Goal: Book appointment/travel/reservation

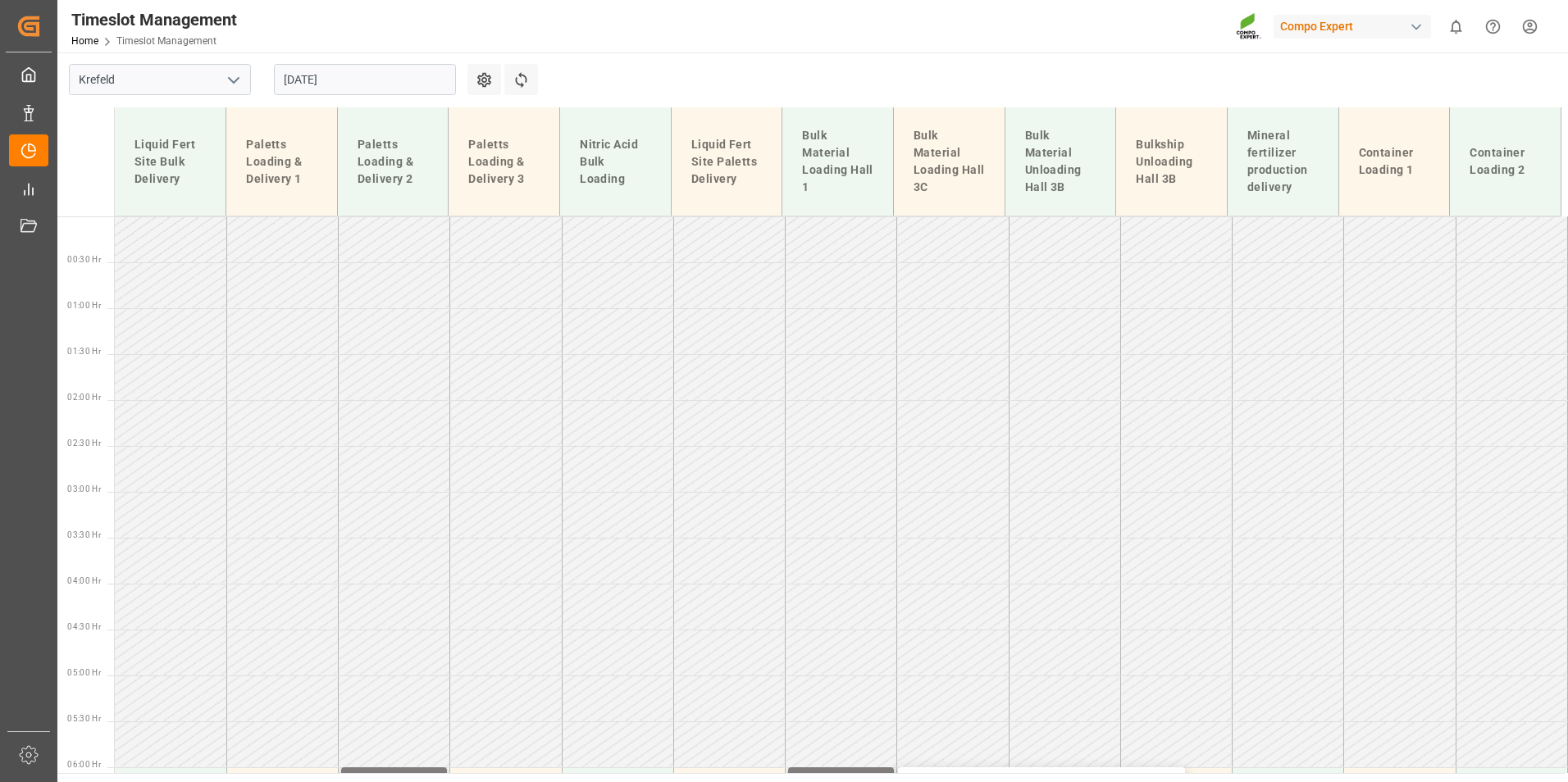
scroll to position [437, 0]
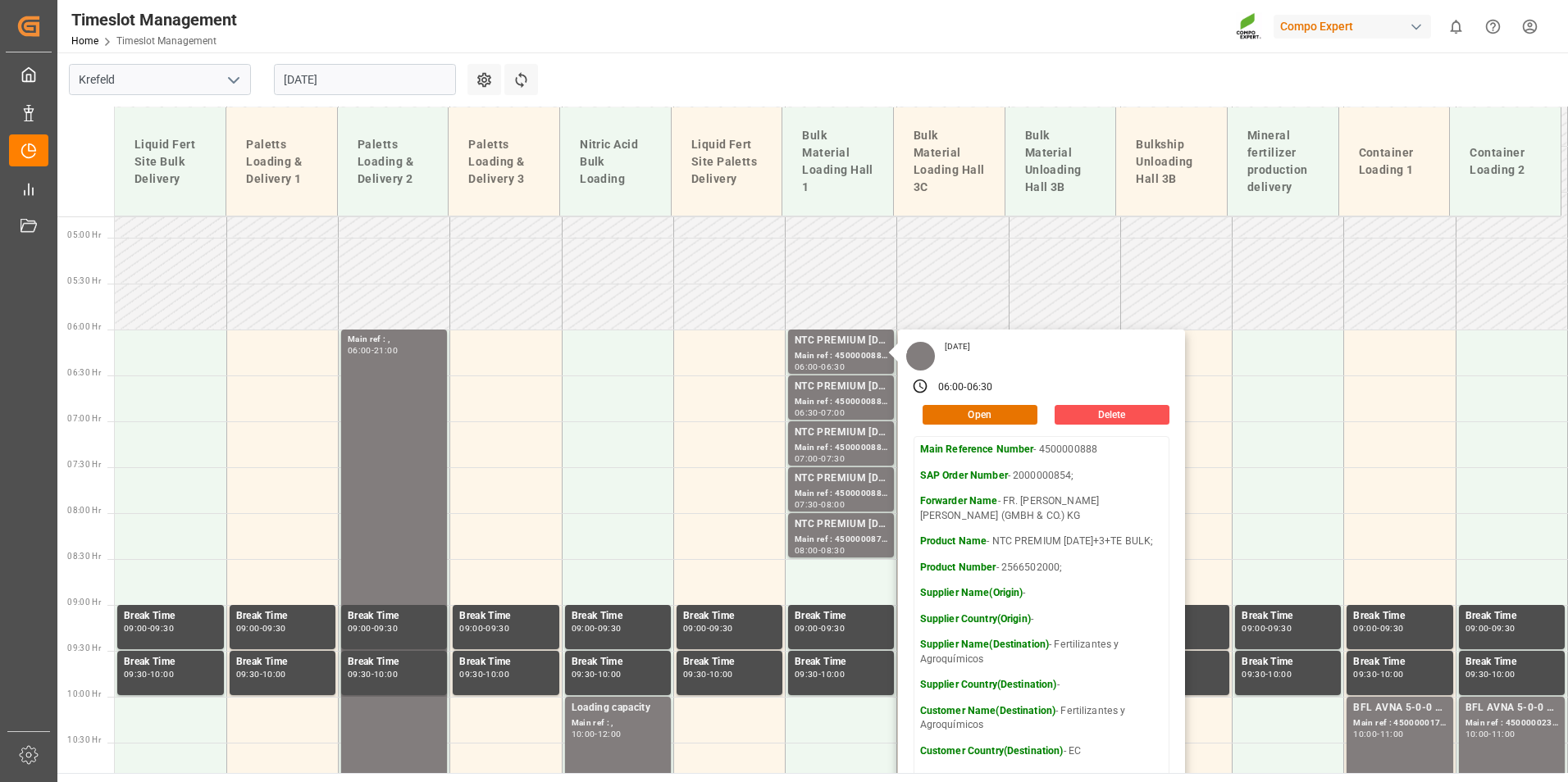
click at [848, 75] on main "[GEOGRAPHIC_DATA] [DATE] Settings Refresh Time Slots Liquid Fert Site Bulk Deli…" at bounding box center [811, 413] width 1507 height 720
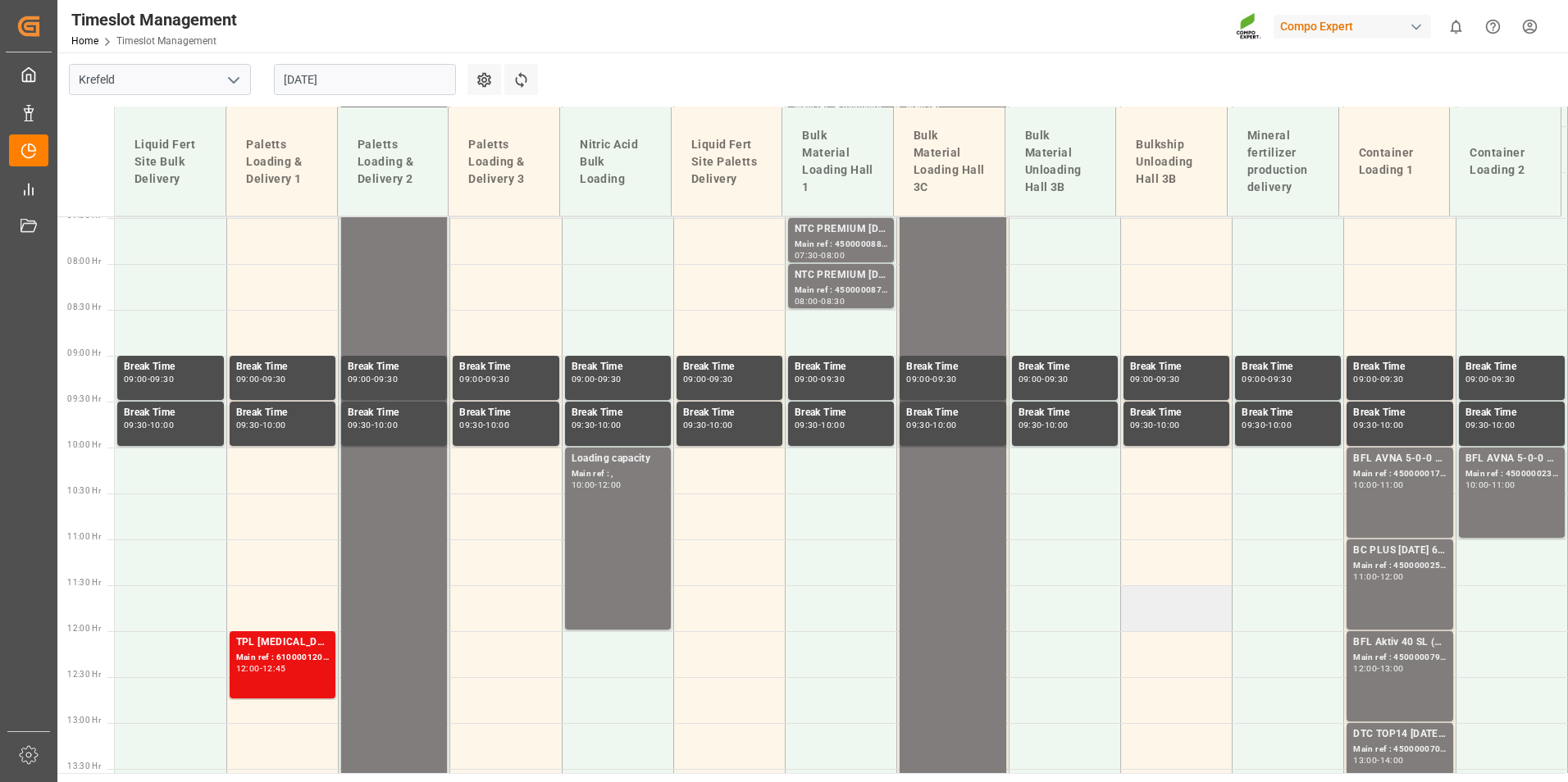
scroll to position [684, 0]
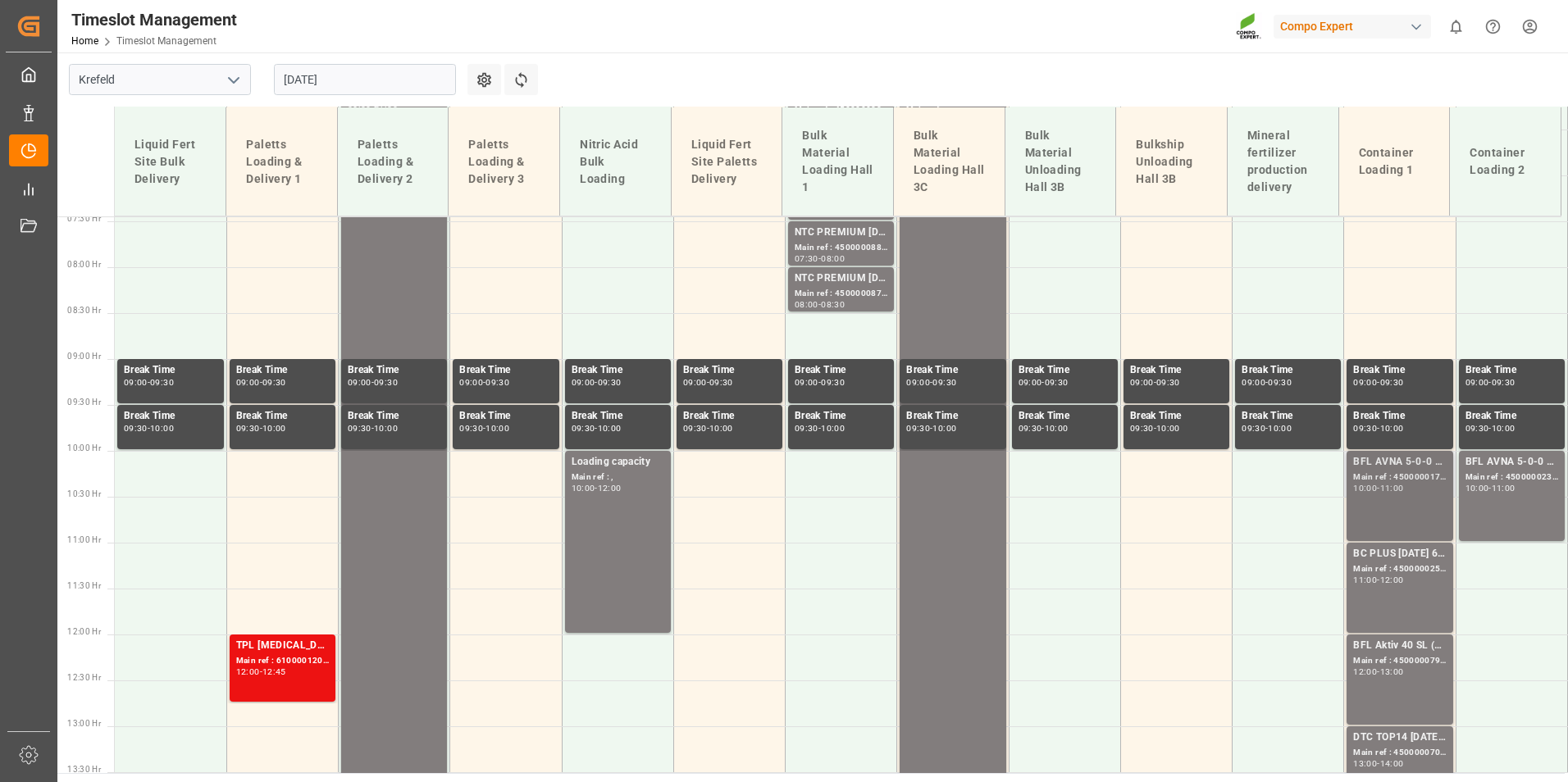
click at [1419, 478] on div "Main ref : 4500000177, 2000000042;" at bounding box center [1399, 477] width 93 height 14
click at [1501, 463] on div "BFL AVNA 5-0-0 SL 1000L IBC MTO;" at bounding box center [1511, 462] width 93 height 16
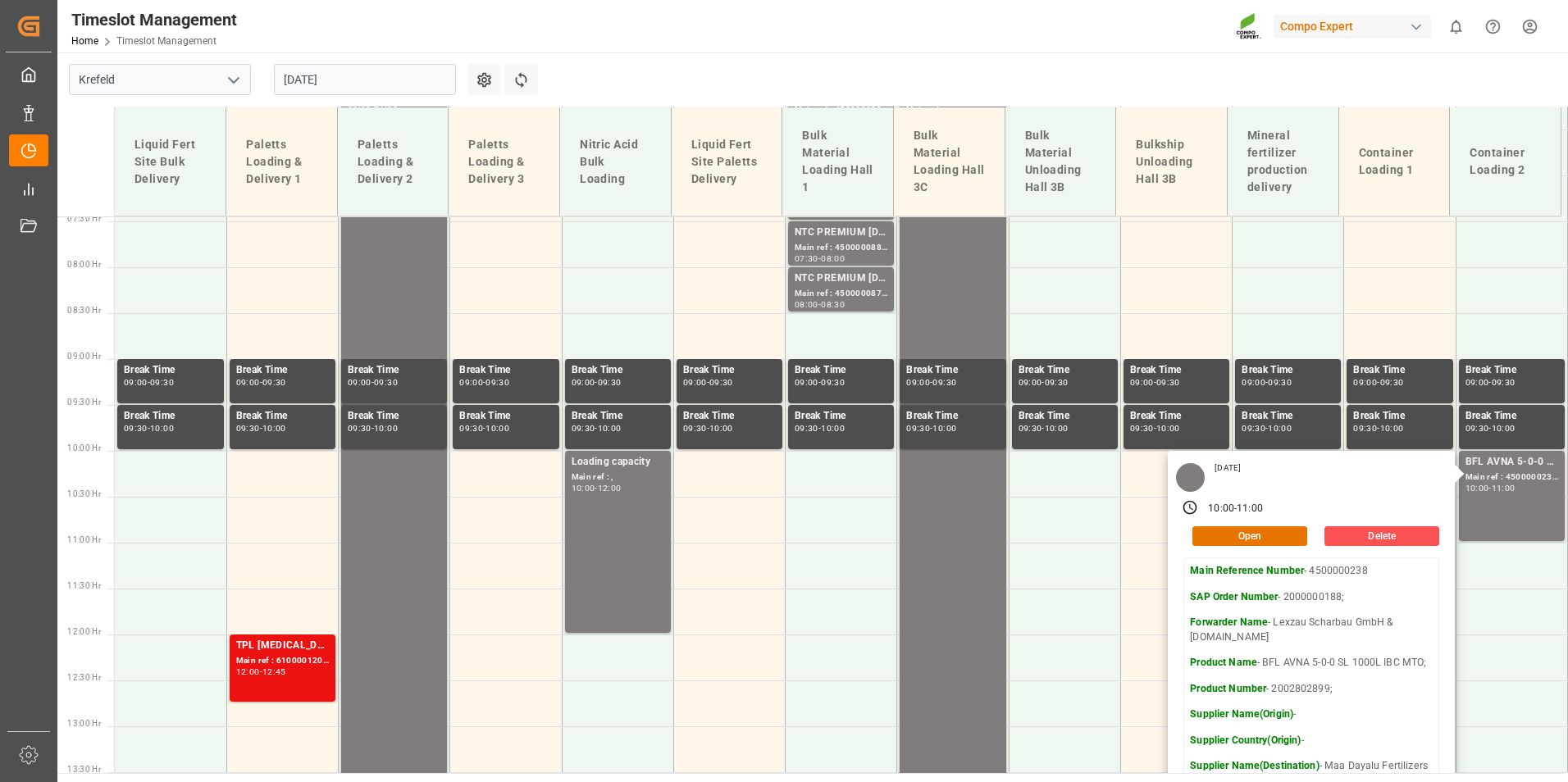
click at [1327, 85] on main "[GEOGRAPHIC_DATA] [DATE] Settings Refresh Time Slots Liquid Fert Site Bulk Deli…" at bounding box center [811, 413] width 1507 height 720
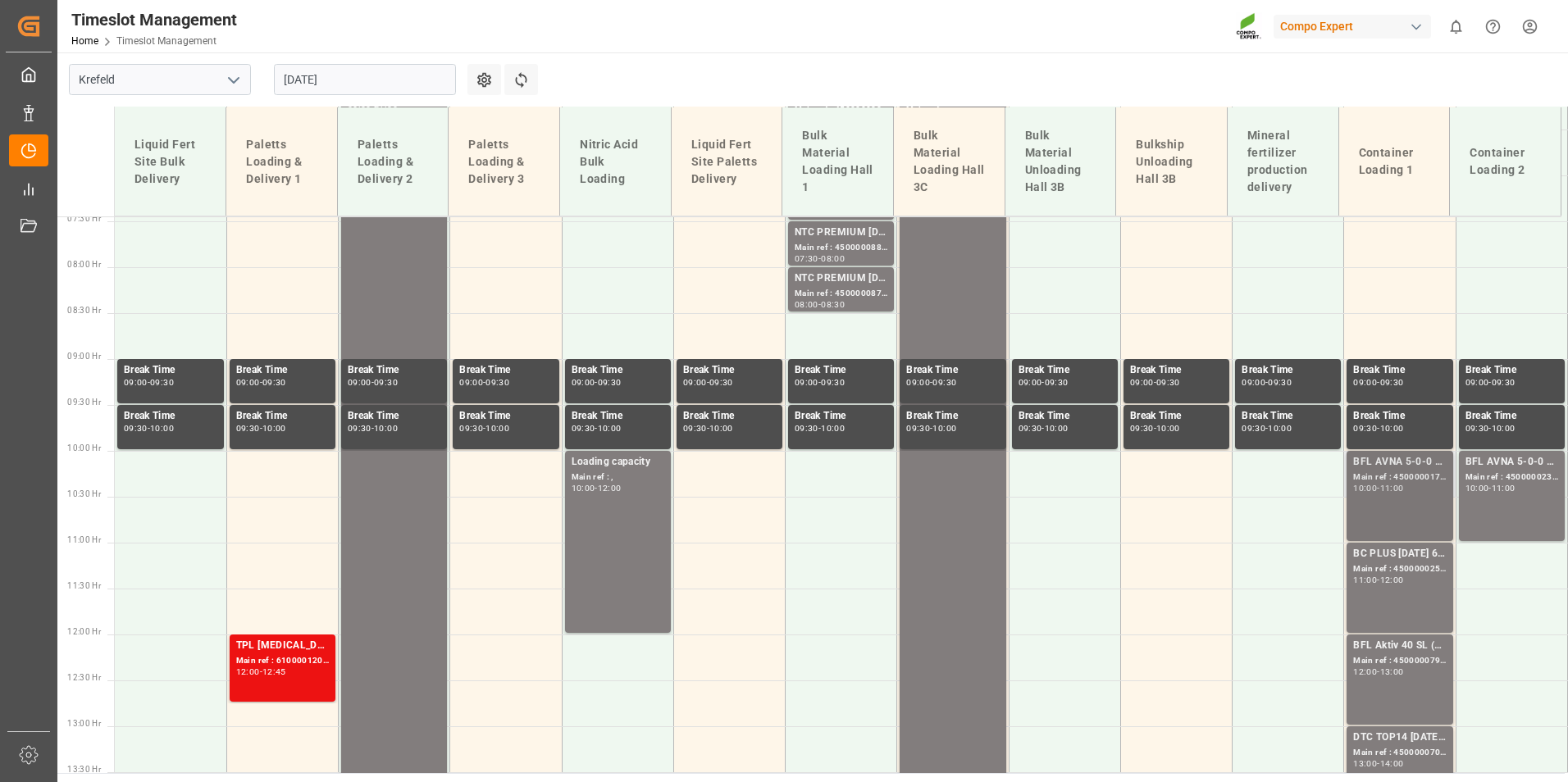
click at [1409, 474] on div "Main ref : 4500000177, 2000000042;" at bounding box center [1399, 477] width 93 height 14
click at [1492, 497] on div "BFL AVNA 5-0-0 SL 1000L IBC MTO; Main ref : 4500000238, 2000000188; 10:00 - 11:…" at bounding box center [1511, 496] width 93 height 84
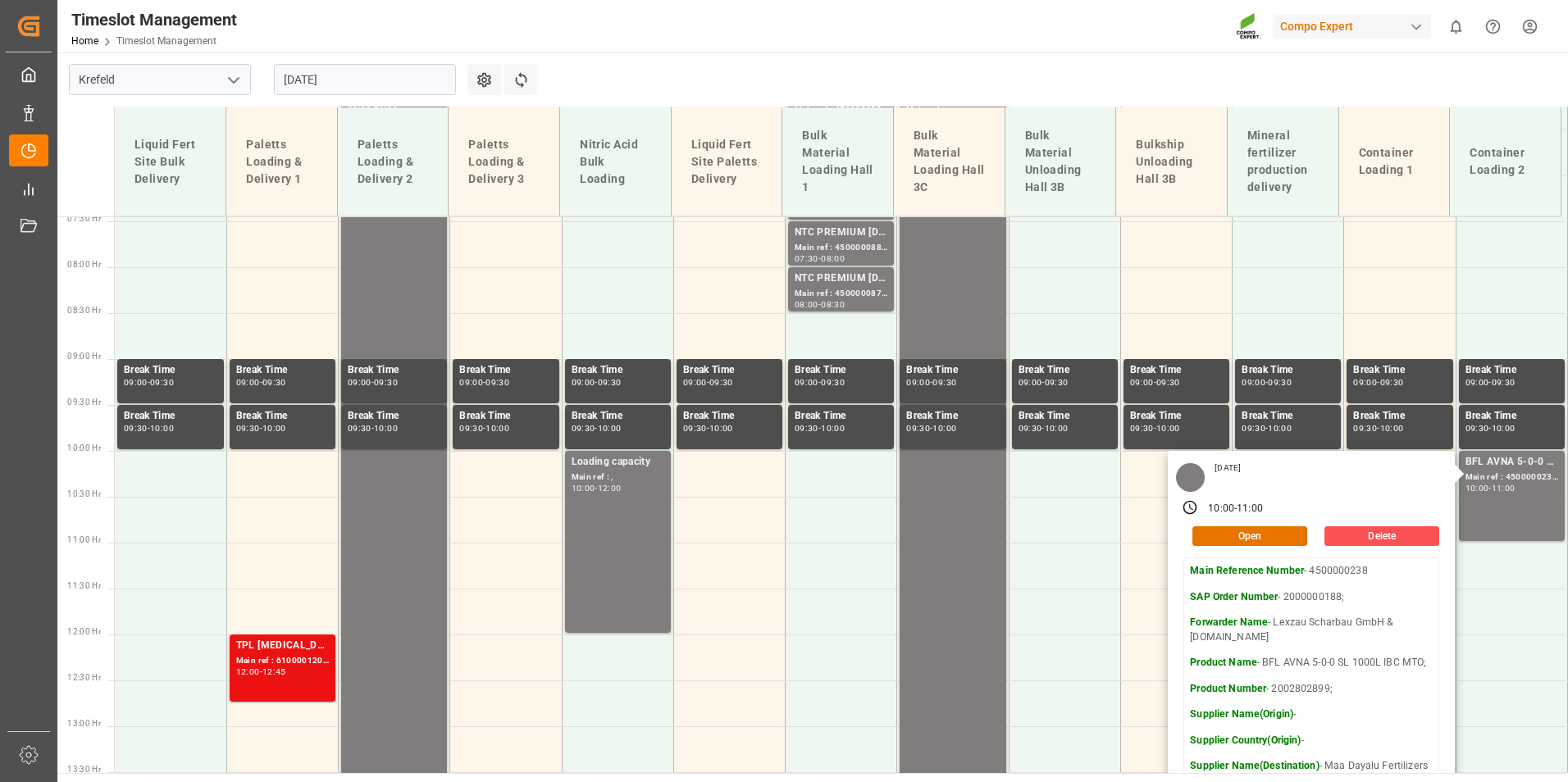
drag, startPoint x: 1260, startPoint y: 93, endPoint x: 1331, endPoint y: 158, distance: 96.3
click at [1260, 93] on main "[GEOGRAPHIC_DATA] [DATE] Settings Refresh Time Slots Liquid Fert Site Bulk Deli…" at bounding box center [811, 413] width 1507 height 720
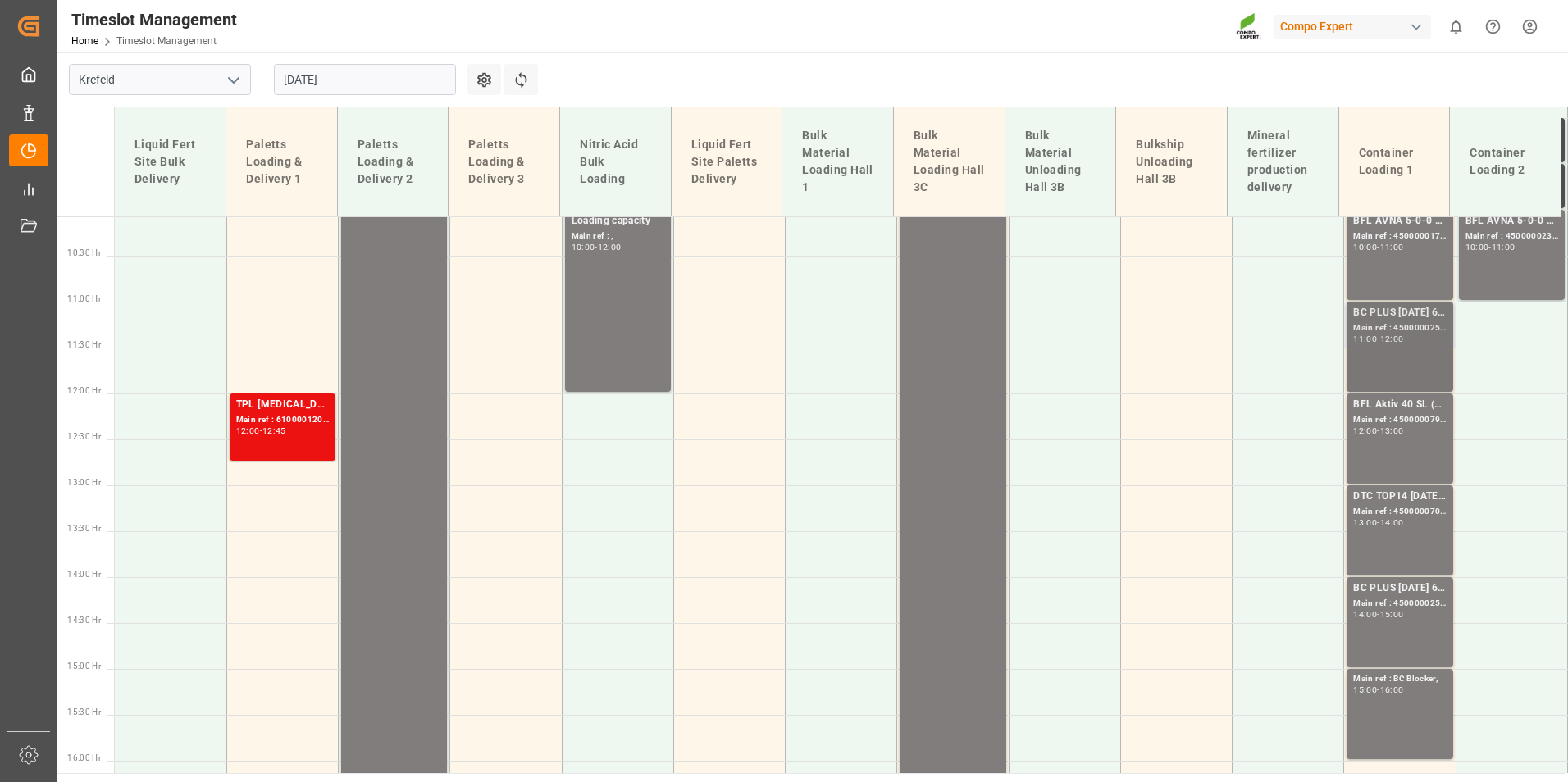
scroll to position [930, 0]
click at [1373, 342] on div "BC PLUS [DATE] 6M 25kg (x42) INT; Main ref : 4500000252, 2000000104; 11:00 - 12…" at bounding box center [1399, 342] width 93 height 84
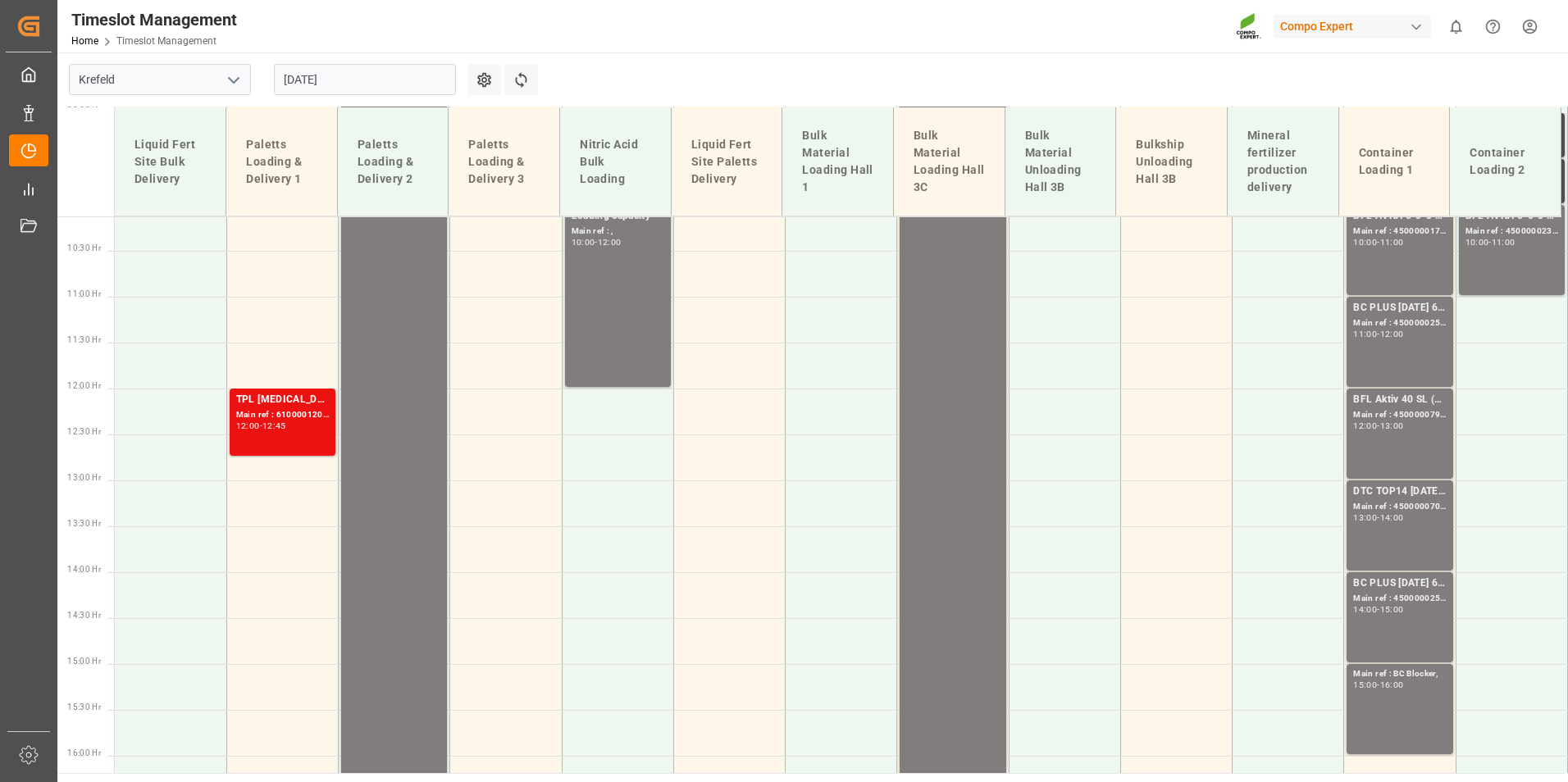
click at [1373, 347] on div "BC PLUS [DATE] 6M 25kg (x42) INT; Main ref : 4500000252, 2000000104; 11:00 - 12…" at bounding box center [1399, 342] width 93 height 84
click at [1393, 612] on div "15:00" at bounding box center [1391, 609] width 24 height 7
click at [1395, 329] on div "Main ref : 4500000252, 2000000104;" at bounding box center [1399, 323] width 93 height 14
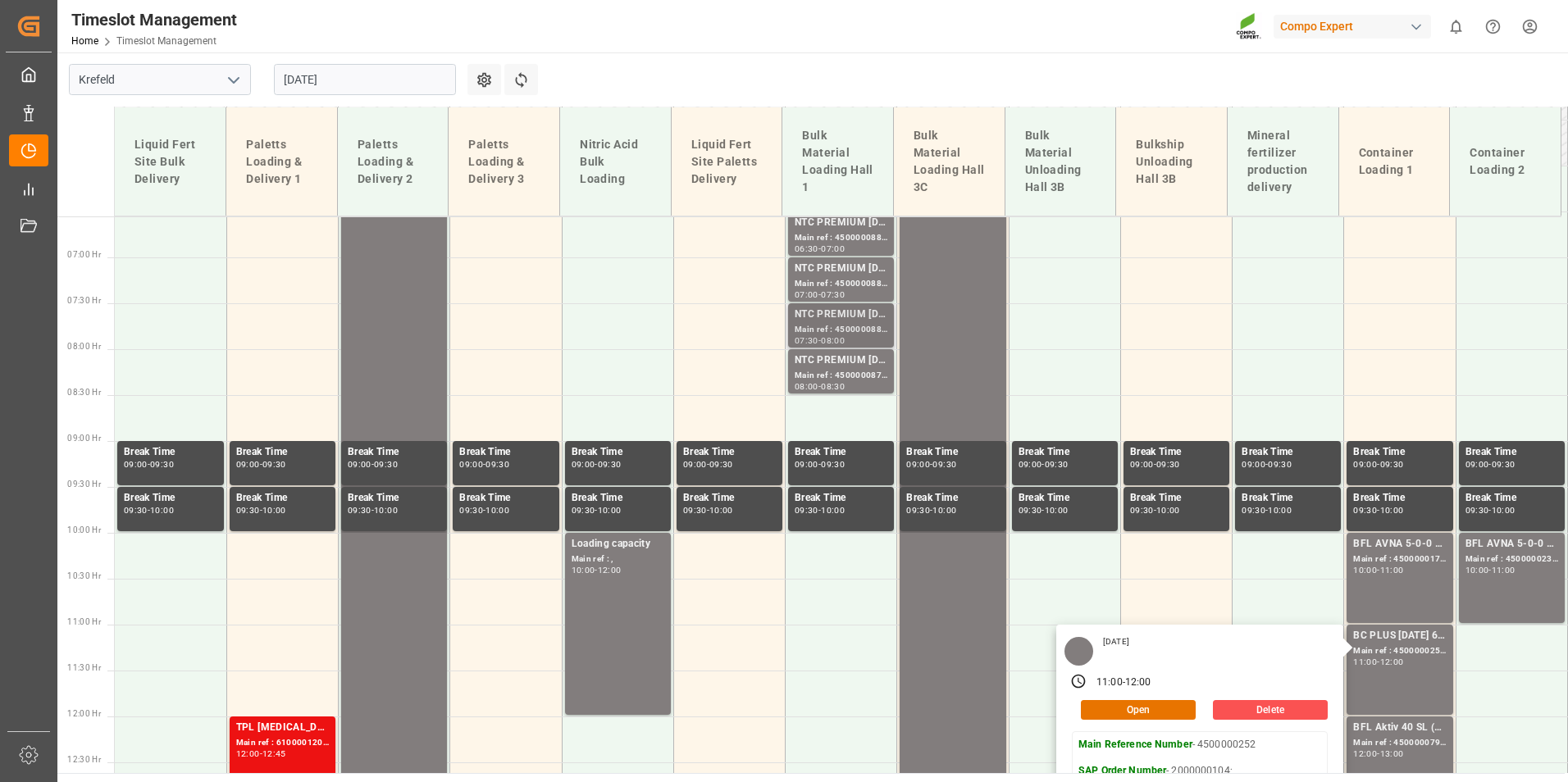
scroll to position [519, 0]
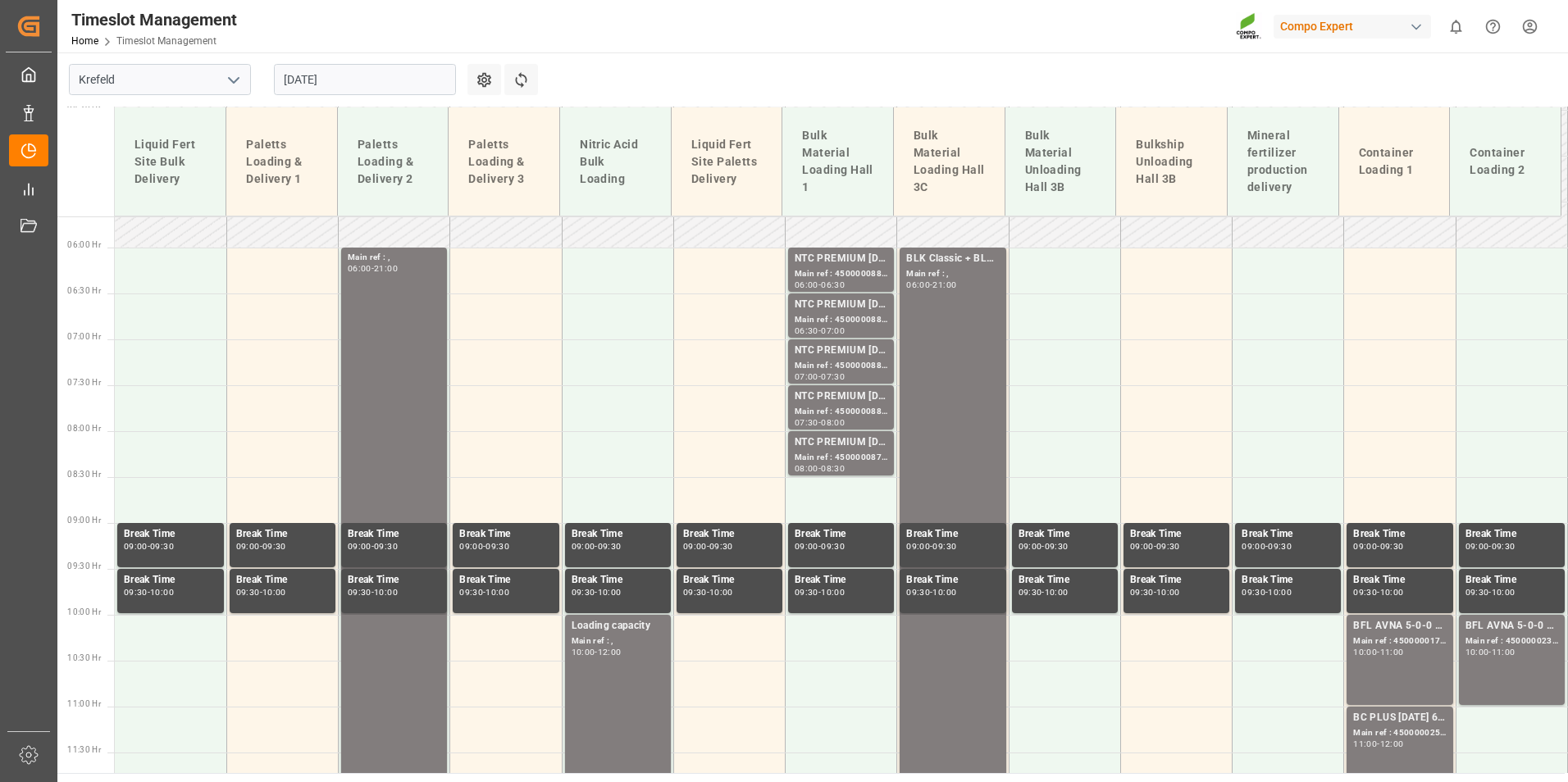
click at [844, 290] on div "NTC PREMIUM [DATE]+3+TE BULK; Main ref : 4500000888, 2000000854; 06:00 - 06:30" at bounding box center [841, 270] width 106 height 44
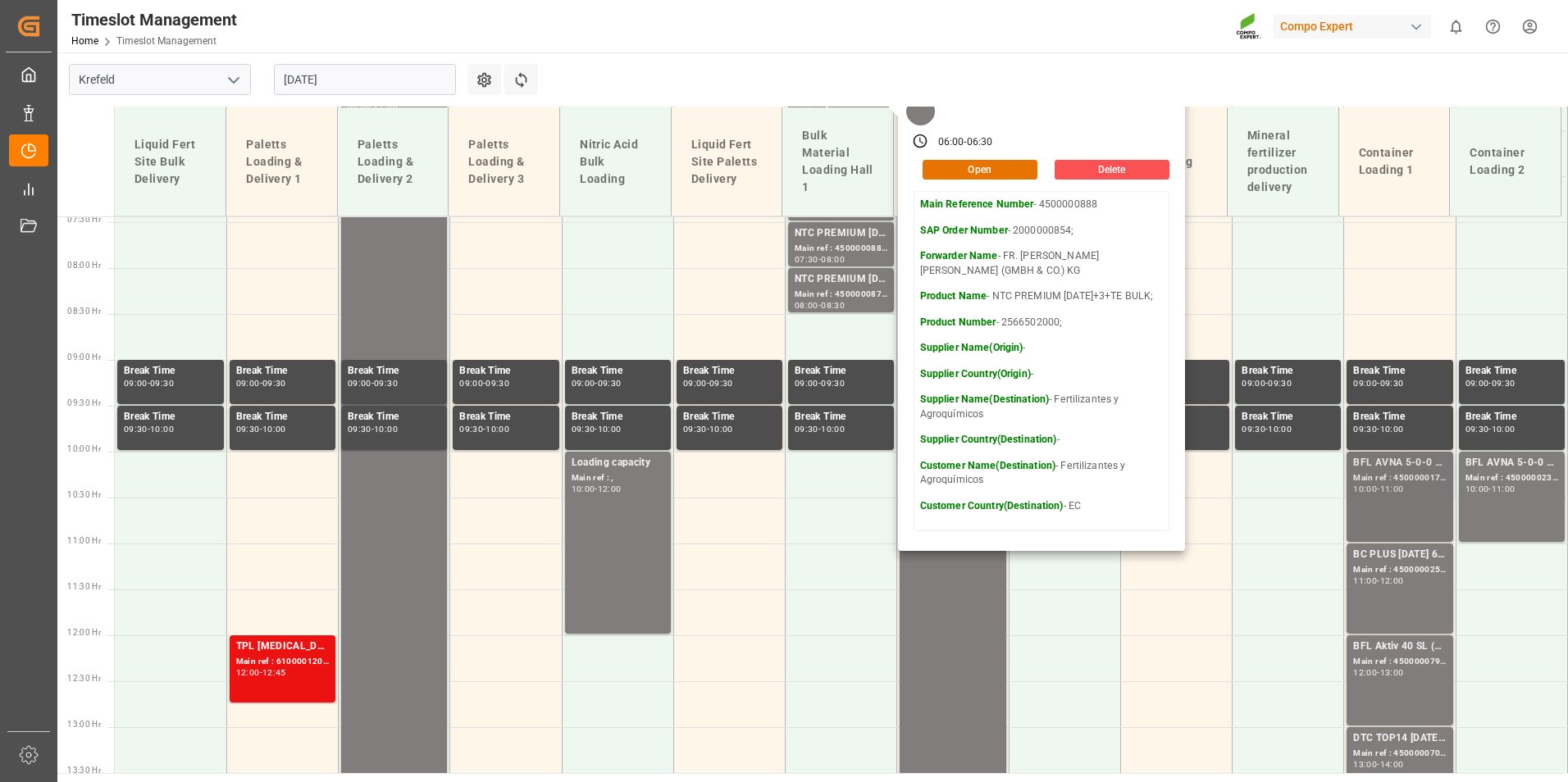
scroll to position [684, 0]
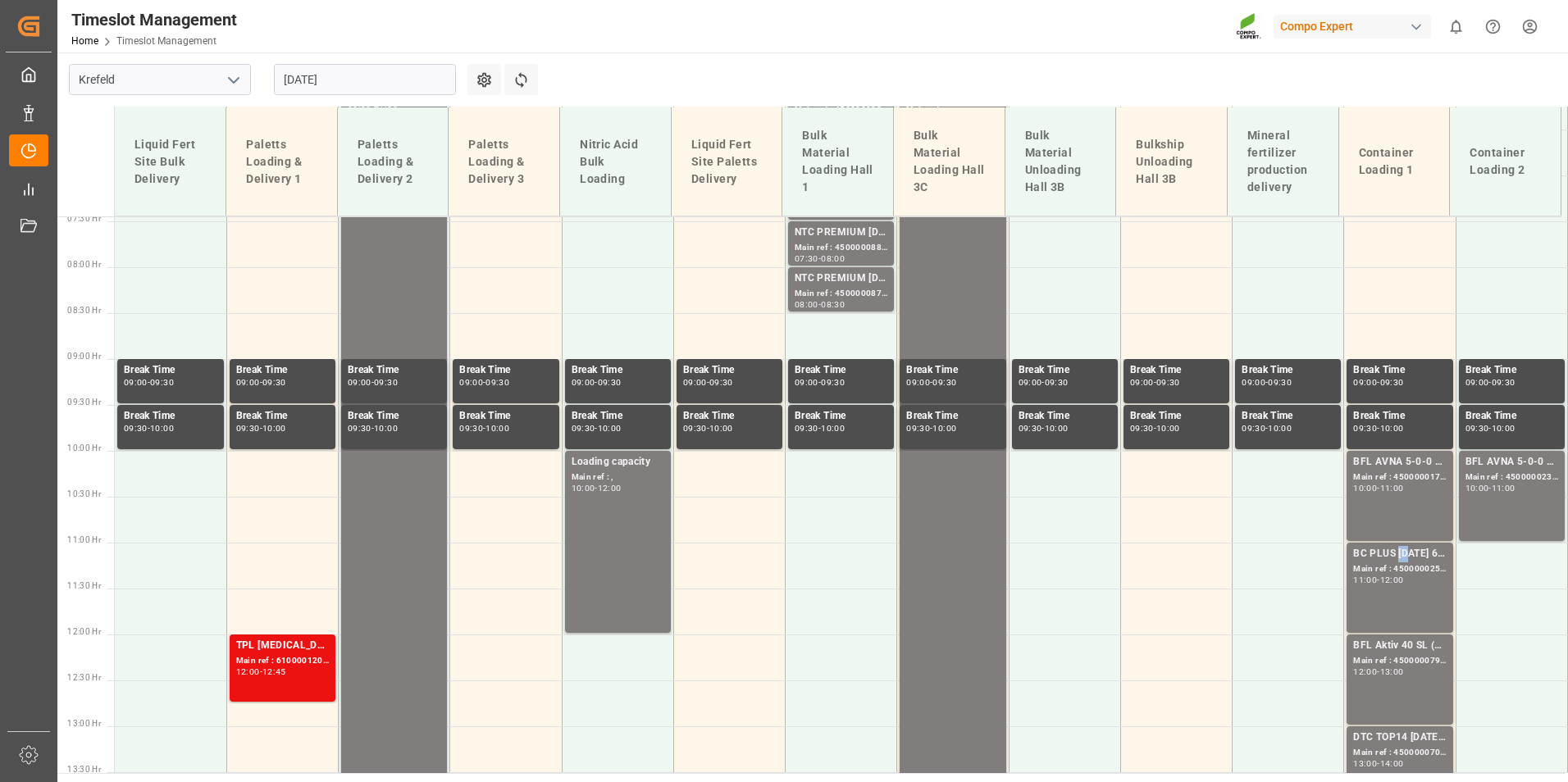
click at [1399, 547] on div "BC PLUS [DATE] 6M 25kg (x42) INT;" at bounding box center [1399, 554] width 93 height 16
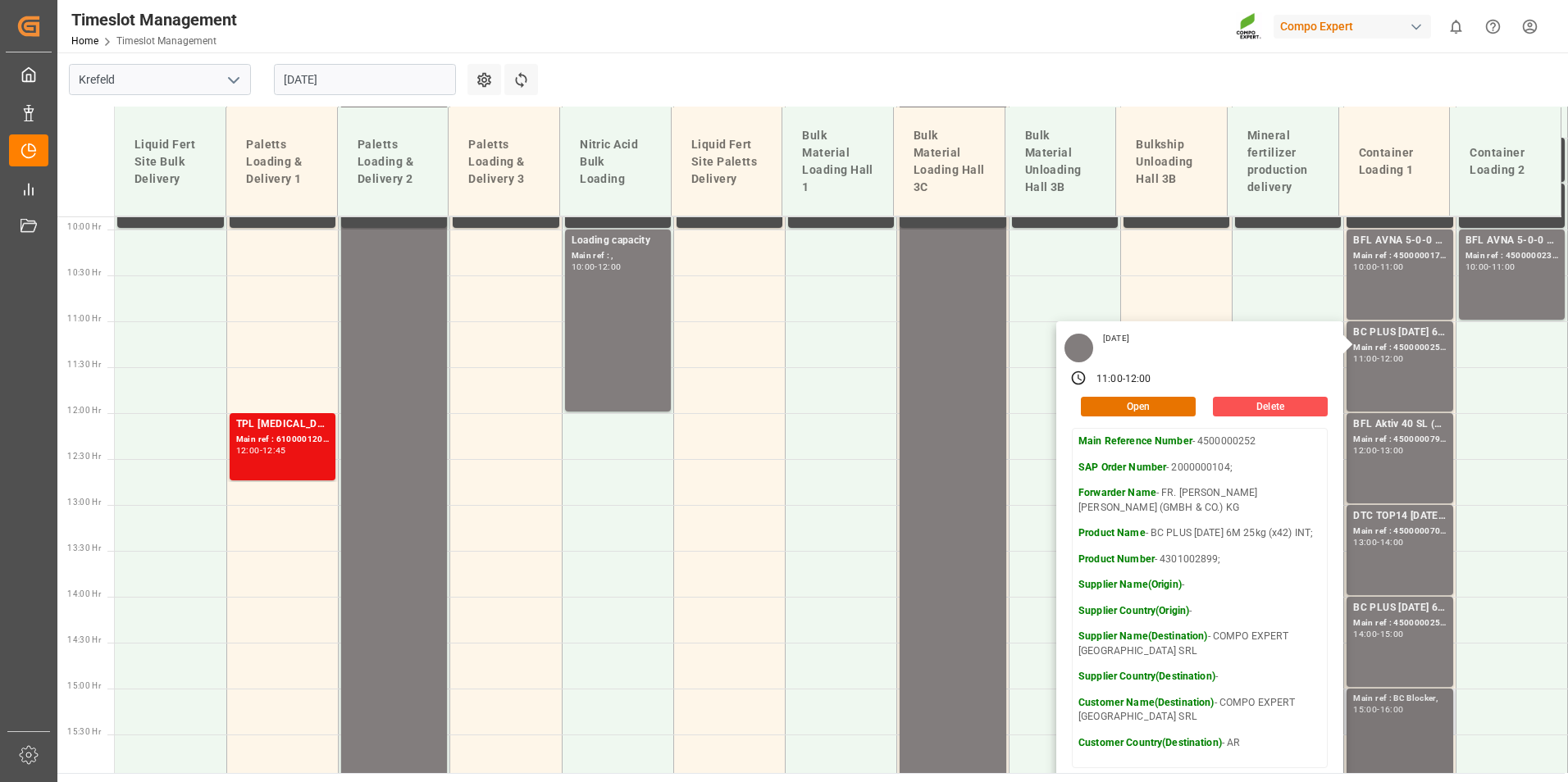
scroll to position [930, 0]
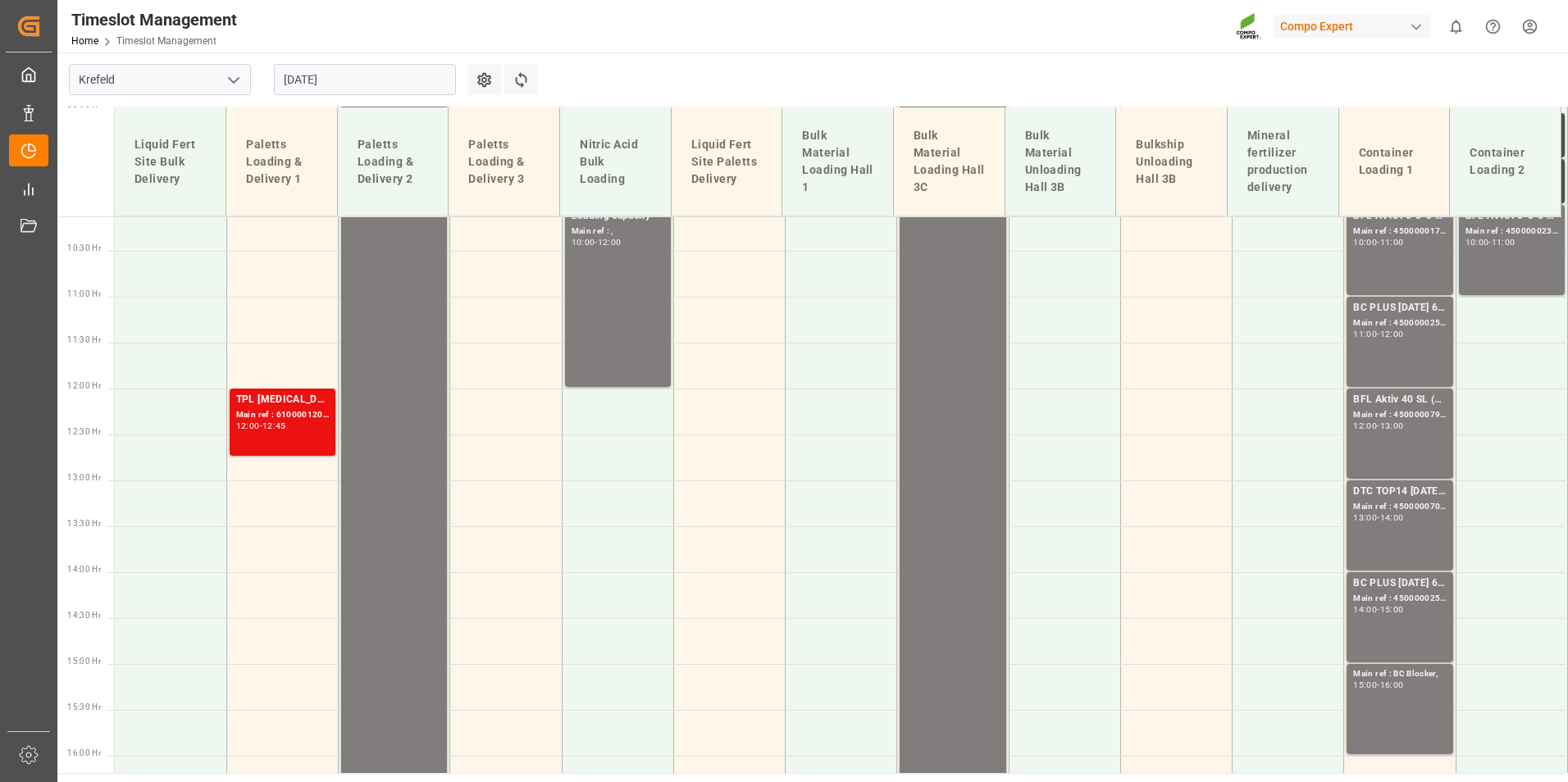
click at [1391, 620] on div "BC PLUS [DATE] 6M 25kg (x42) INT; Main ref : 4500000251, 2000000104; 14:00 - 15…" at bounding box center [1399, 617] width 93 height 84
click at [1374, 397] on div "BFL Aktiv 40 SL (Fruit) 10L (x60) CL MTO;" at bounding box center [1399, 400] width 93 height 16
click at [1391, 430] on div "12:00 - 13:00" at bounding box center [1399, 427] width 93 height 9
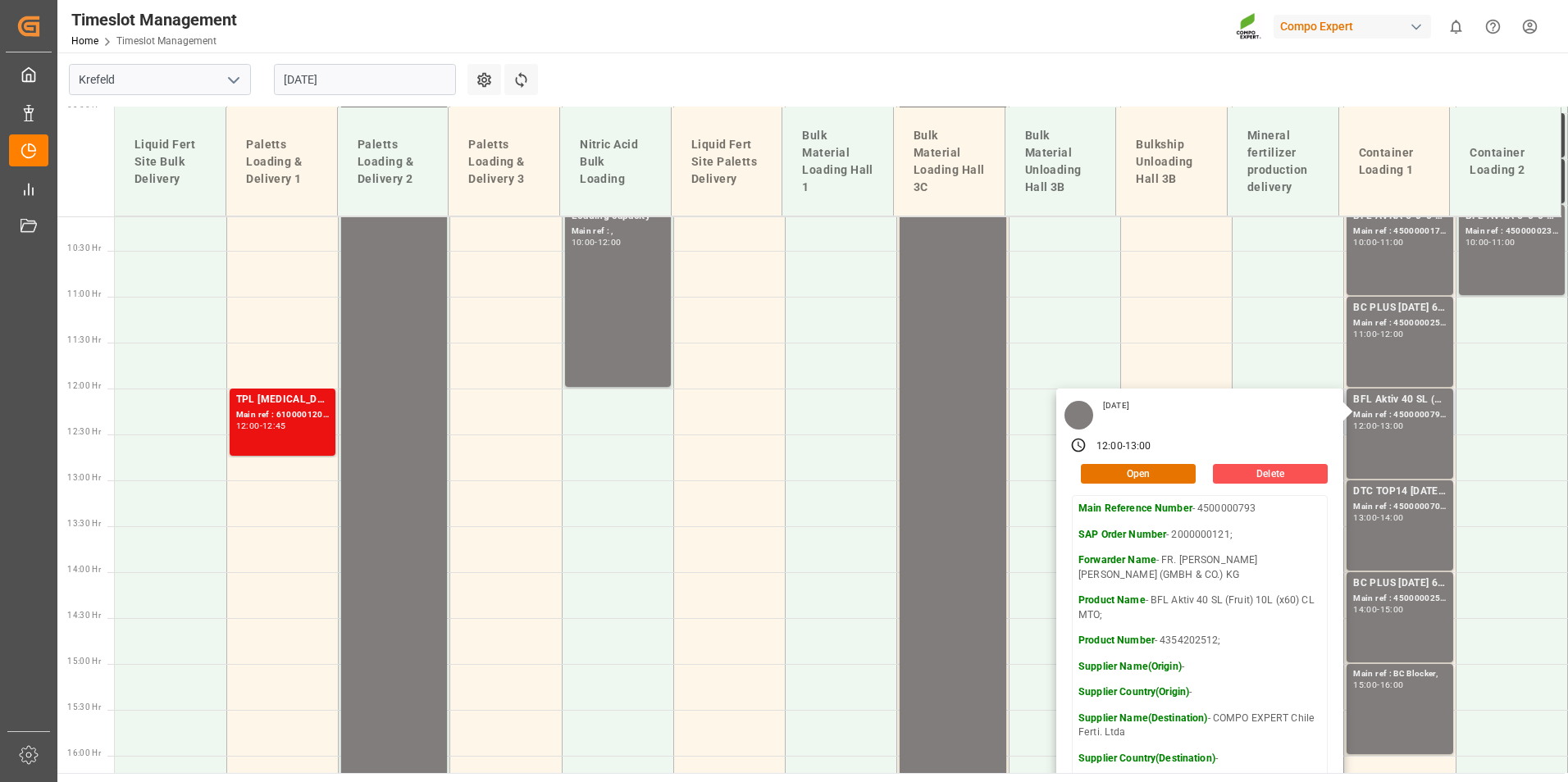
scroll to position [1094, 0]
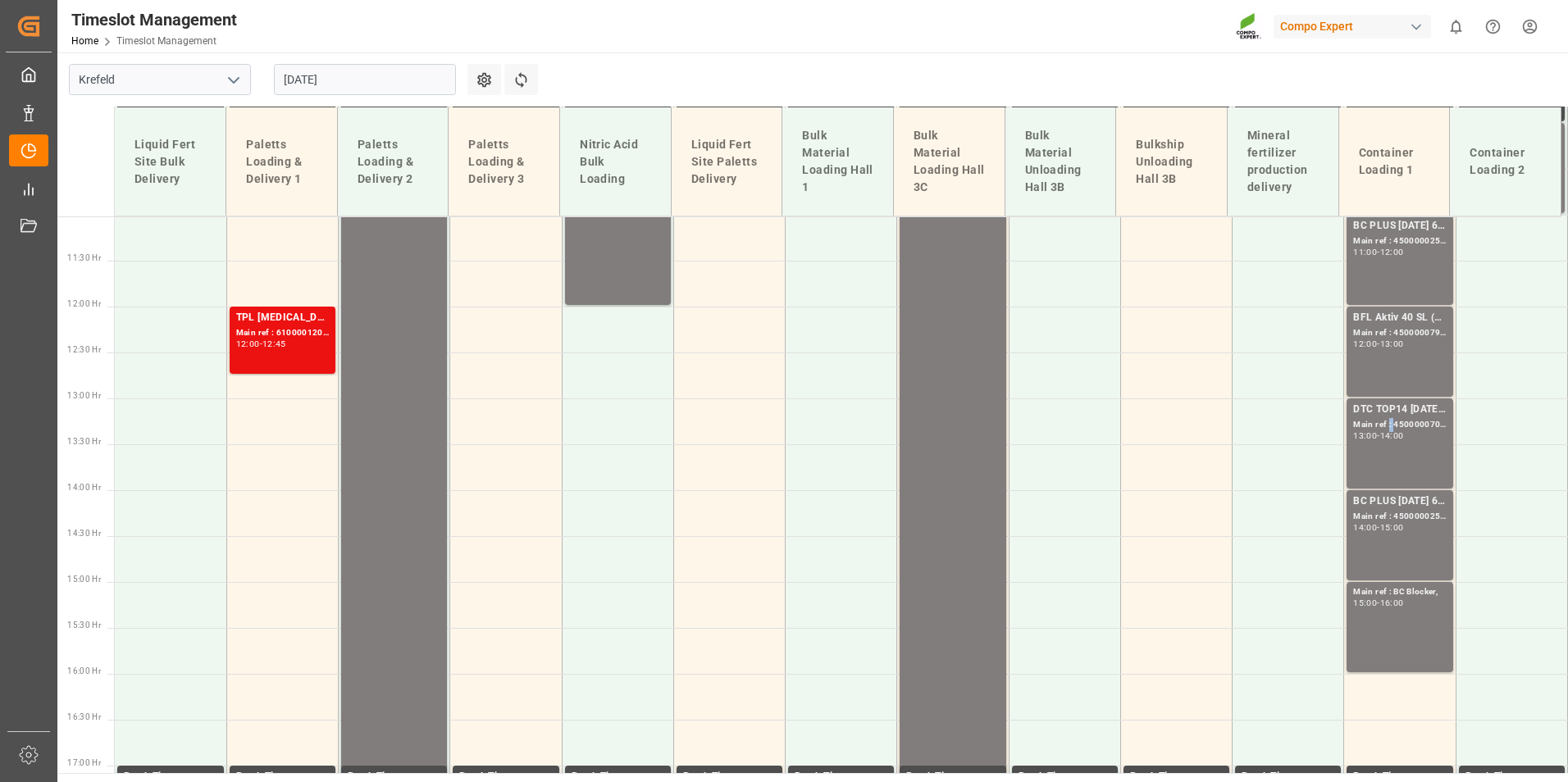
click at [1383, 420] on div "Main ref : 4500000703, 2000000567;" at bounding box center [1399, 425] width 93 height 14
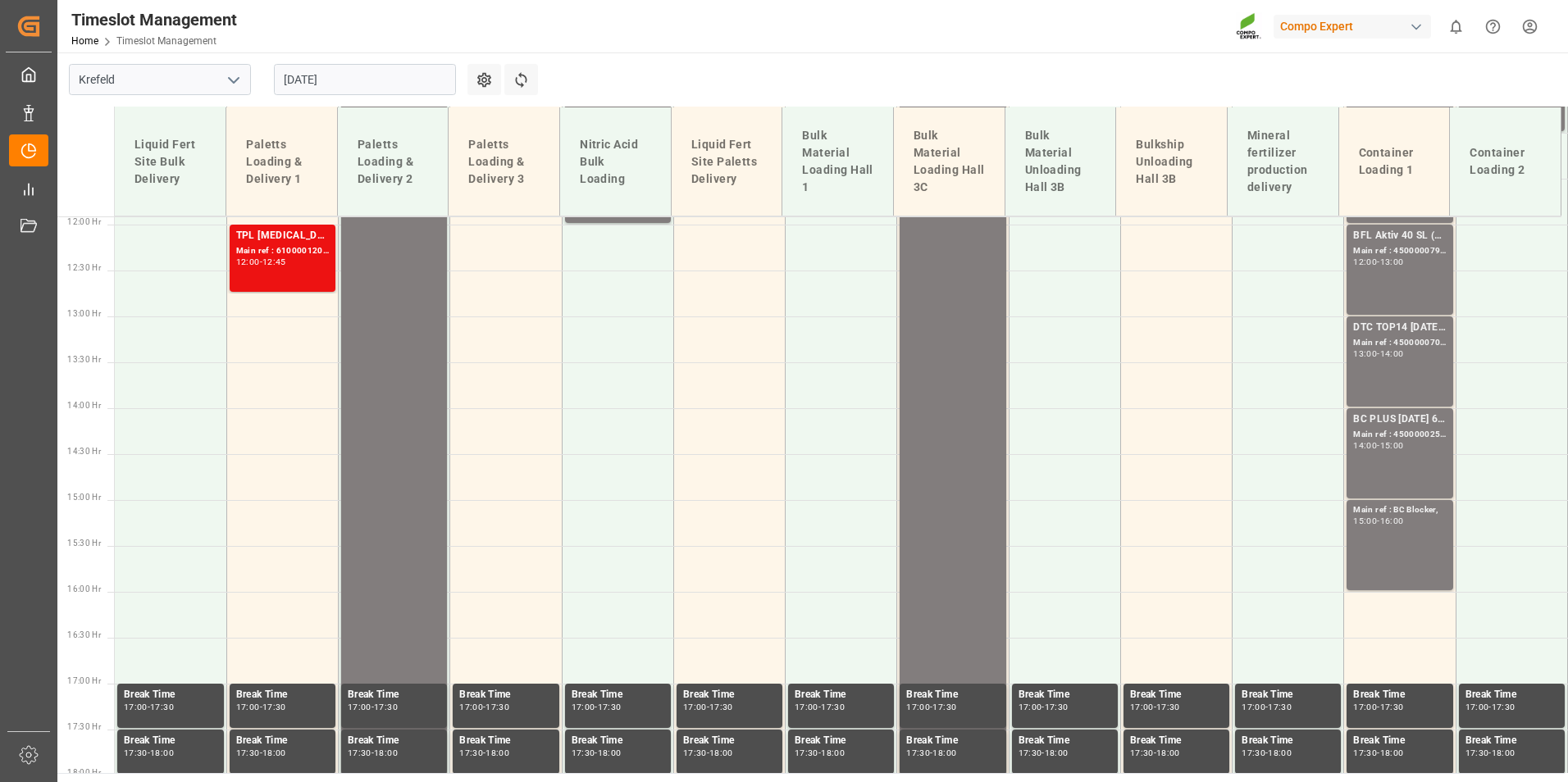
click at [1405, 460] on div "BC PLUS [DATE] 6M 25kg (x42) INT; Main ref : 4500000251, 2000000104; 14:00 - 15…" at bounding box center [1399, 454] width 93 height 84
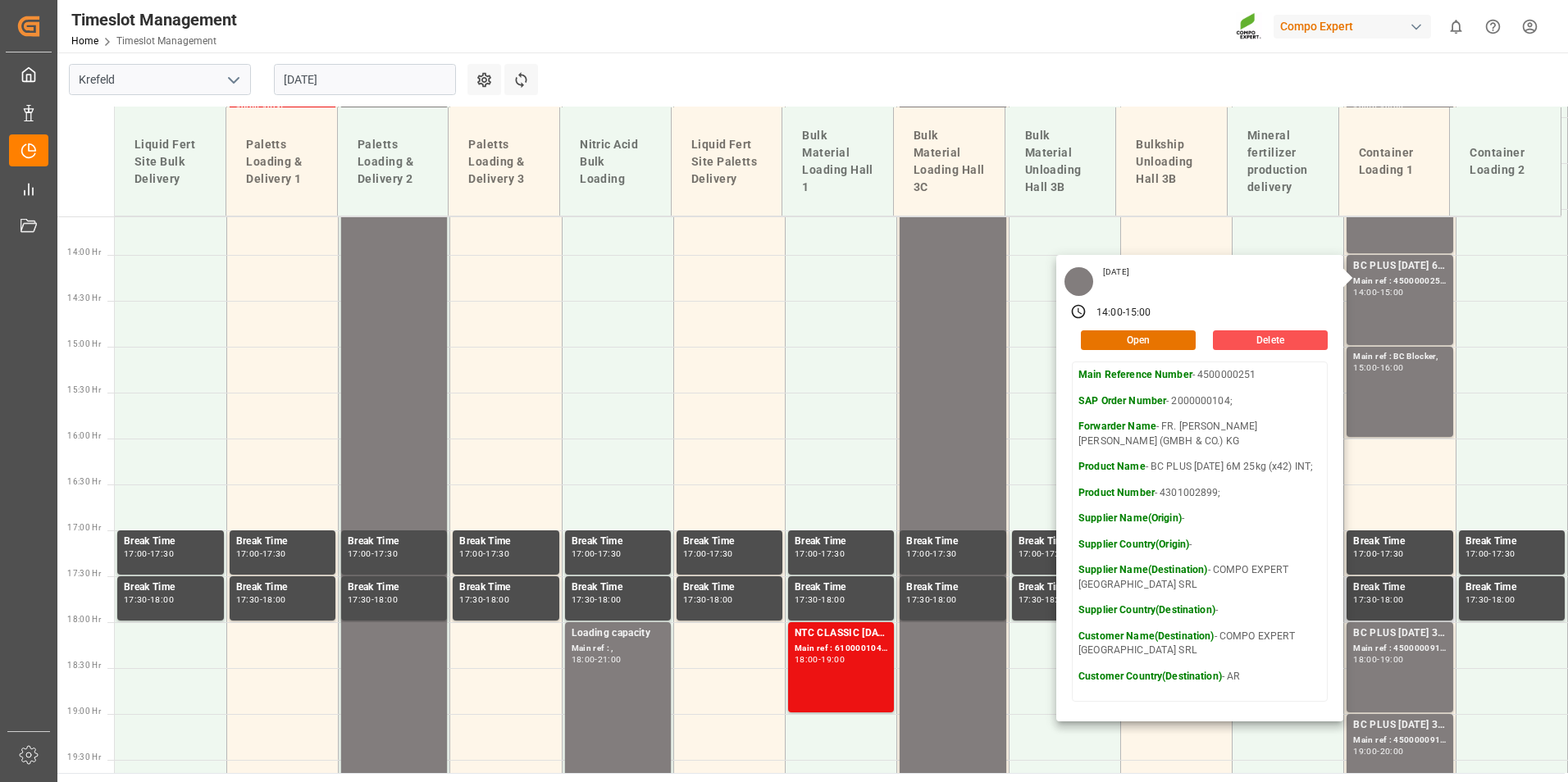
scroll to position [1421, 0]
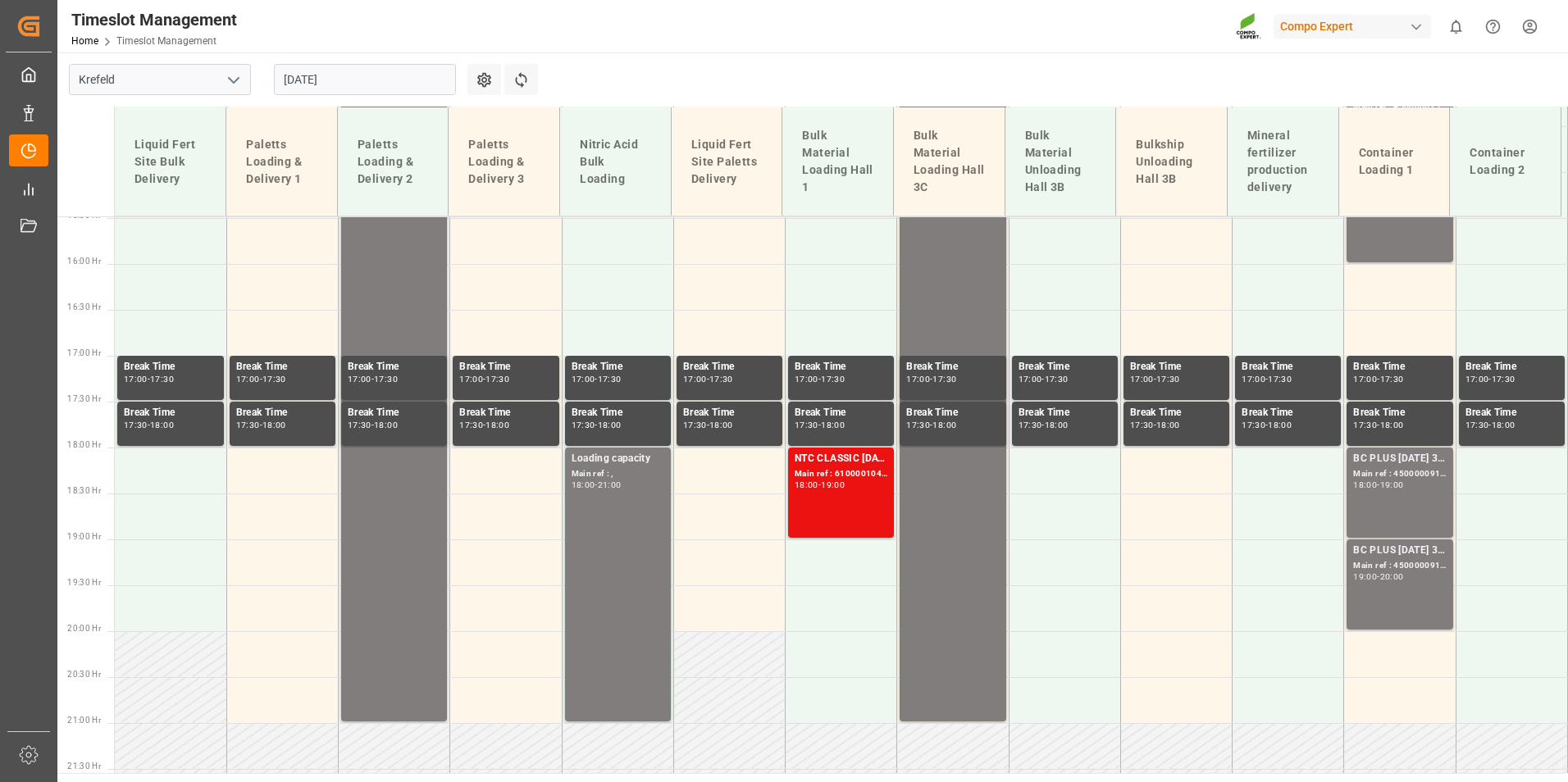
click at [1400, 469] on div "Main ref : 4500000915, 2000000422;" at bounding box center [1399, 473] width 93 height 14
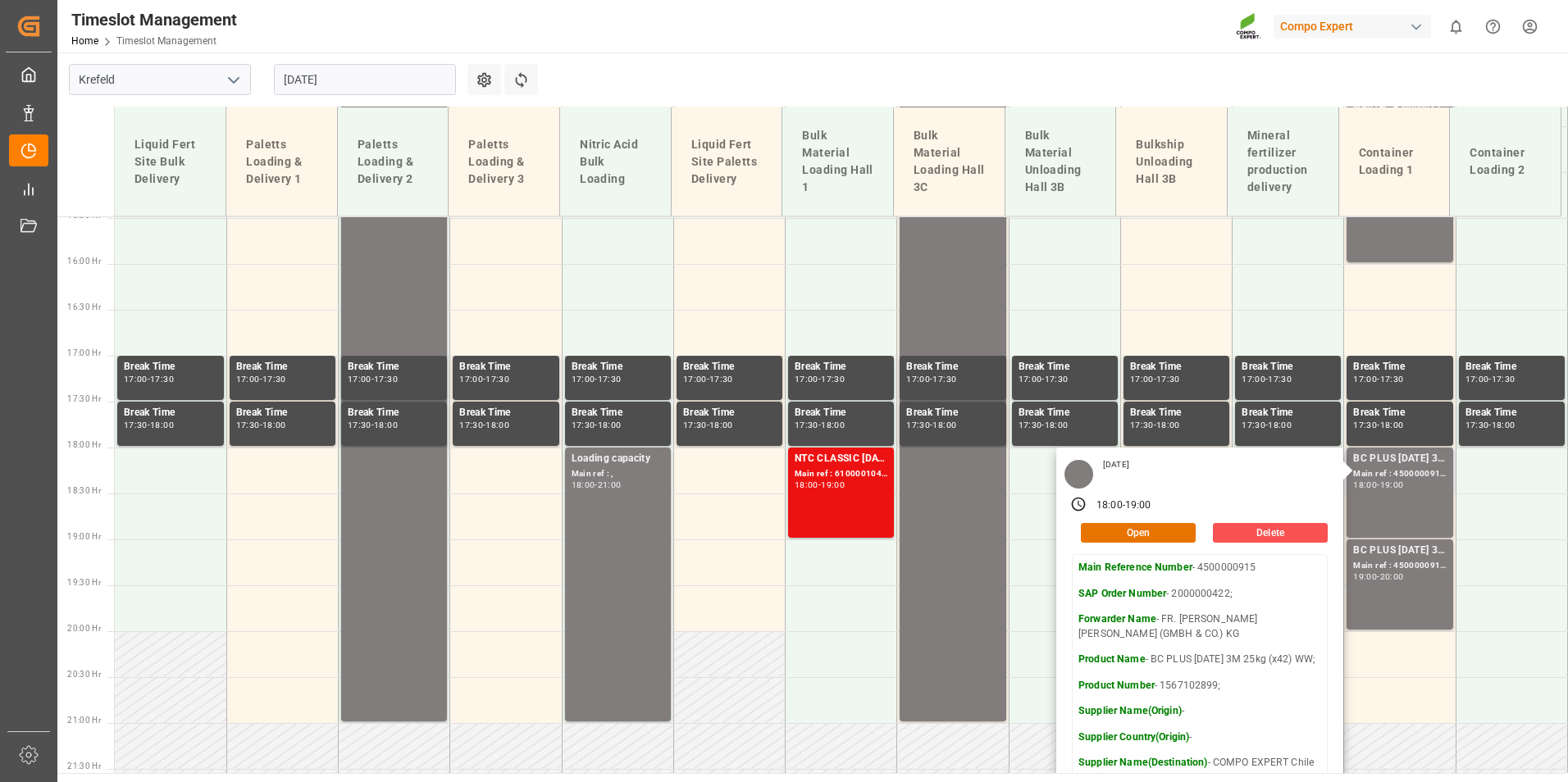
scroll to position [1648, 0]
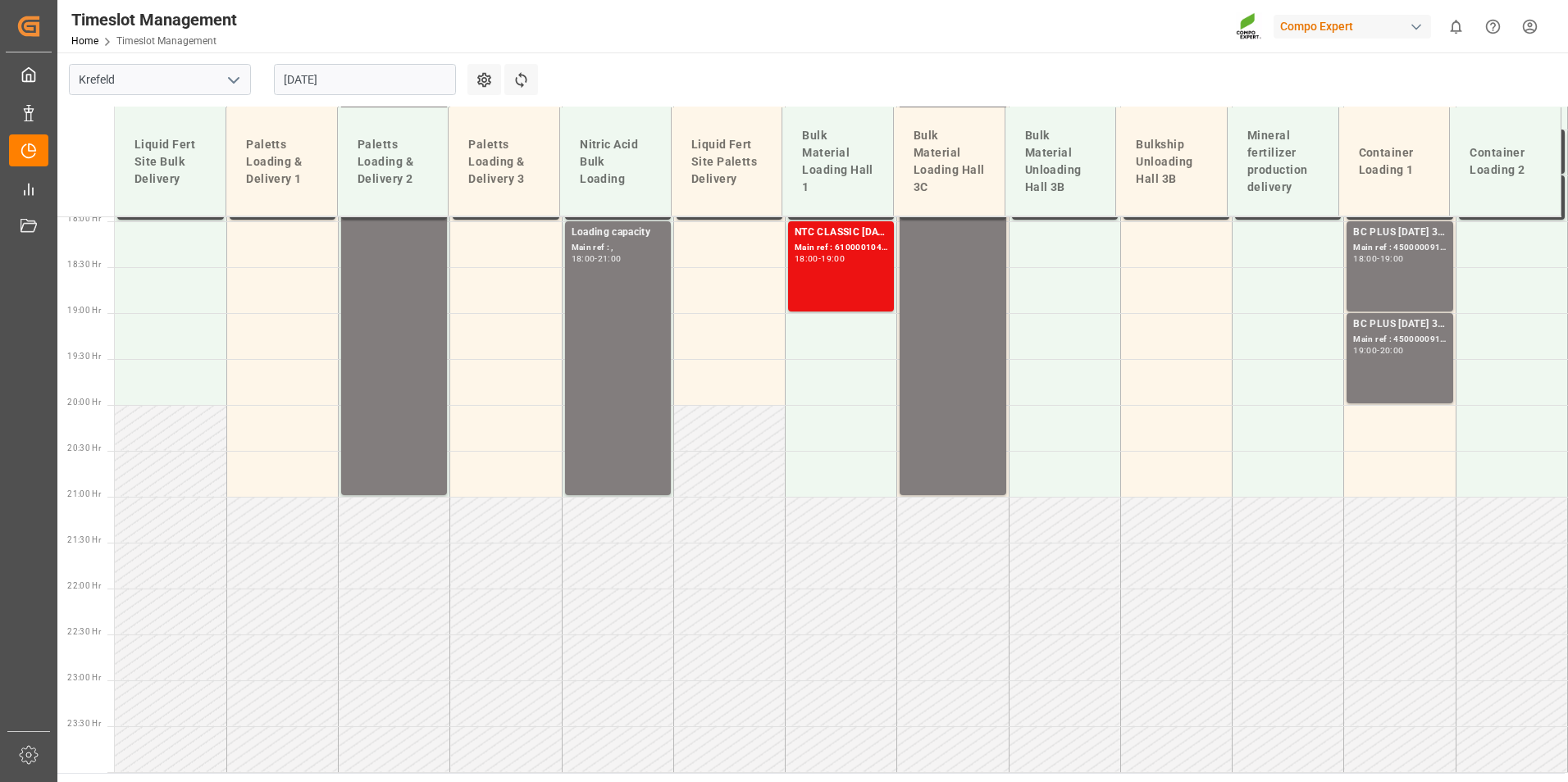
click at [1374, 269] on div "BC PLUS [DATE] 3M 25kg (x42) WW; Main ref : 4500000915, 2000000422; 18:00 - 19:…" at bounding box center [1399, 267] width 93 height 84
click at [1383, 270] on div "BC PLUS [DATE] 3M 25kg (x42) WW; Main ref : 4500000915, 2000000422; 18:00 - 19:…" at bounding box center [1399, 267] width 93 height 84
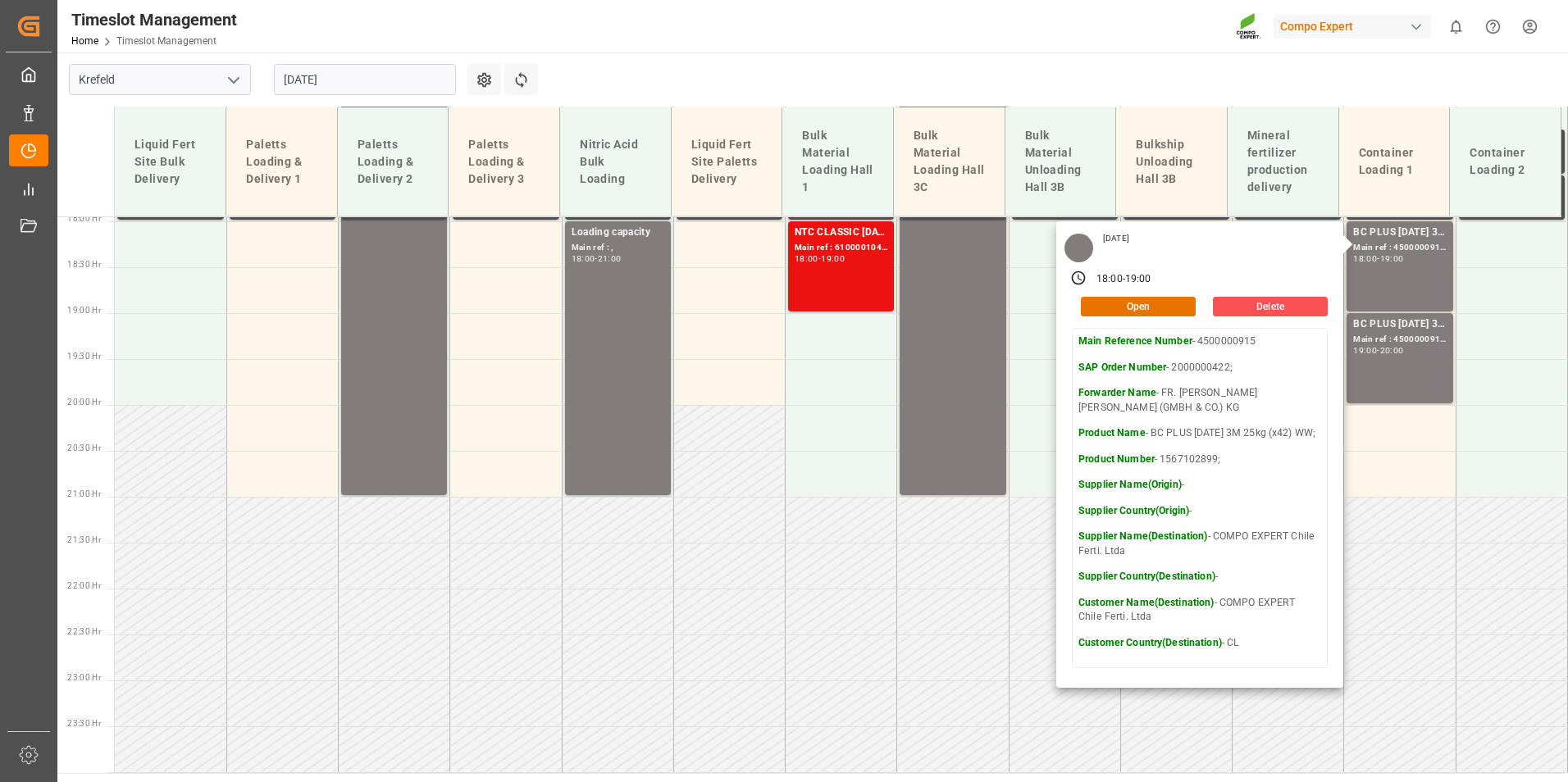
click at [410, 85] on input "[DATE]" at bounding box center [365, 80] width 182 height 31
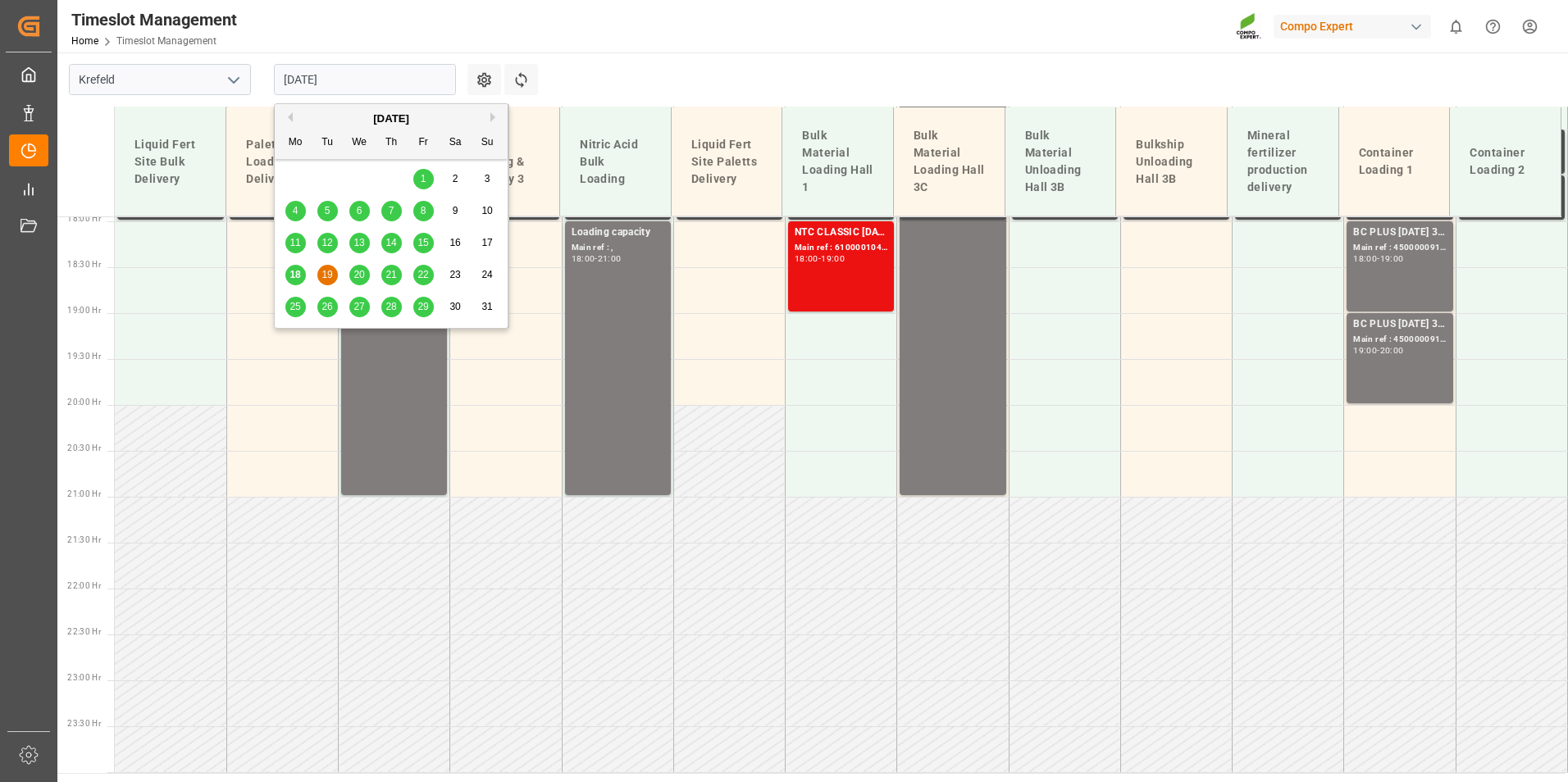
click at [357, 273] on span "20" at bounding box center [359, 275] width 11 height 11
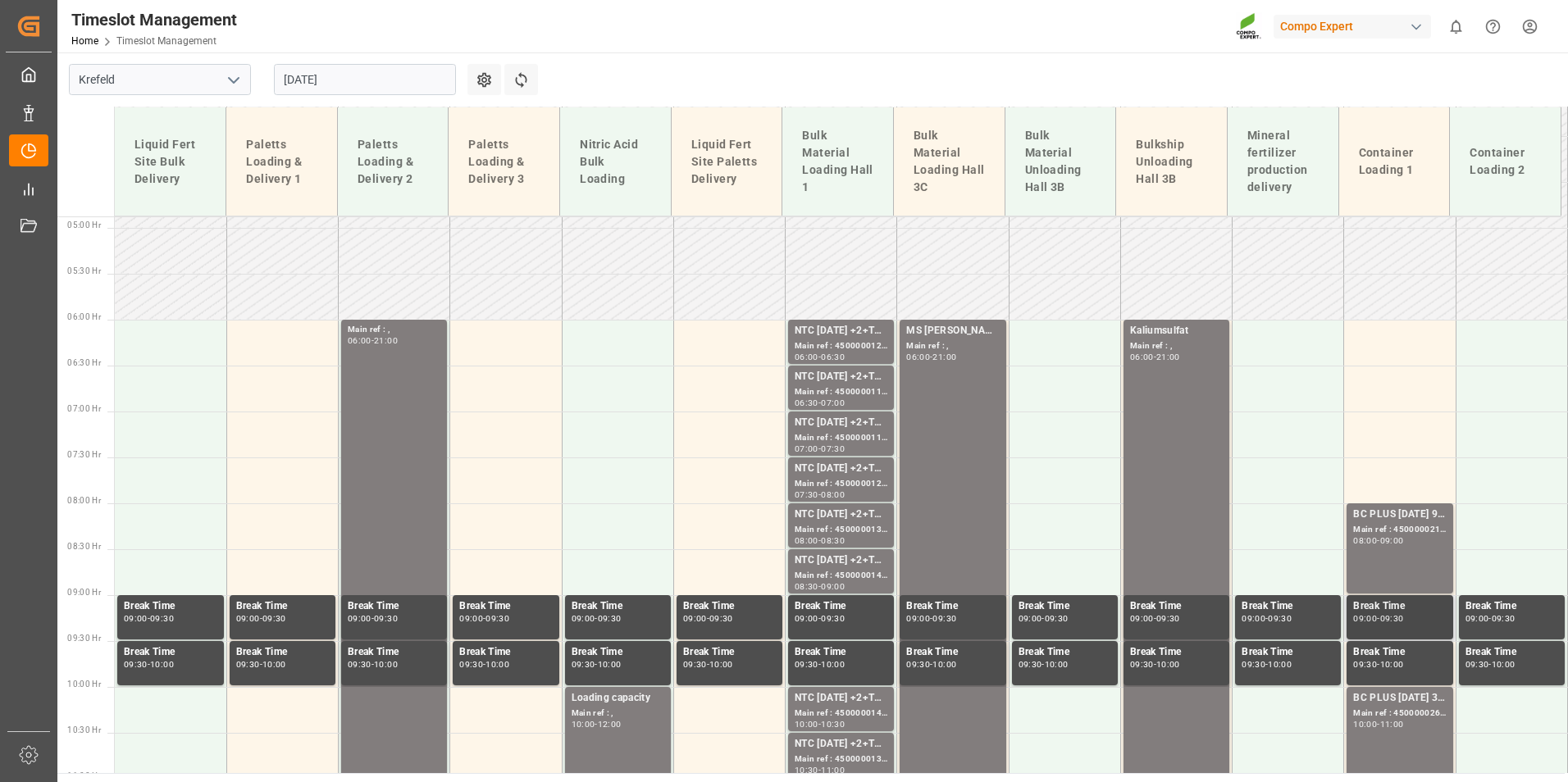
scroll to position [693, 0]
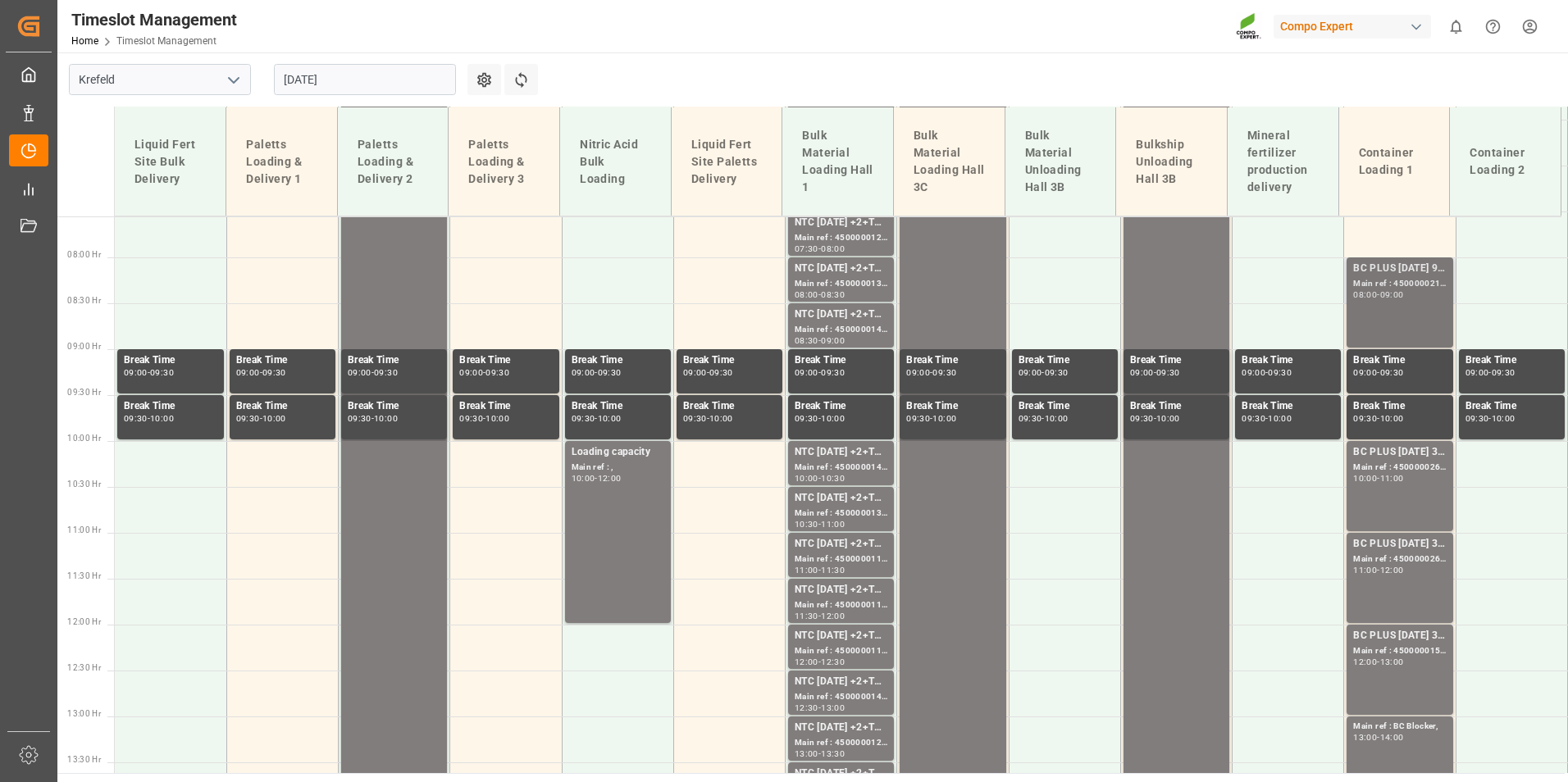
click at [1392, 289] on div "Main ref : 4500000218, 2000000020;" at bounding box center [1399, 284] width 93 height 14
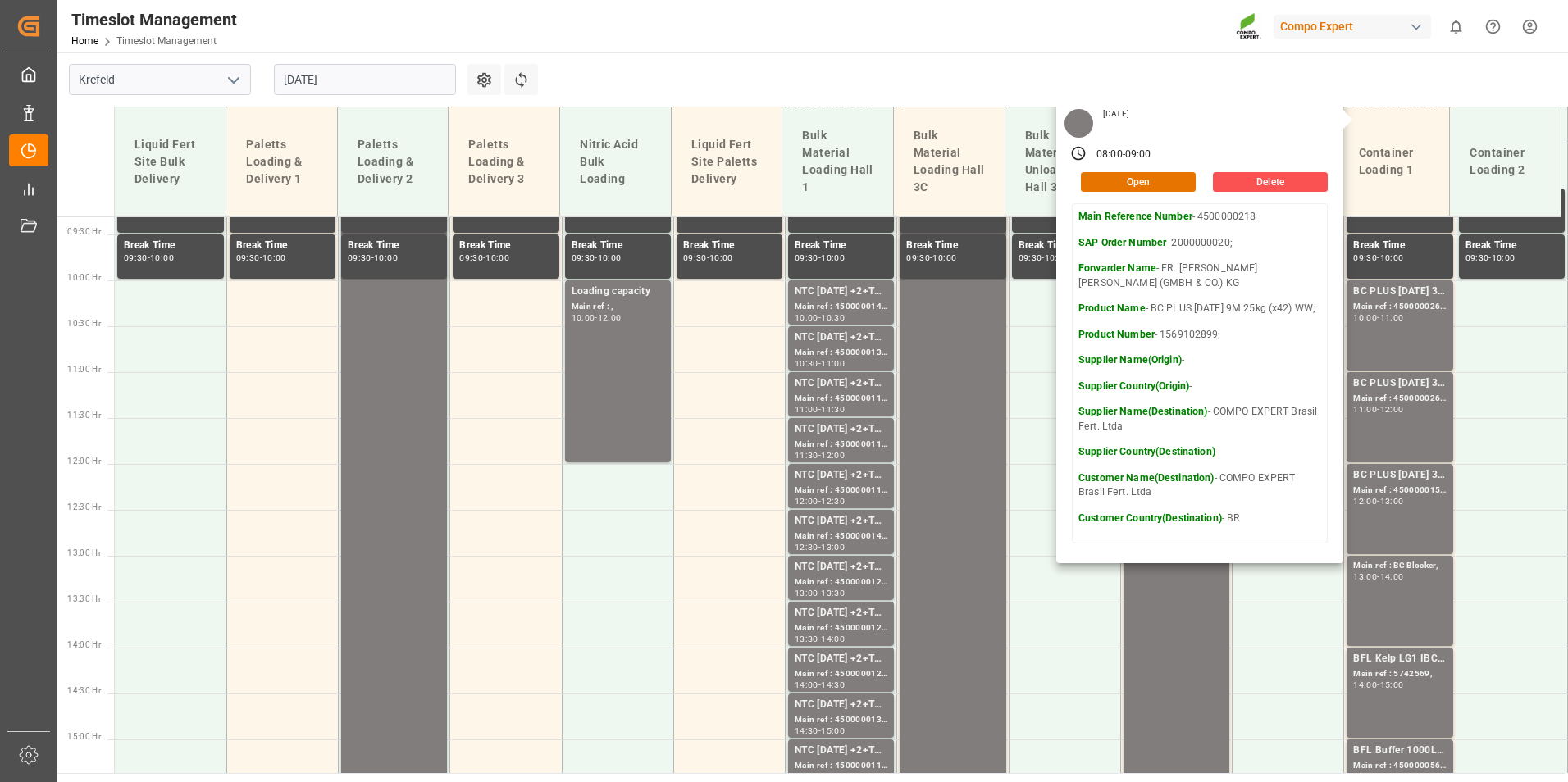
scroll to position [857, 0]
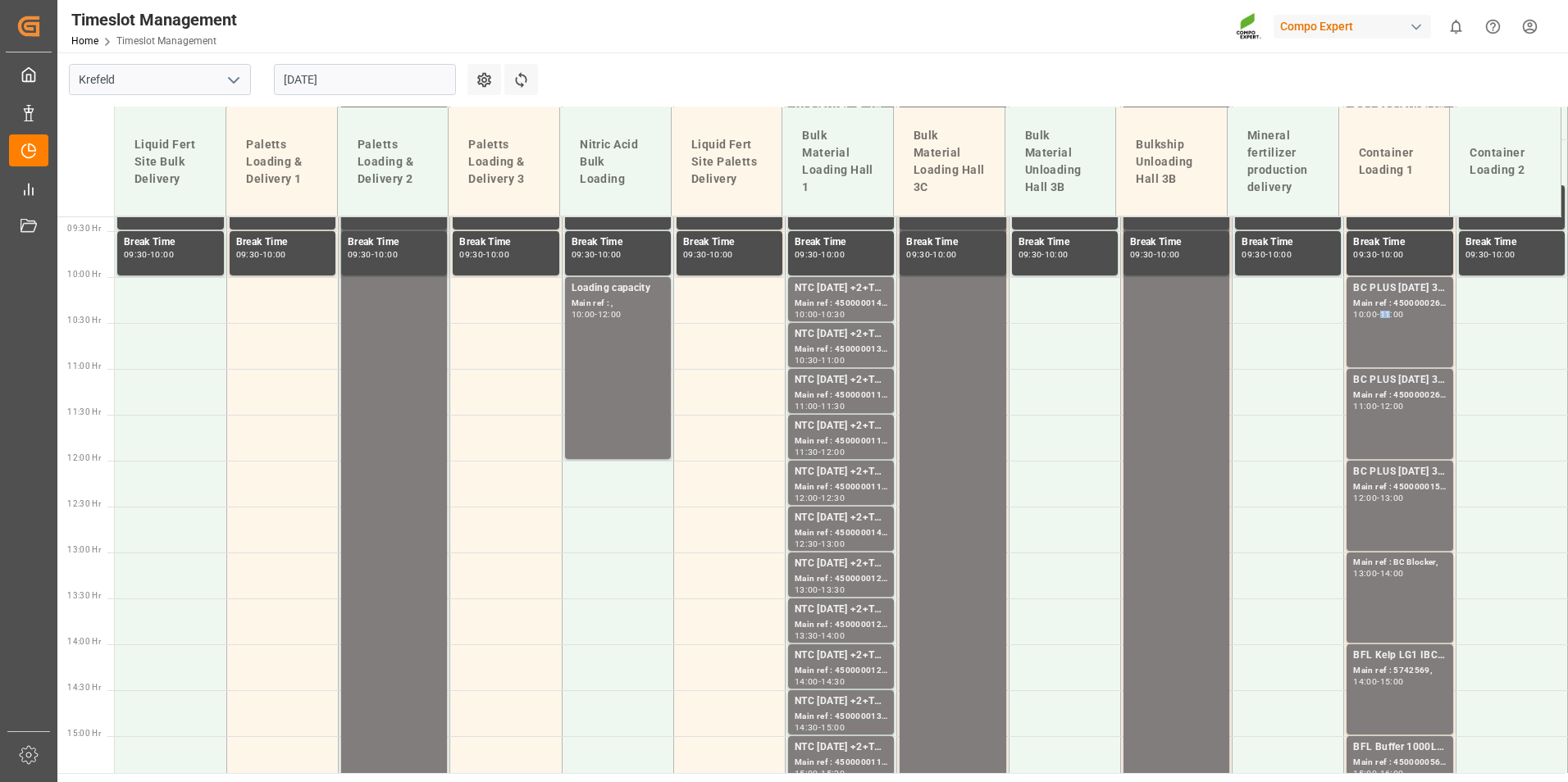
click at [1387, 311] on div "11:00" at bounding box center [1391, 314] width 24 height 7
click at [1394, 415] on div "BC PLUS [DATE] 3M 25kg (x42) INT; Main ref : 4500000266, 2000000105; 11:00 - 12…" at bounding box center [1399, 414] width 93 height 84
click at [1410, 492] on div "Main ref : 4500000159, 2000000018;" at bounding box center [1399, 487] width 93 height 14
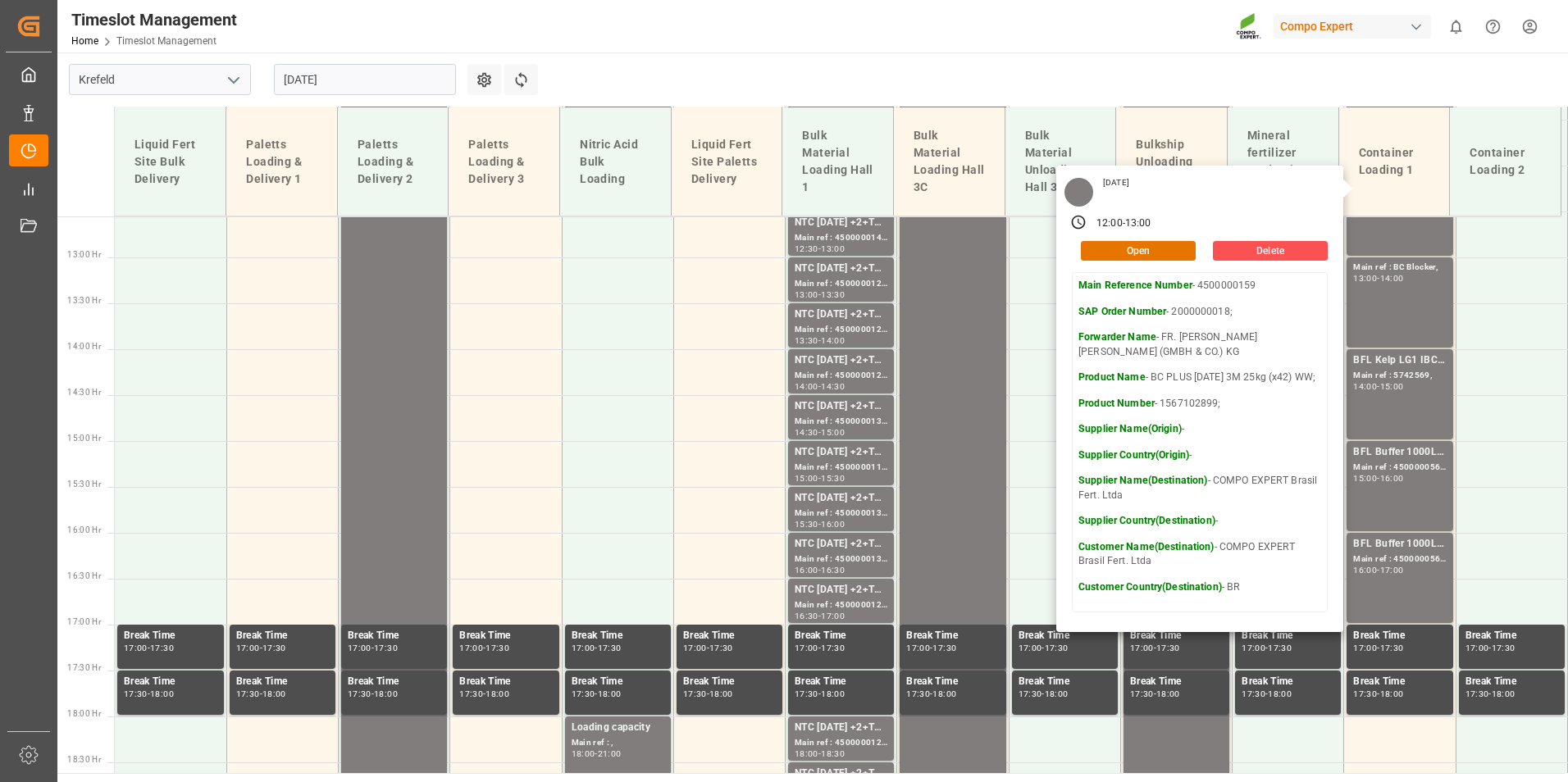
scroll to position [1186, 0]
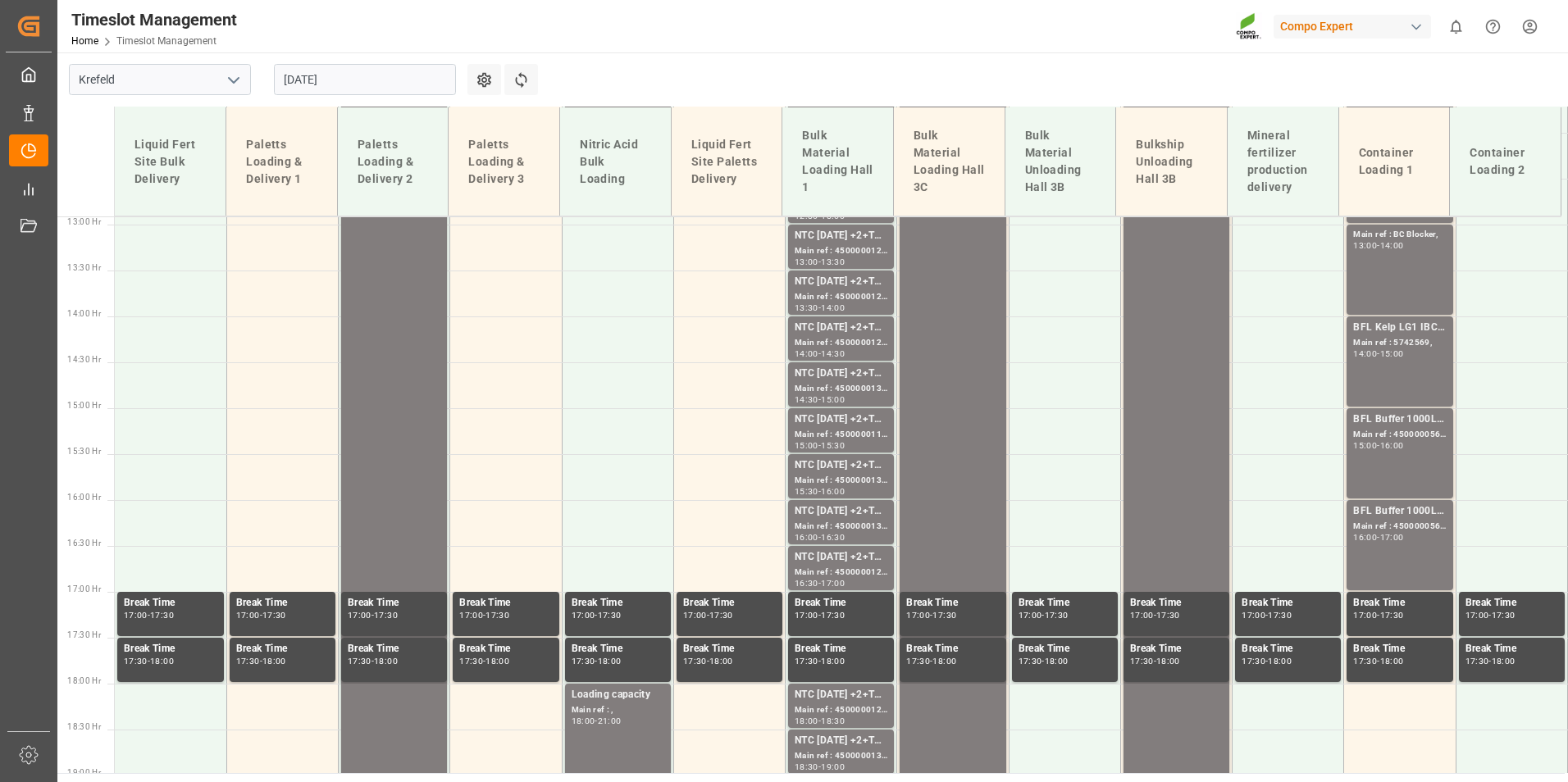
click at [1412, 371] on div "BFL Kelp LG1 IBC 1000L (KRE); Main ref : 5742569, 14:00 - 15:00" at bounding box center [1399, 362] width 93 height 84
click at [1407, 466] on div "BFL Buffer 1000L IBC; Main ref : 4500000565, 2000000305; 15:00 - 16:00" at bounding box center [1399, 454] width 93 height 84
click at [1402, 528] on div "Main ref : 4500000566, 2000000305;" at bounding box center [1399, 526] width 93 height 14
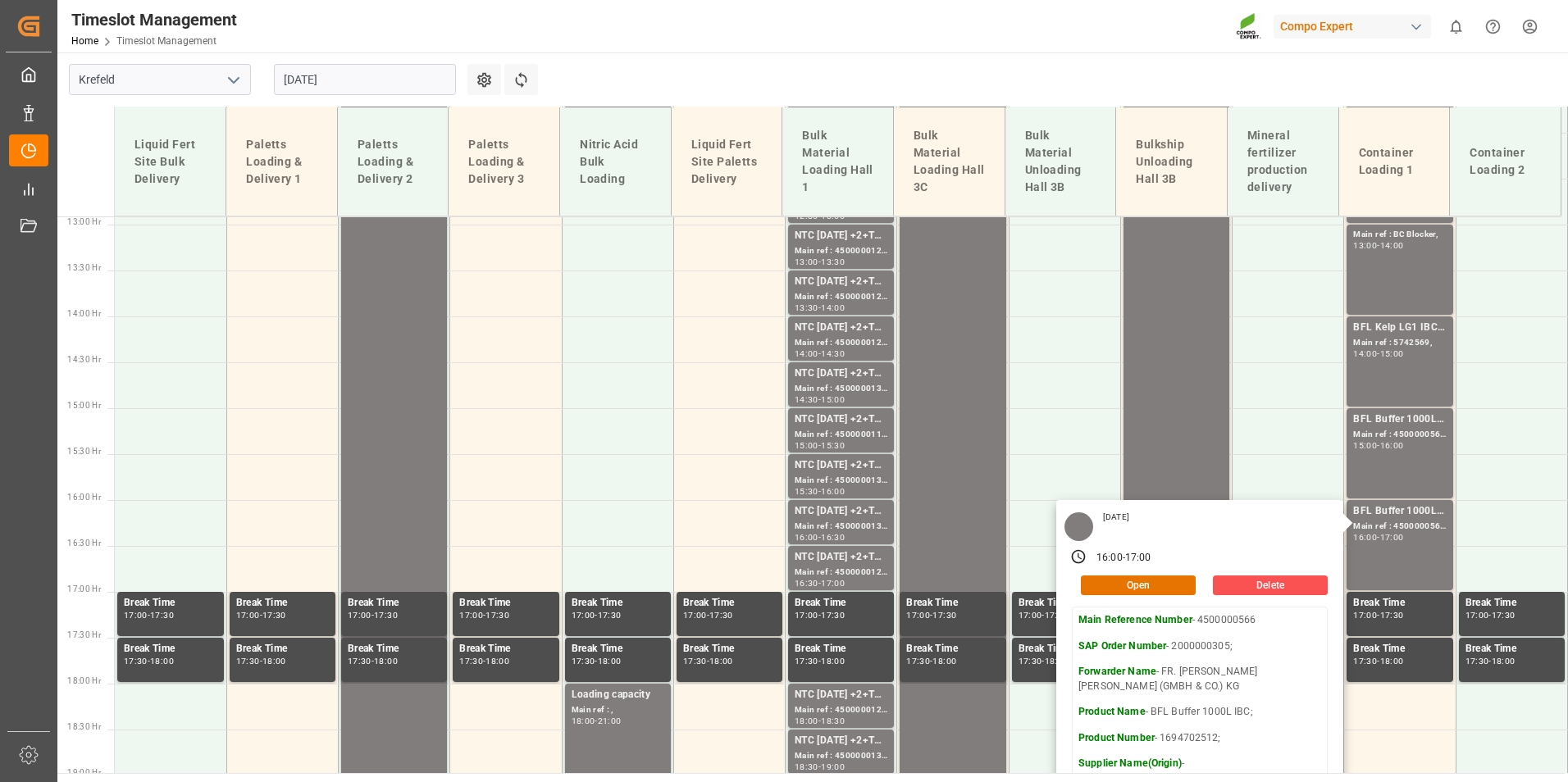
click at [447, 97] on div "[DATE]" at bounding box center [365, 80] width 205 height 54
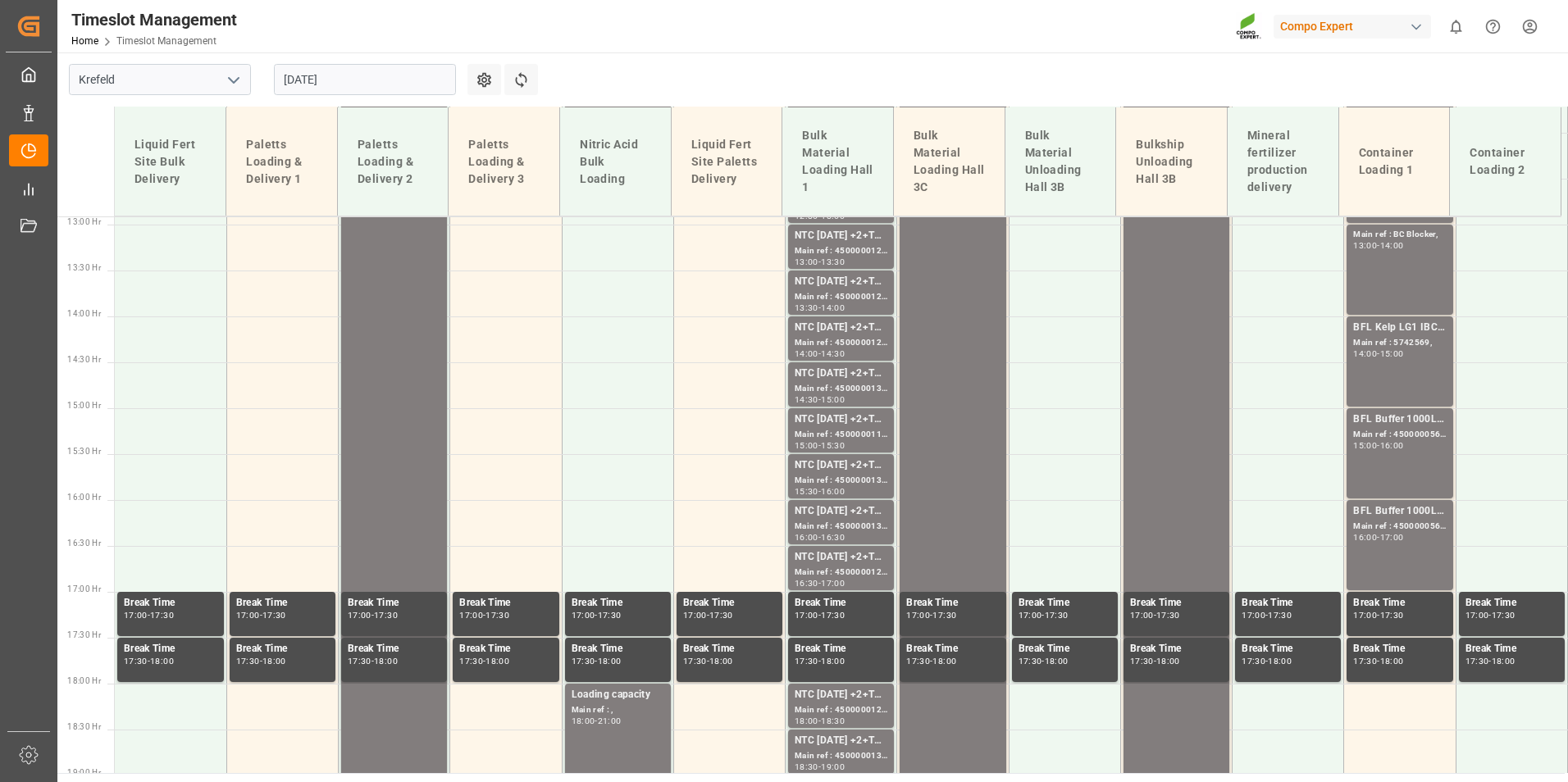
click at [424, 86] on input "[DATE]" at bounding box center [365, 80] width 182 height 31
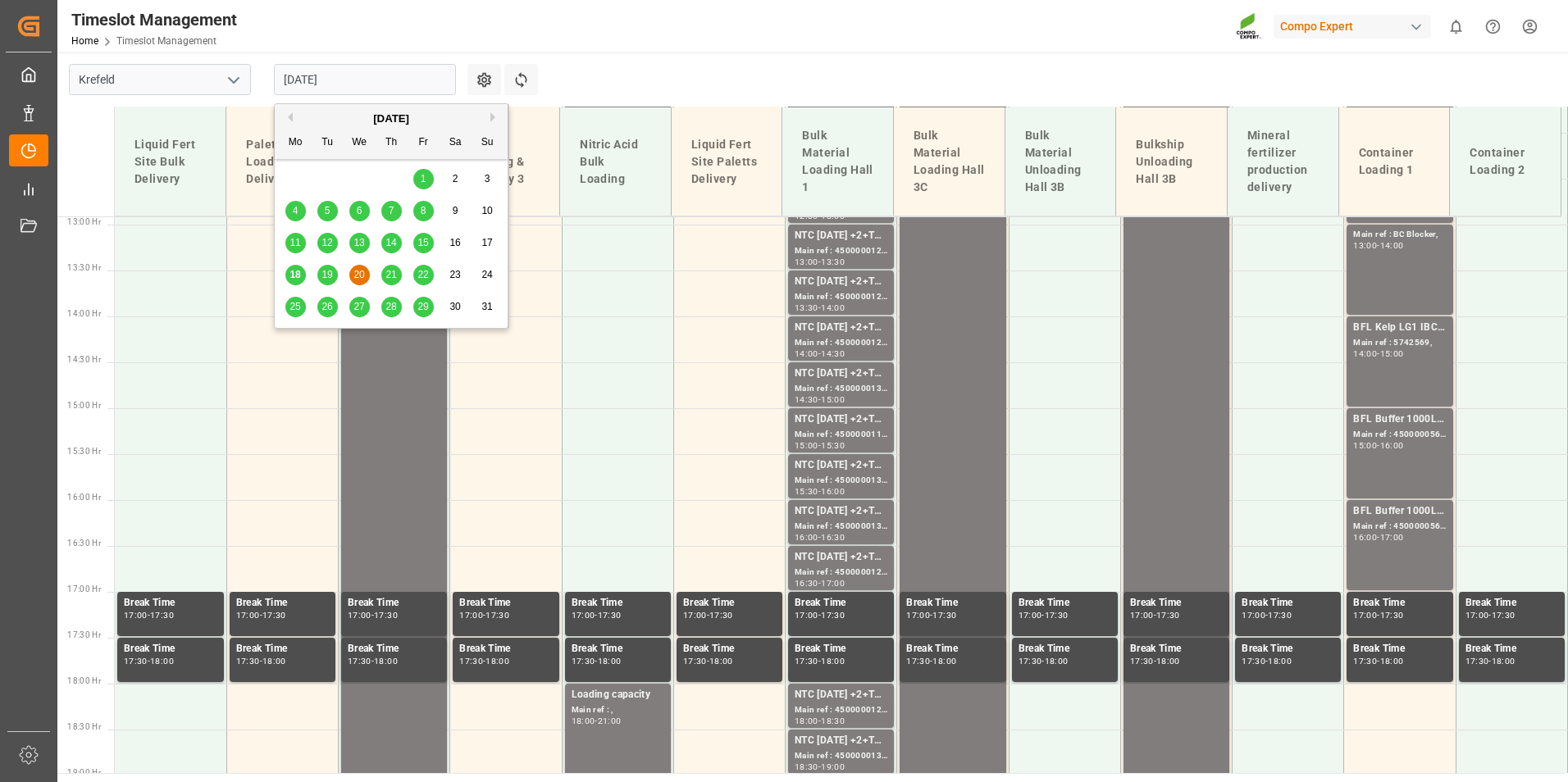
click at [378, 272] on div "18 19 20 21 22 23 24" at bounding box center [392, 275] width 224 height 32
click at [386, 275] on span "21" at bounding box center [391, 275] width 11 height 11
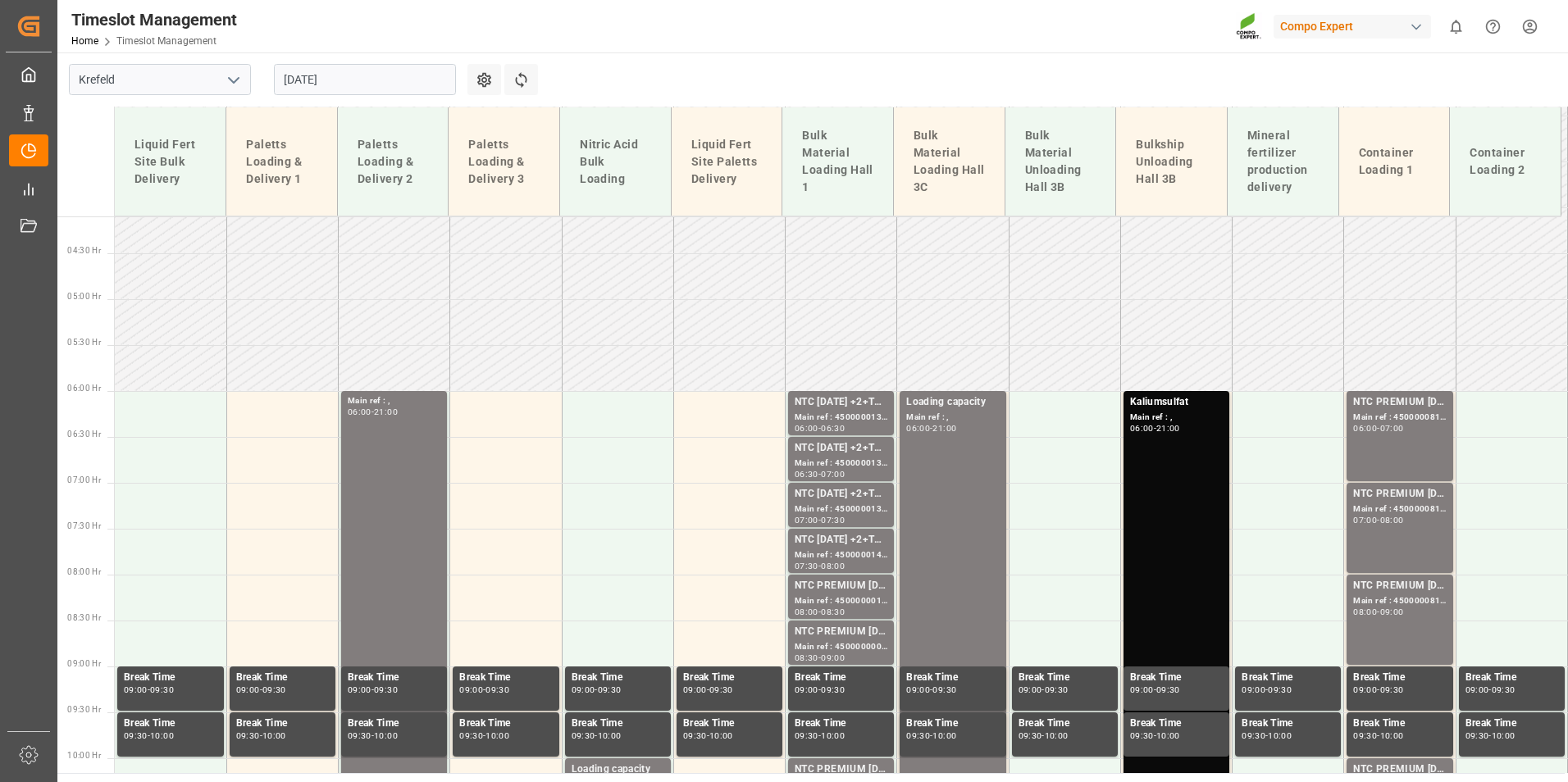
scroll to position [366, 0]
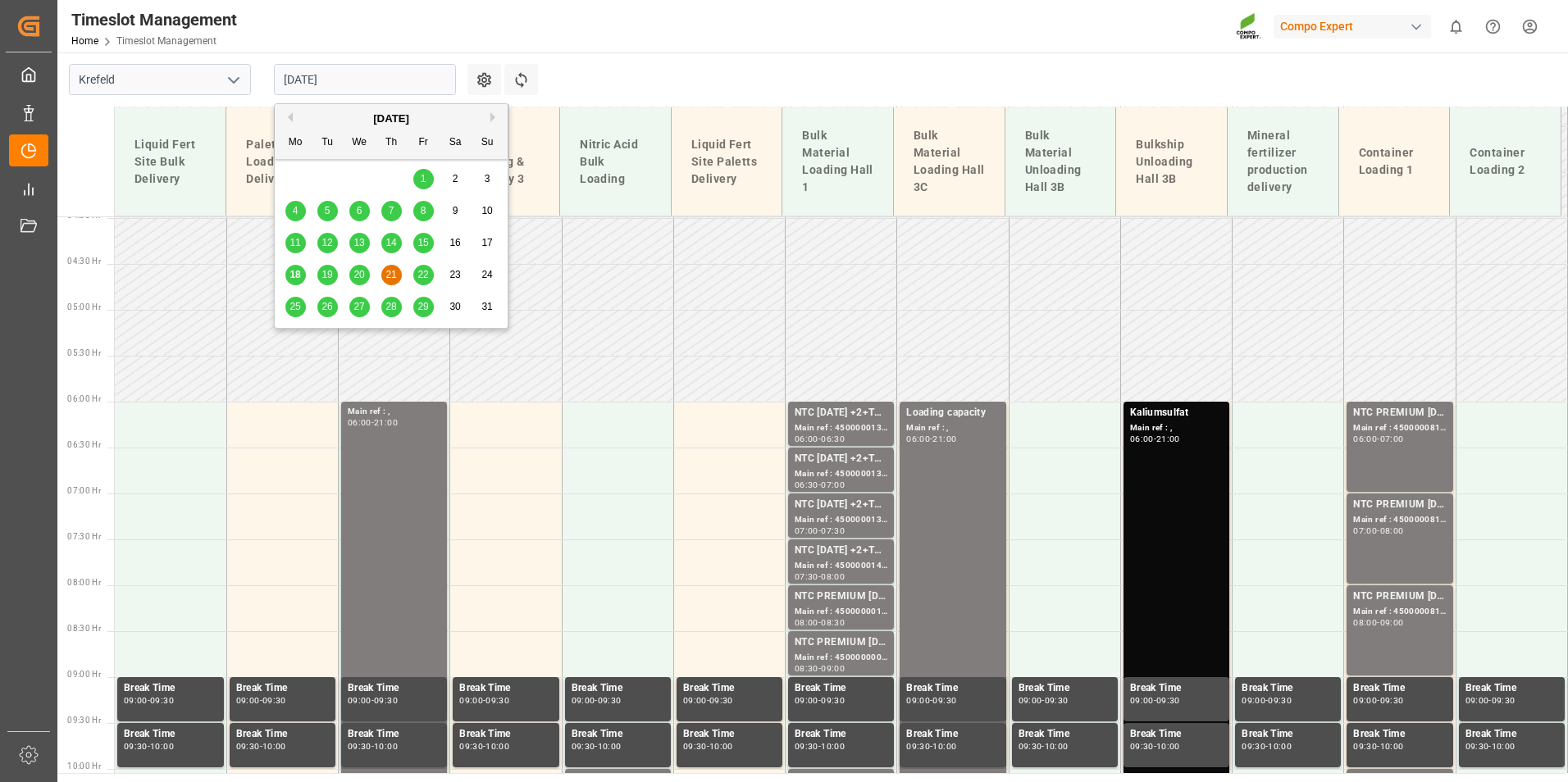
click at [372, 81] on input "[DATE]" at bounding box center [365, 80] width 182 height 31
click at [415, 266] on div "22" at bounding box center [424, 276] width 21 height 20
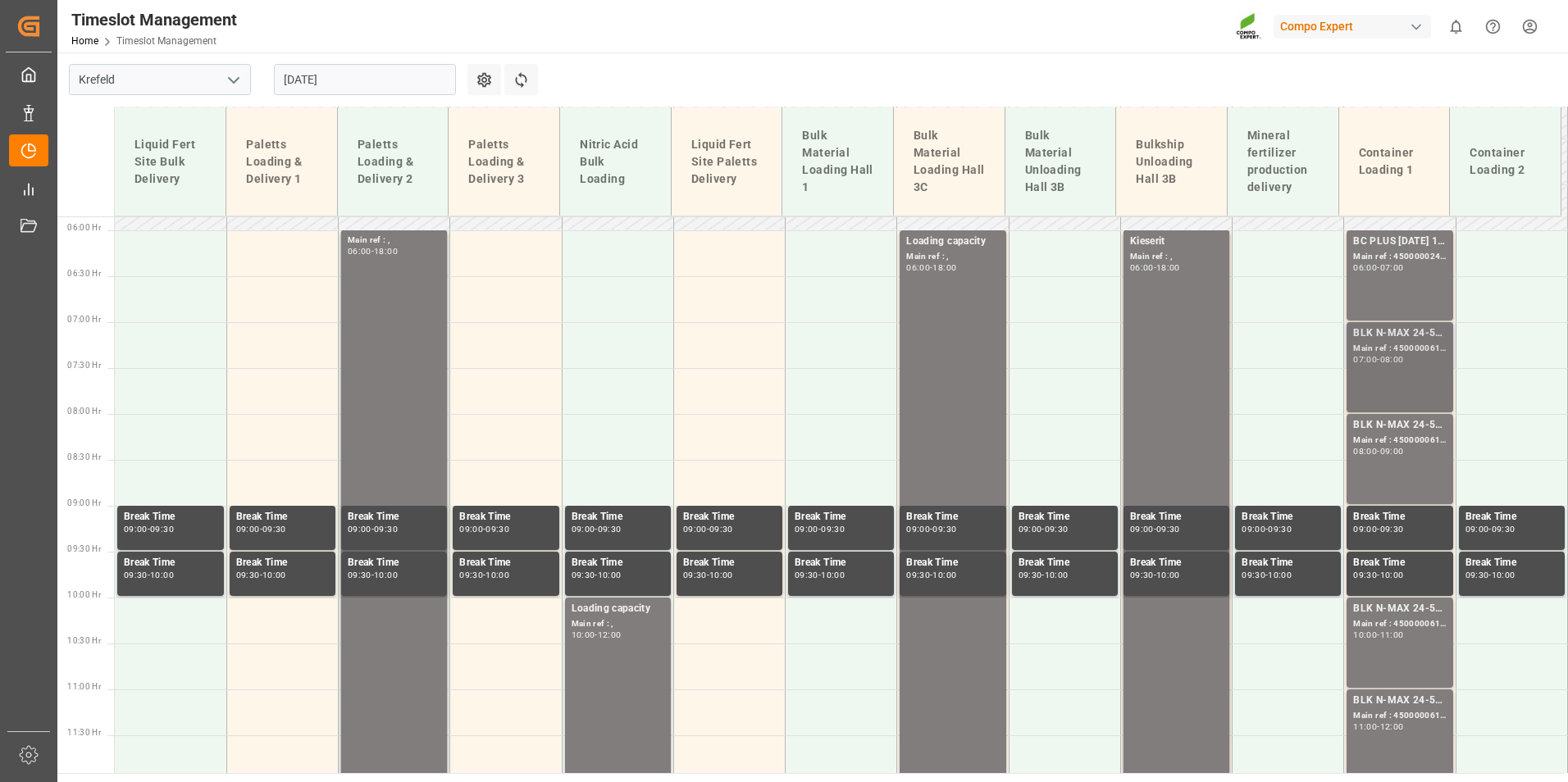
scroll to position [529, 0]
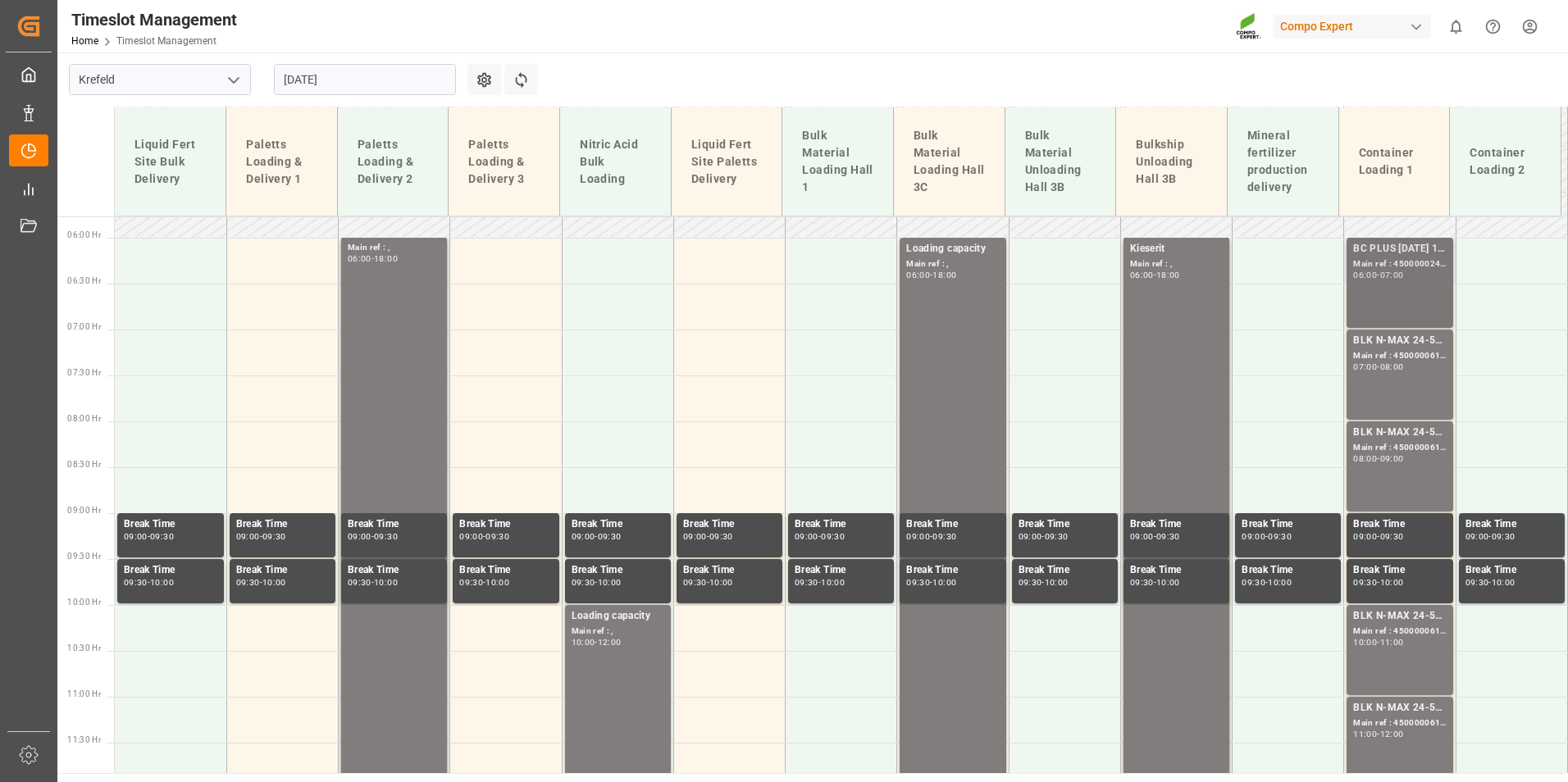
click at [1364, 296] on div "BC PLUS [DATE] 12M 25kg (x42) INT; Main ref : 4500000245, 2000000163; 06:00 - 0…" at bounding box center [1399, 283] width 93 height 84
click at [1379, 460] on div "-" at bounding box center [1378, 458] width 2 height 7
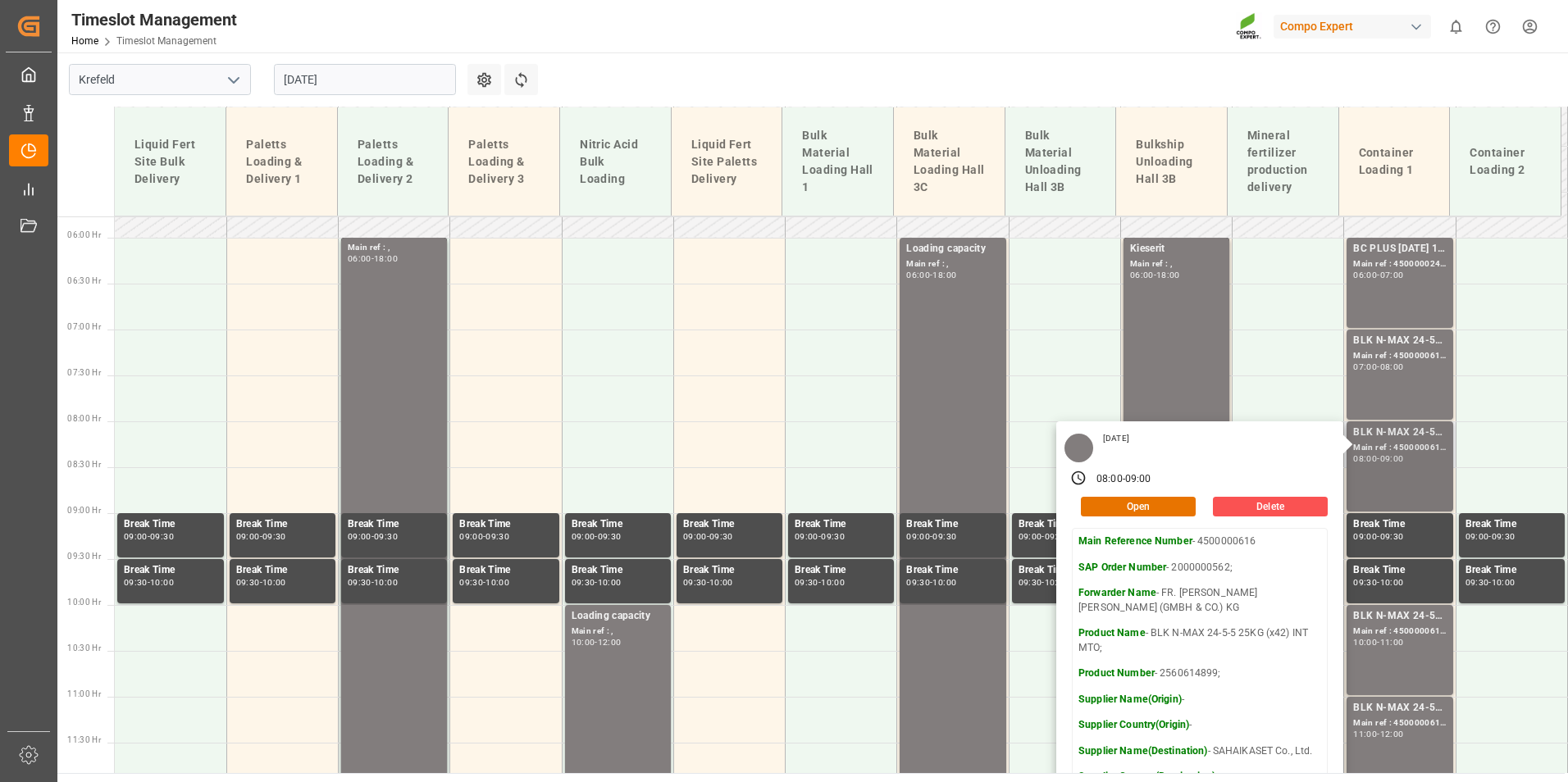
scroll to position [775, 0]
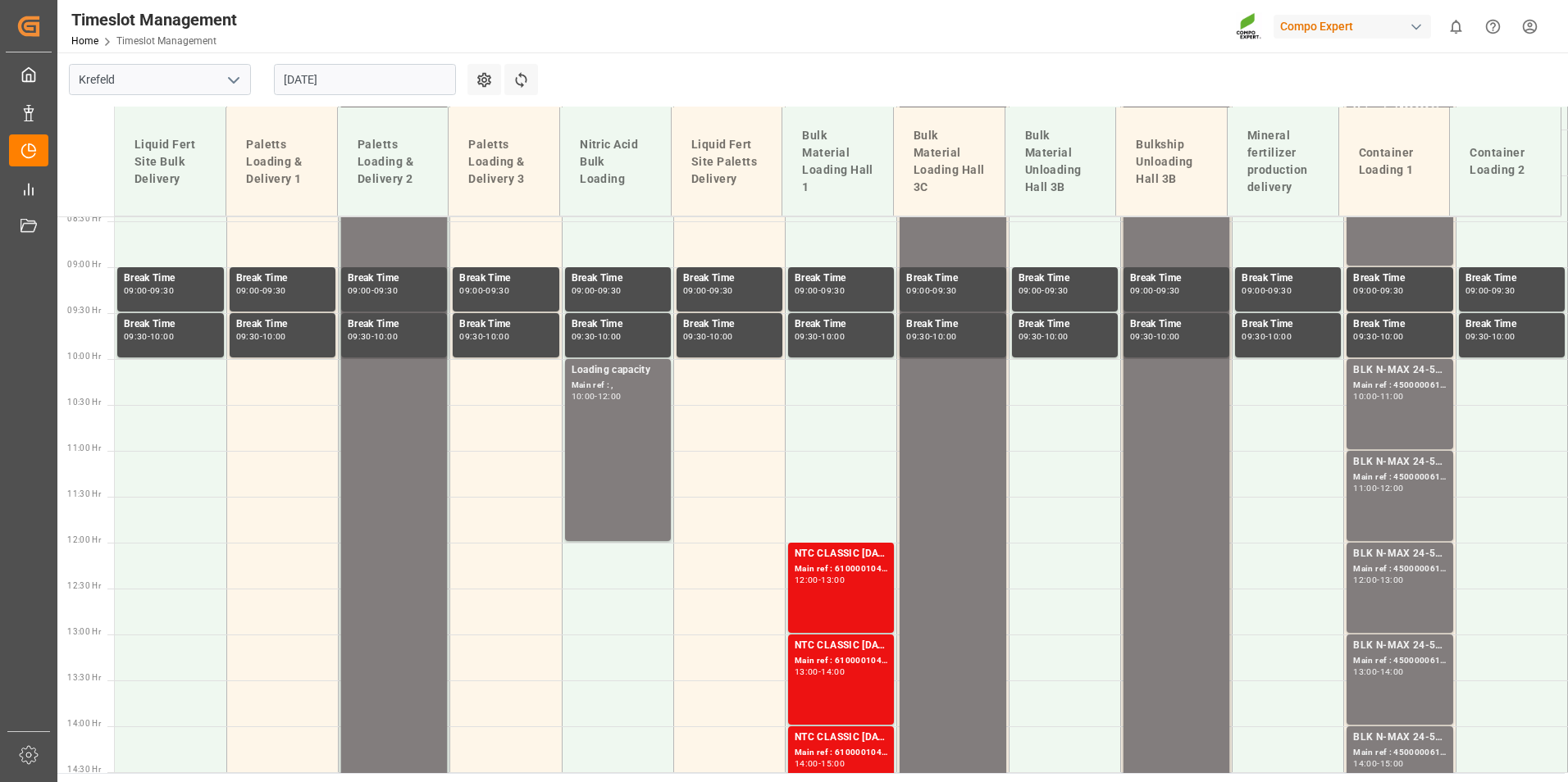
click at [1404, 480] on div "Main ref : 4500000615, 2000000562;" at bounding box center [1399, 477] width 93 height 14
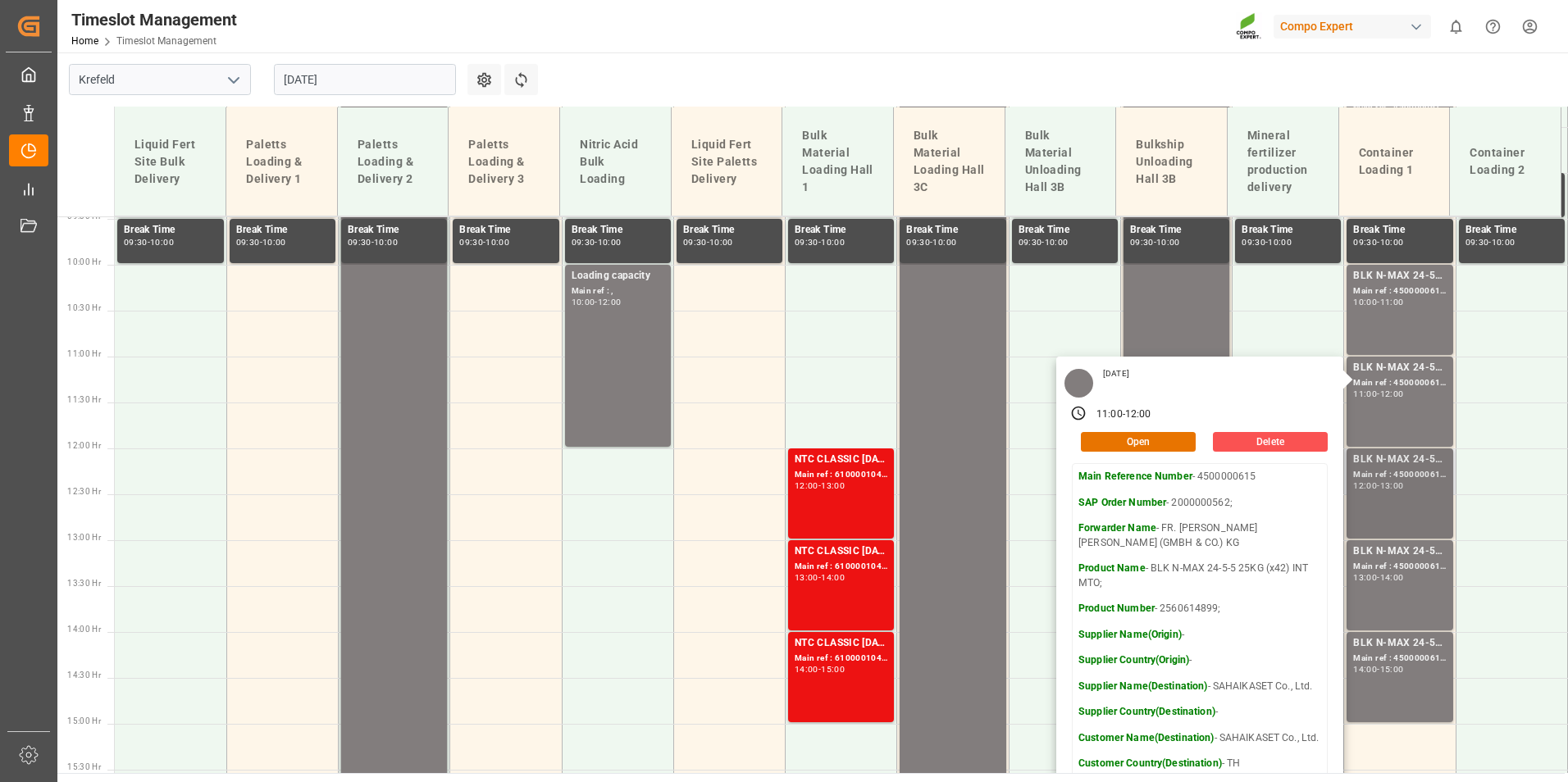
scroll to position [940, 0]
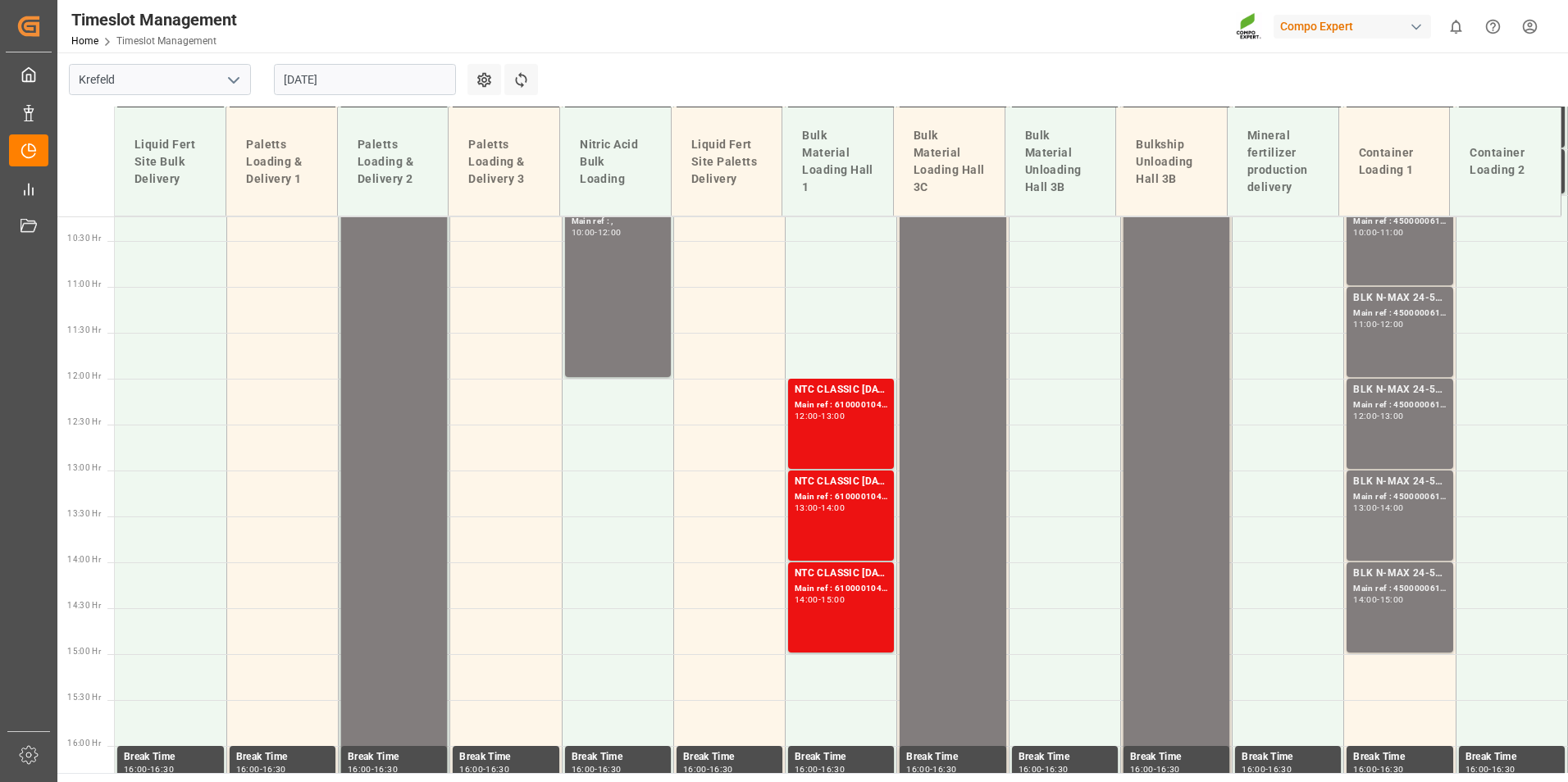
click at [1409, 510] on div "13:00 - 14:00" at bounding box center [1399, 508] width 93 height 9
click at [1411, 590] on div "Main ref : 4500000613, 2000000562;" at bounding box center [1399, 588] width 93 height 14
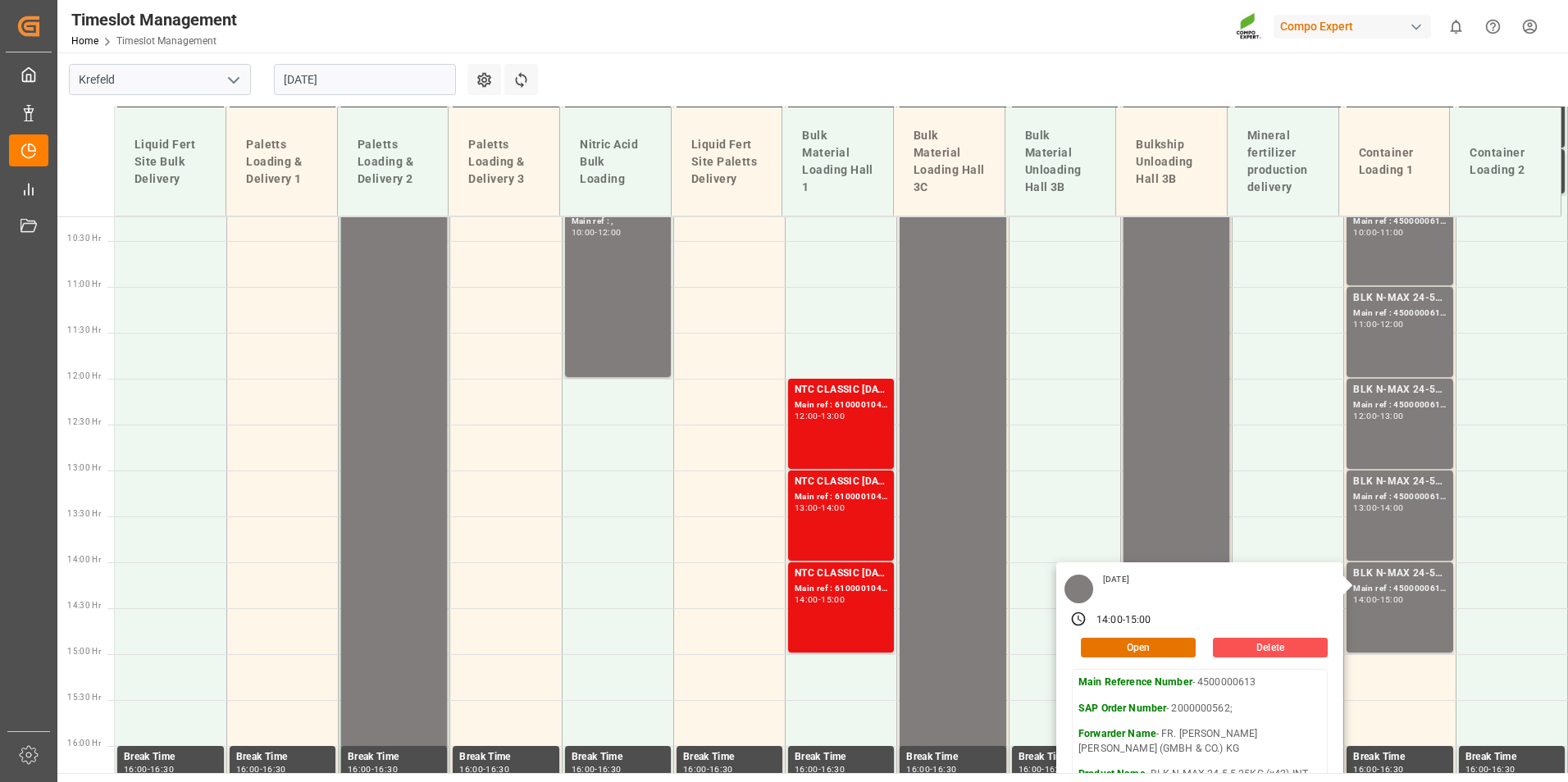
click at [384, 75] on input "[DATE]" at bounding box center [365, 80] width 182 height 31
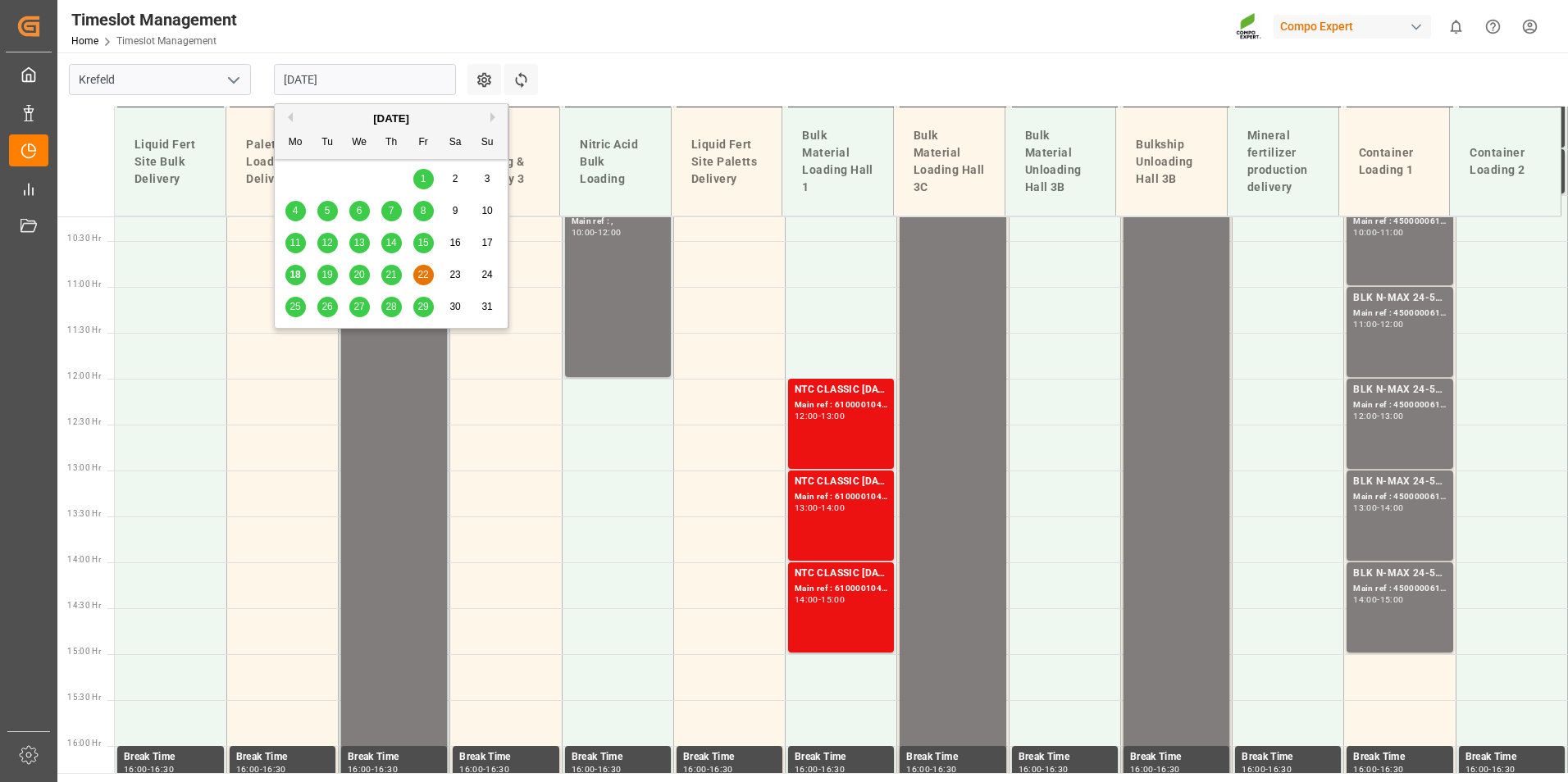
click at [320, 281] on div "19" at bounding box center [328, 276] width 21 height 20
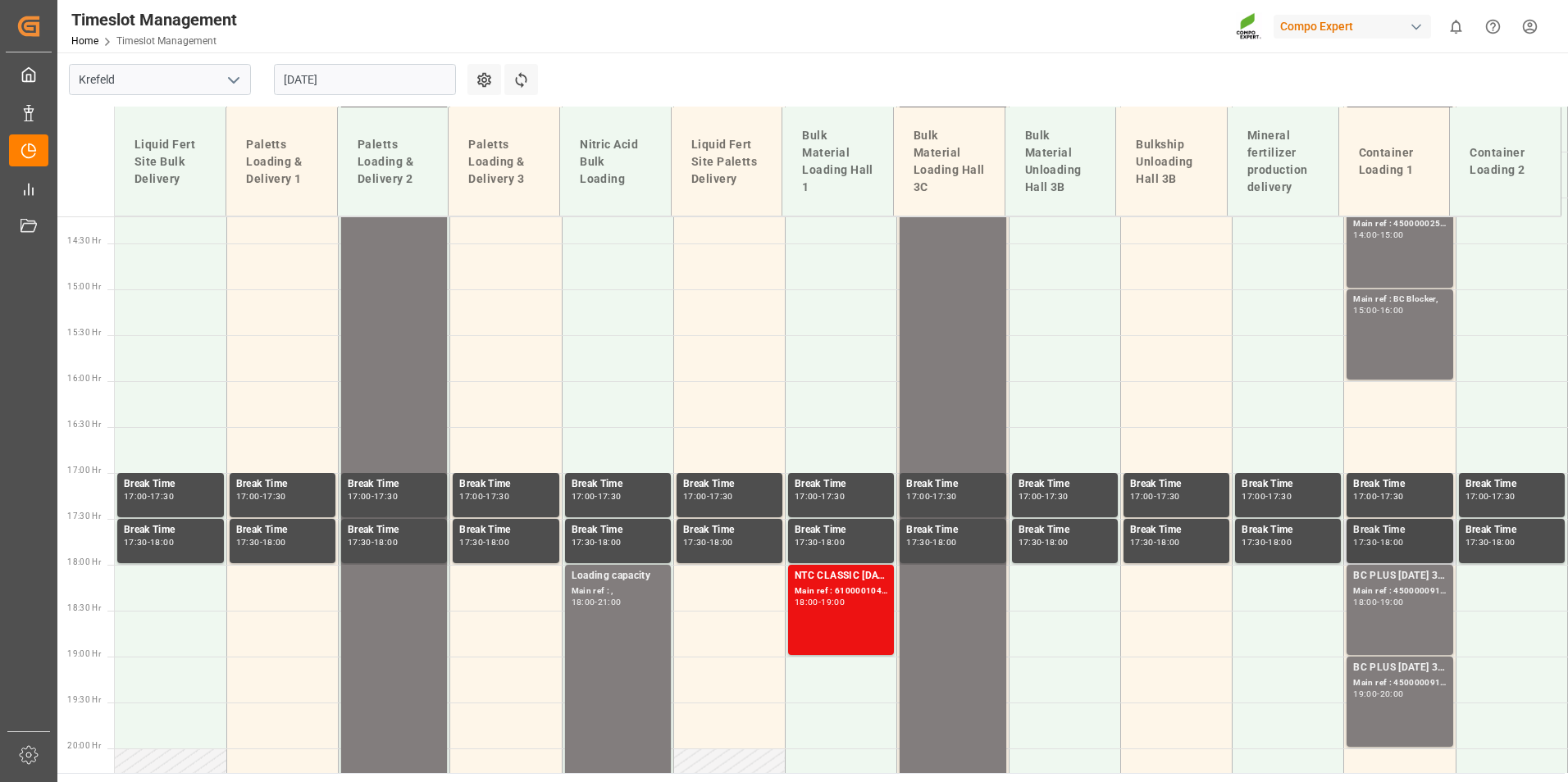
scroll to position [1431, 0]
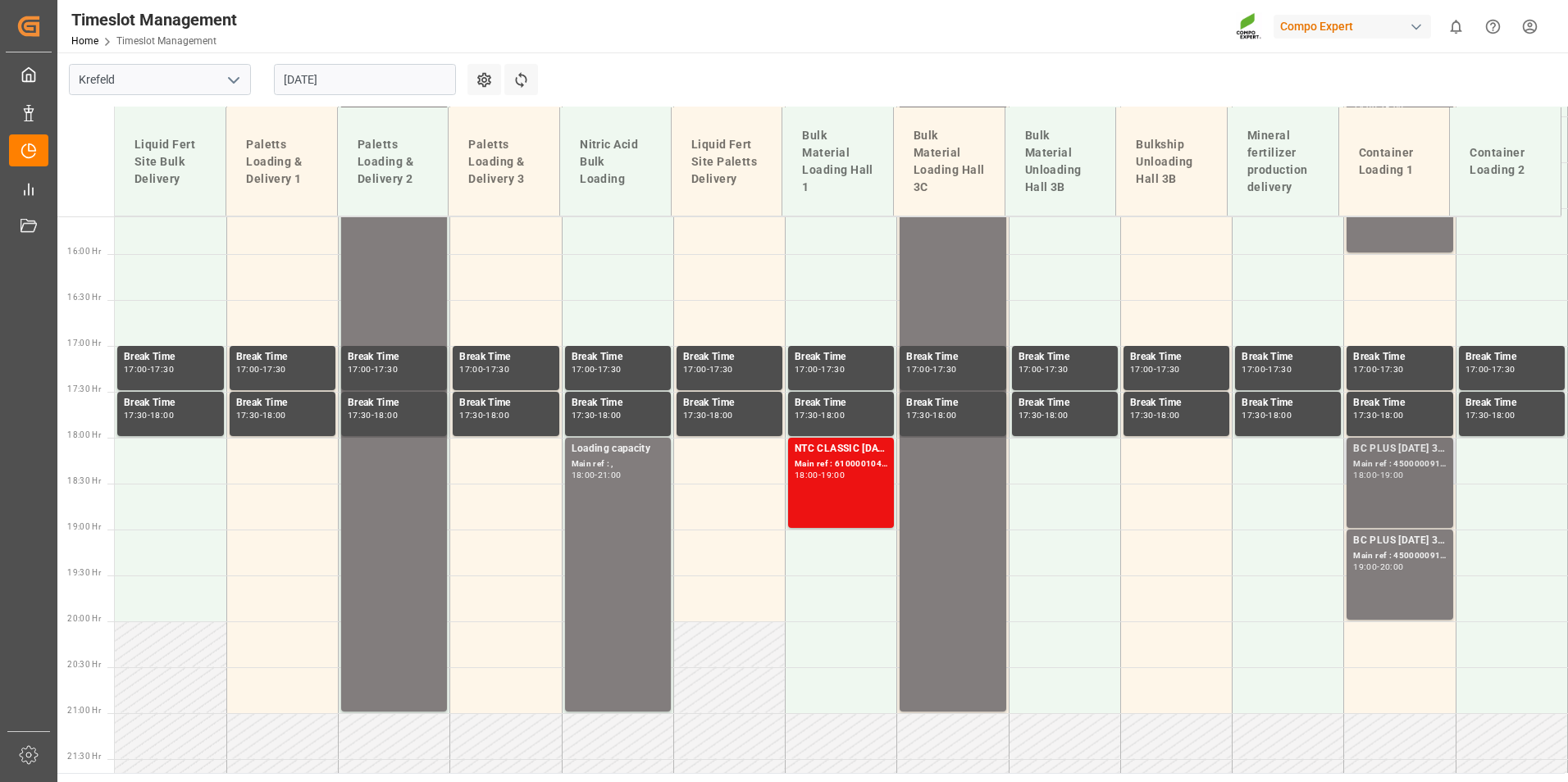
click at [1391, 481] on div "BC PLUS [DATE] 3M 25kg (x42) WW; Main ref : 4500000915, 2000000422; 18:00 - 19:…" at bounding box center [1399, 482] width 93 height 84
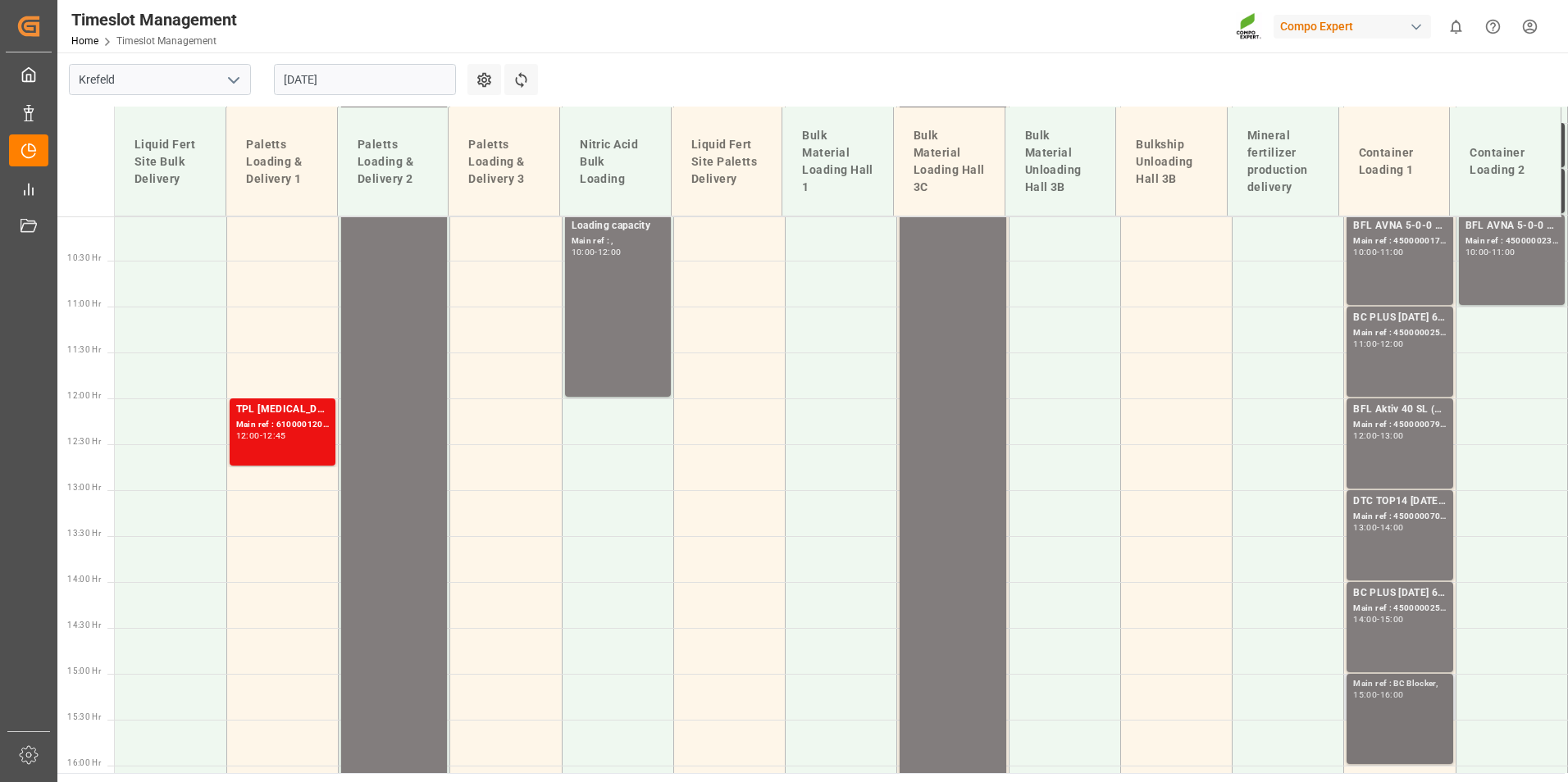
scroll to position [1104, 0]
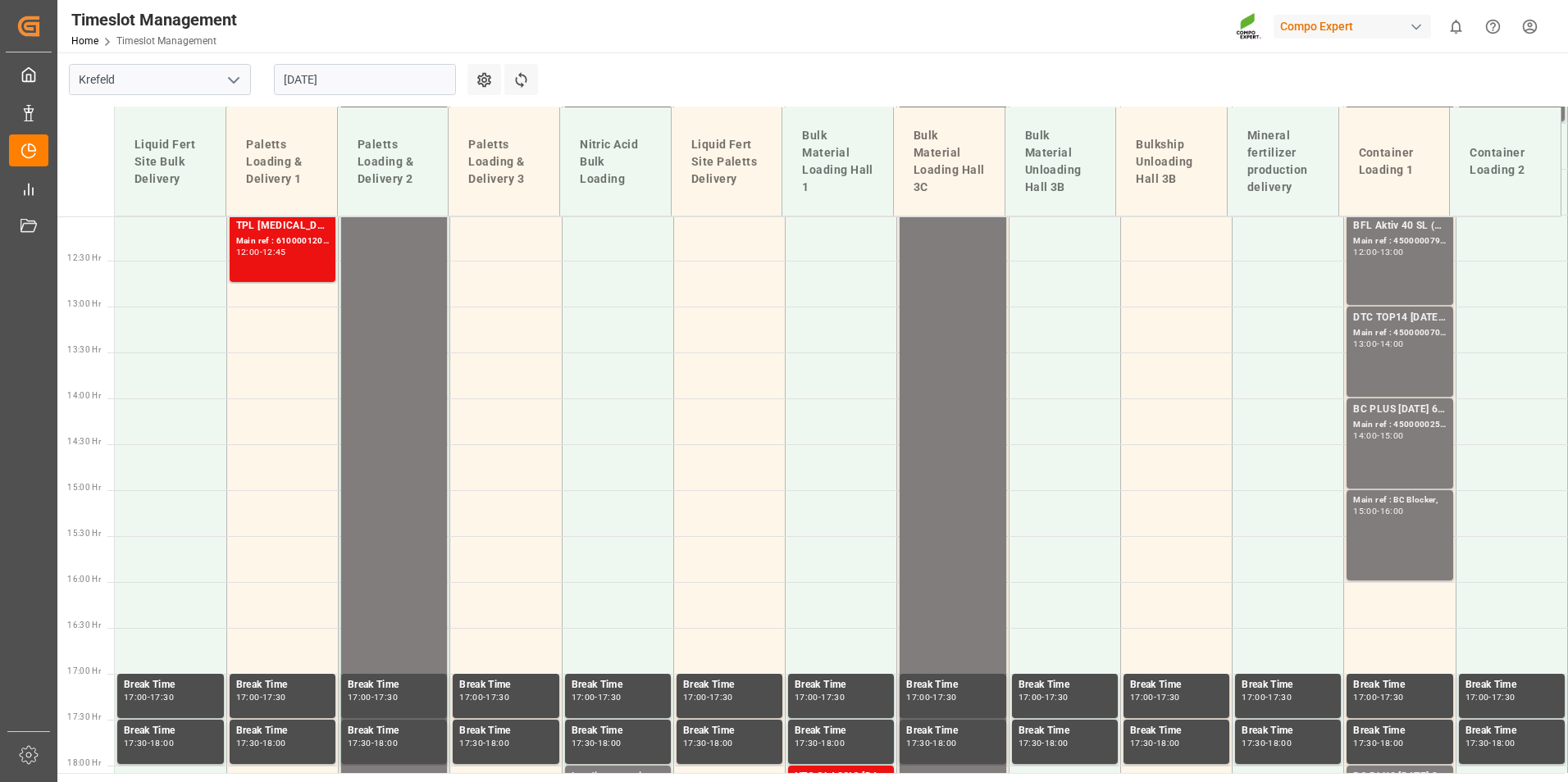
click at [1382, 359] on div "DTC TOP14 [DATE] 15%UH 3M 25kg(x42) WW; Main ref : 4500000703, 2000000567; 13:0…" at bounding box center [1399, 352] width 93 height 84
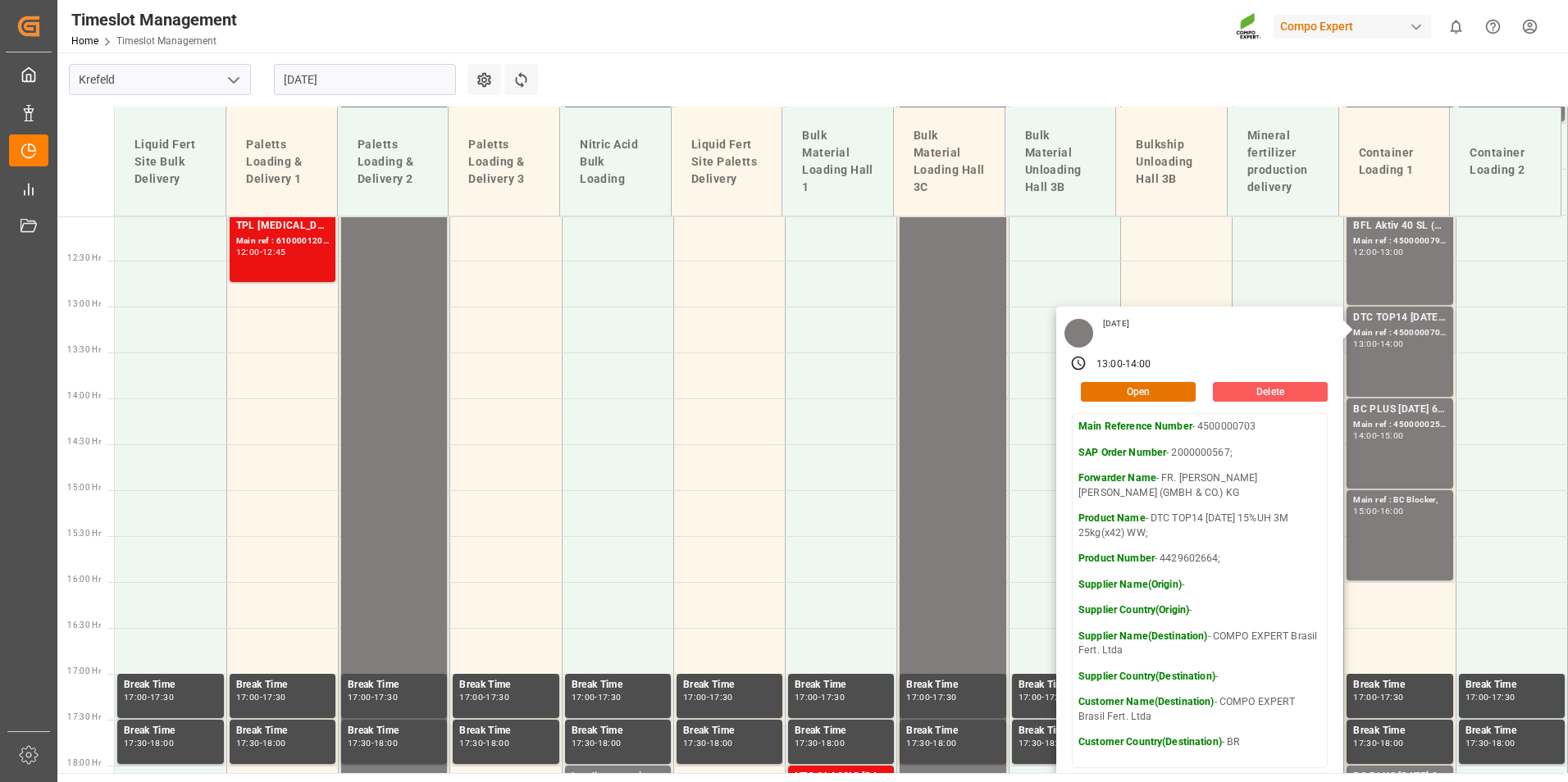
click at [1253, 391] on button "Delete" at bounding box center [1271, 392] width 115 height 20
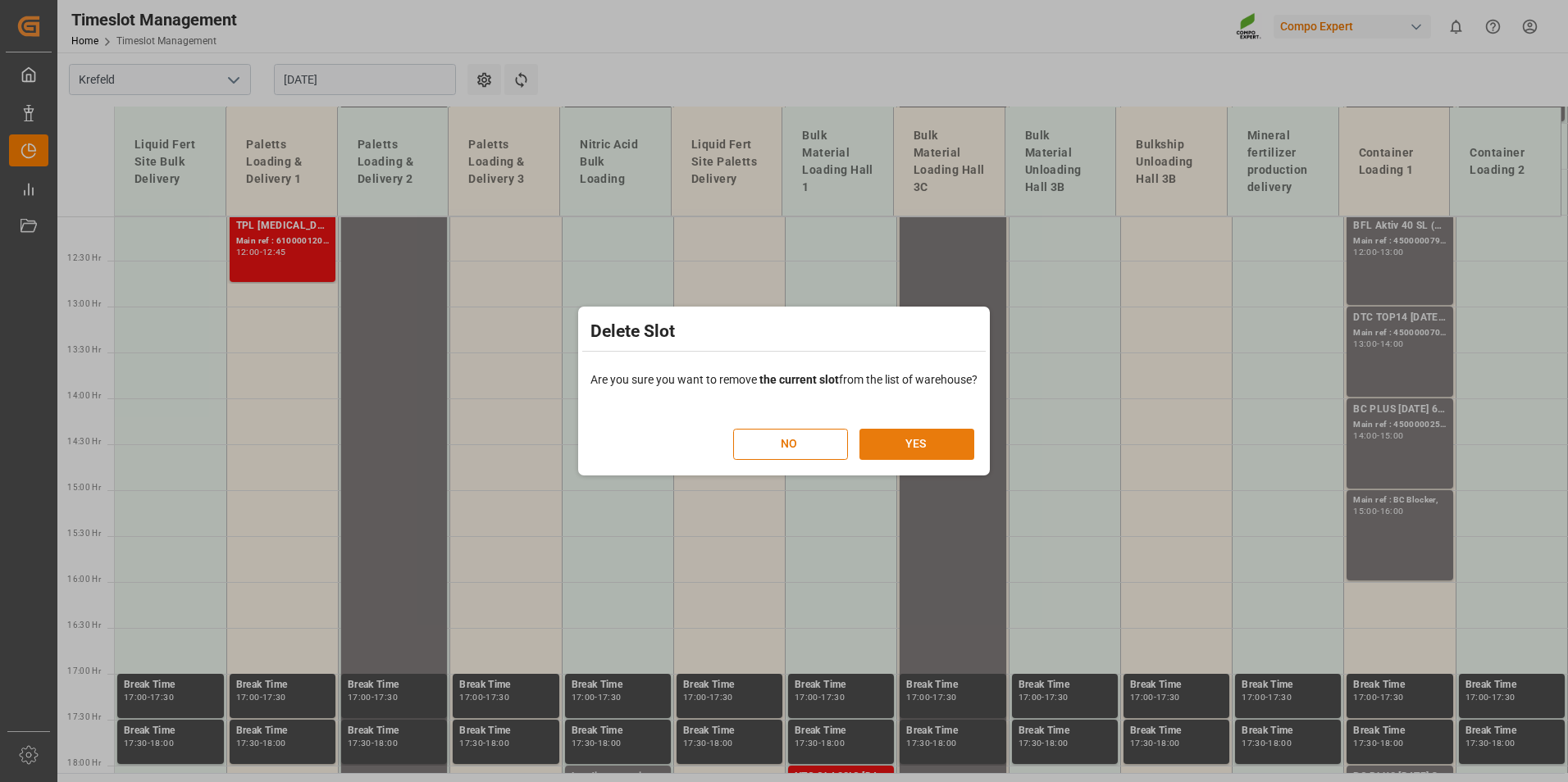
click at [947, 449] on button "YES" at bounding box center [917, 444] width 115 height 31
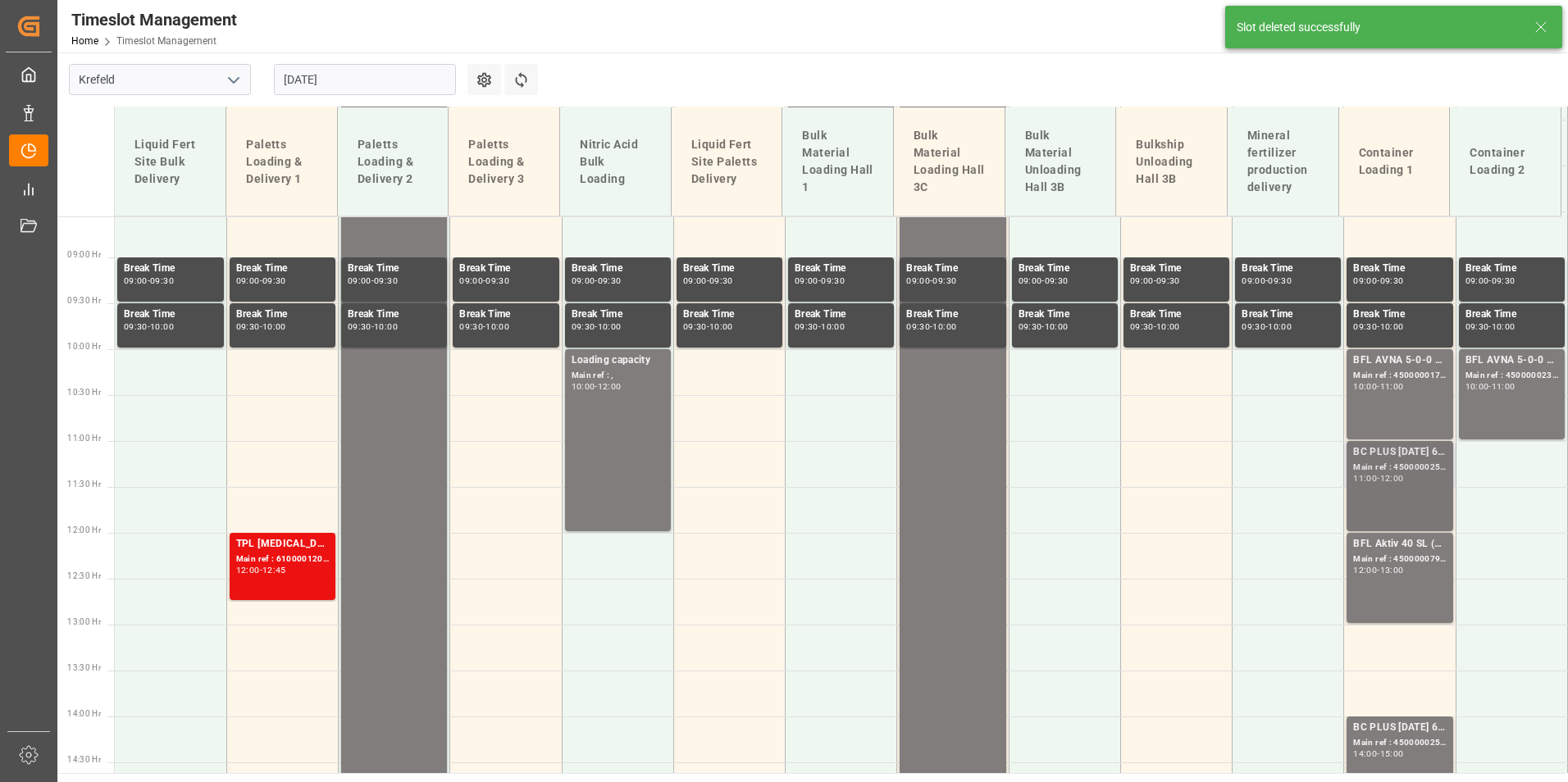
scroll to position [815, 0]
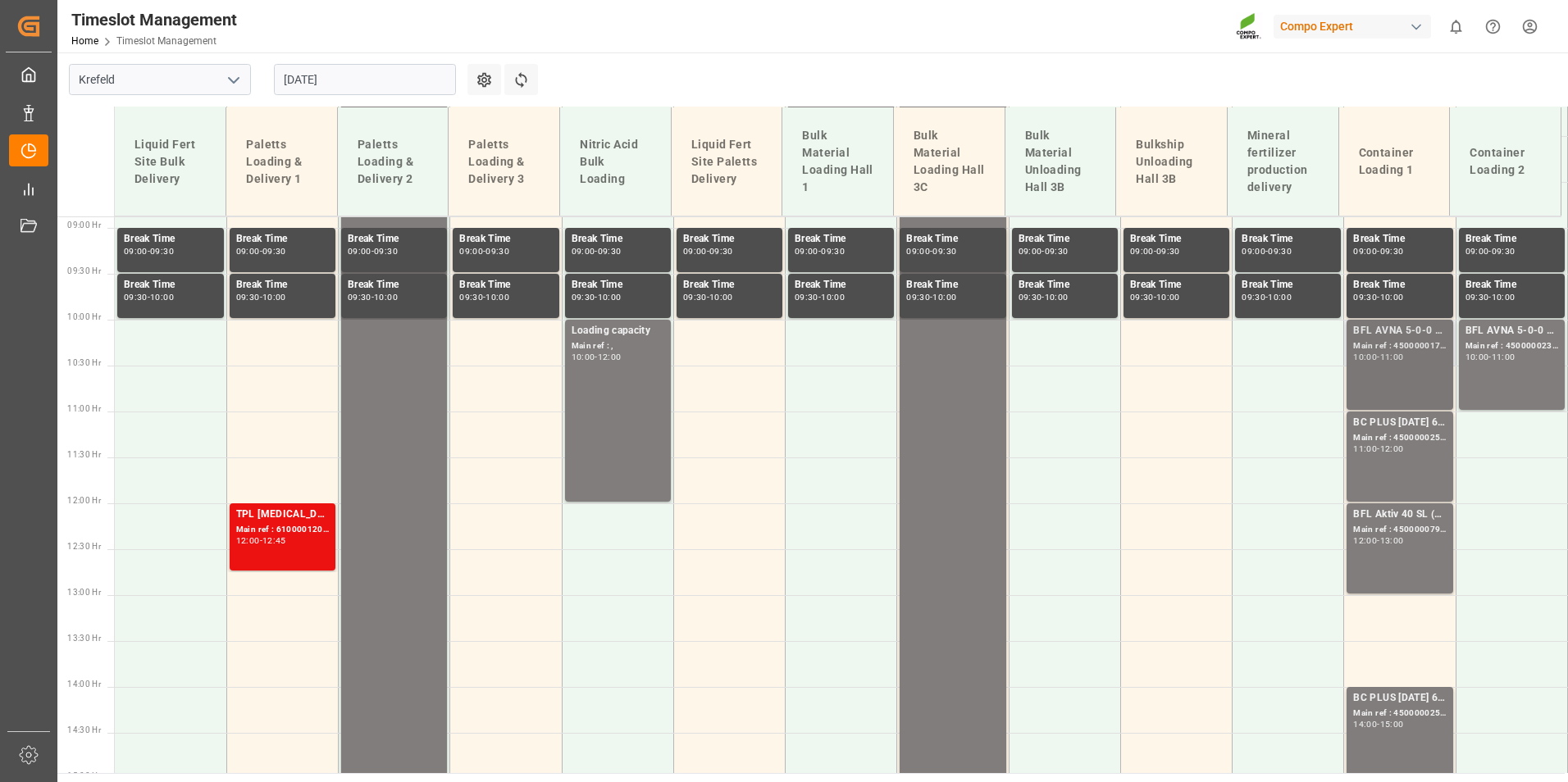
click at [1385, 354] on div "11:00" at bounding box center [1391, 357] width 24 height 7
click at [1516, 382] on div "BFL AVNA 5-0-0 SL 1000L IBC MTO; Main ref : 4500000238, 2000000188; 10:00 - 11:…" at bounding box center [1511, 365] width 93 height 84
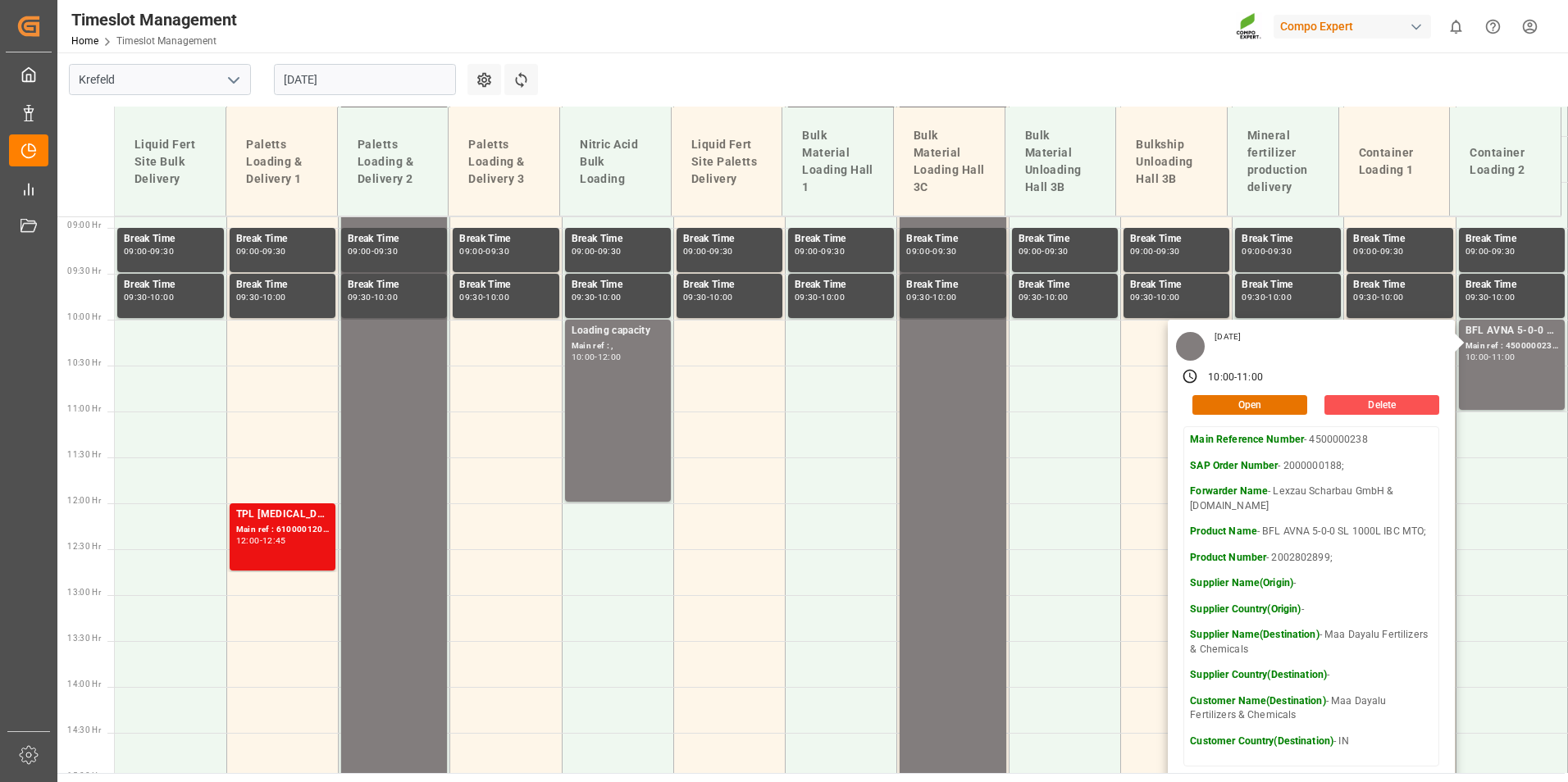
click at [1249, 87] on main "[GEOGRAPHIC_DATA] [DATE] Settings Refresh Time Slots Liquid Fert Site Bulk Deli…" at bounding box center [811, 413] width 1507 height 720
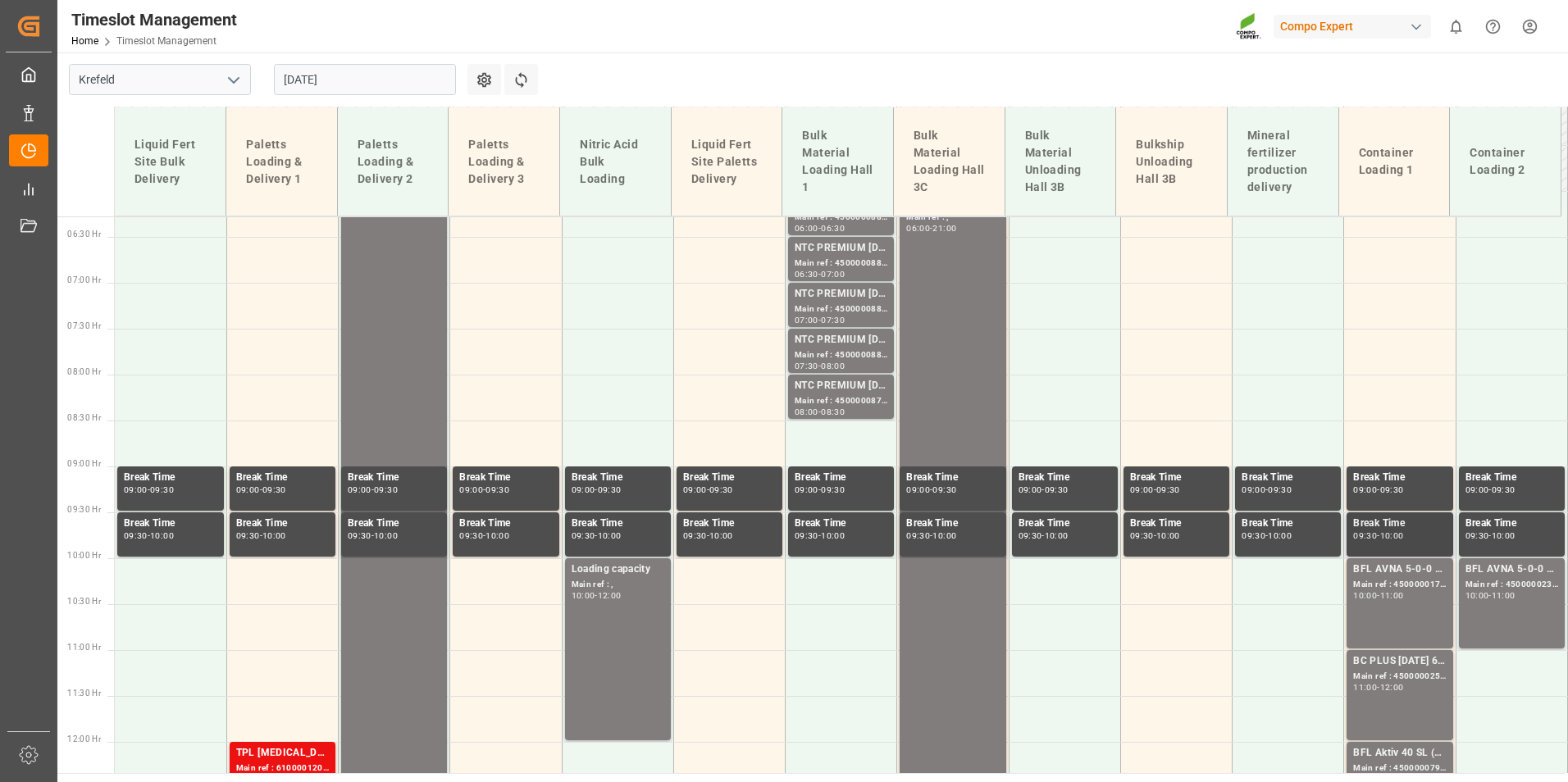
scroll to position [569, 0]
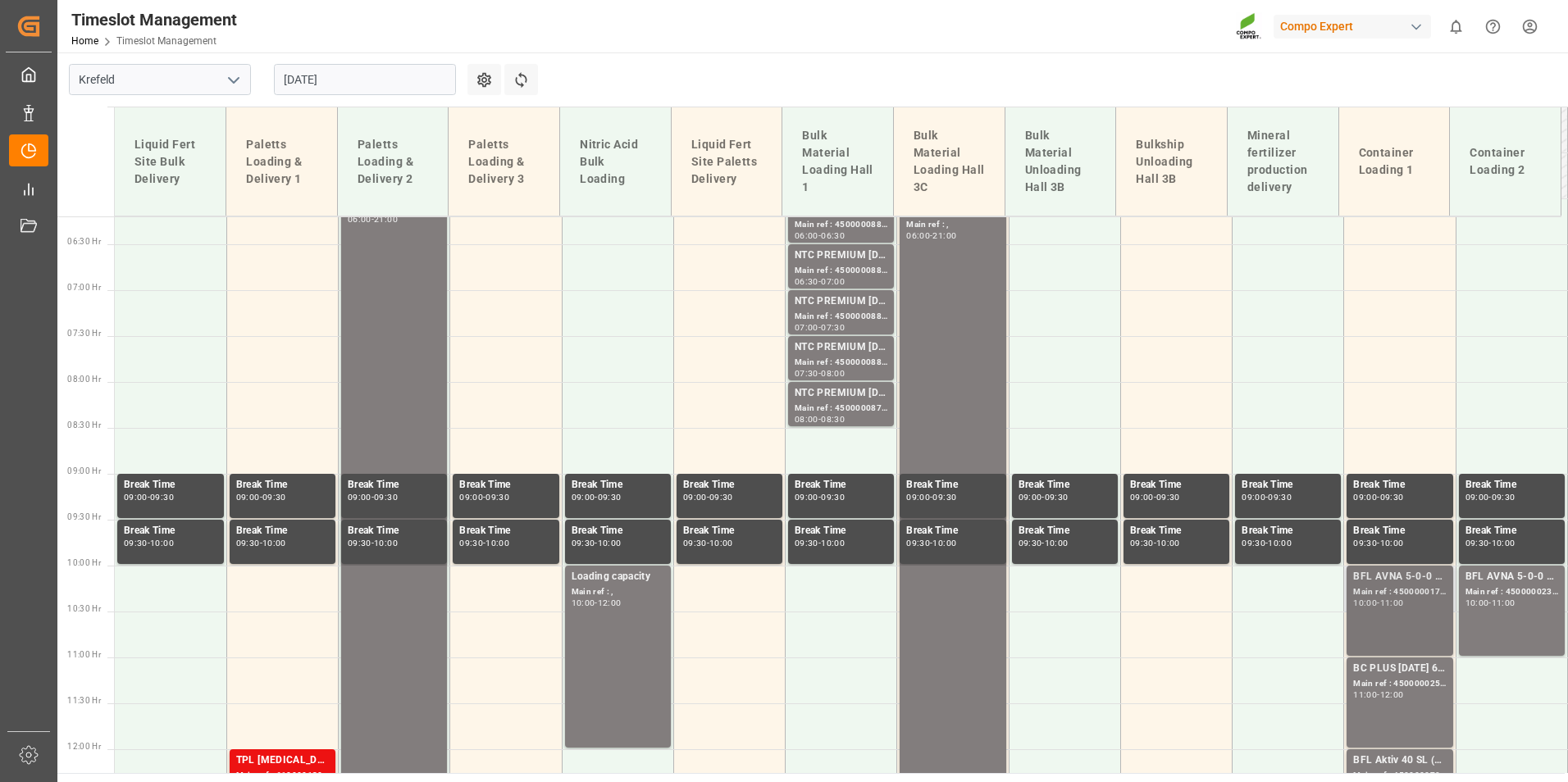
click at [1404, 600] on div "11:00" at bounding box center [1391, 602] width 24 height 7
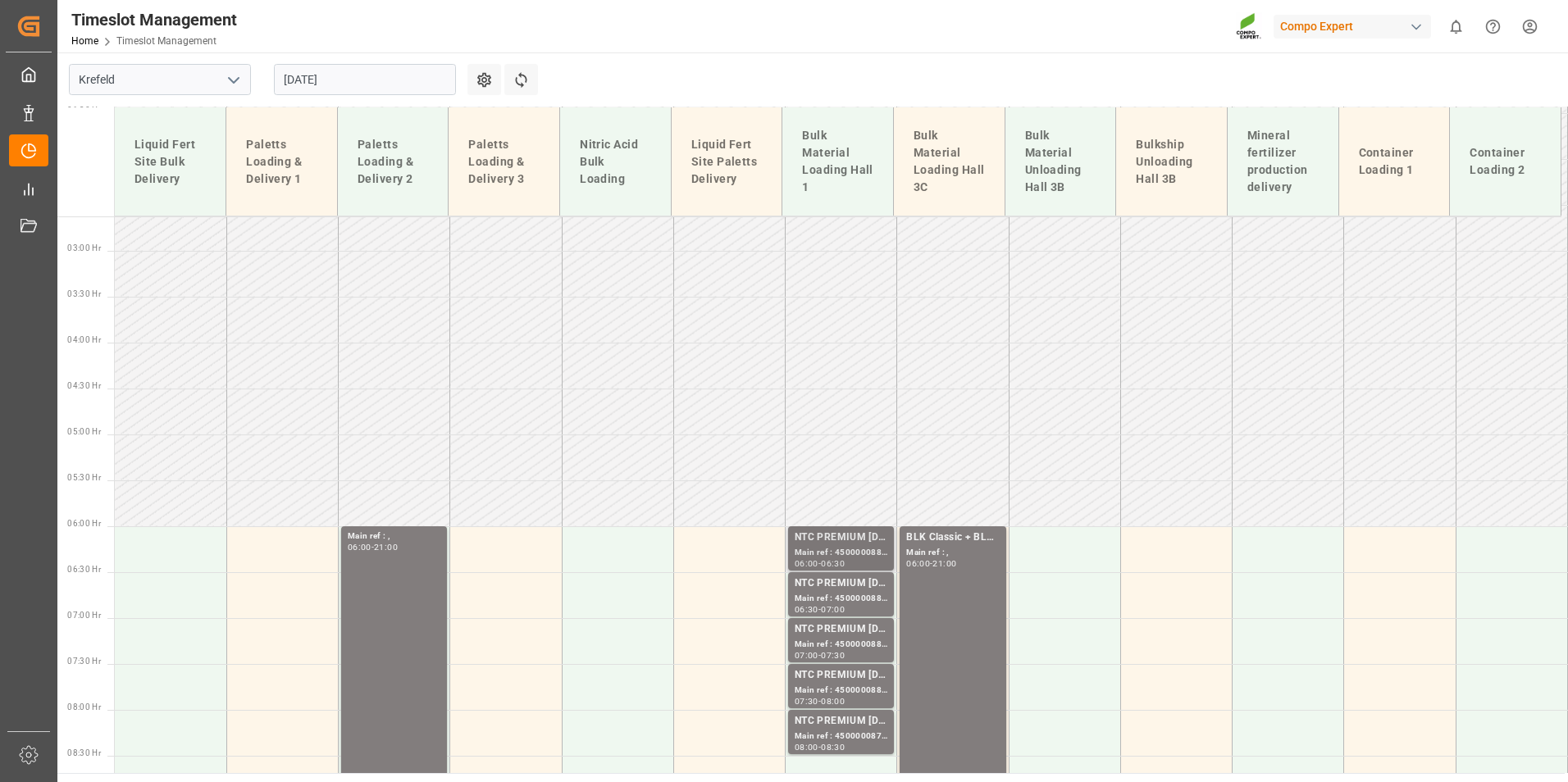
scroll to position [323, 0]
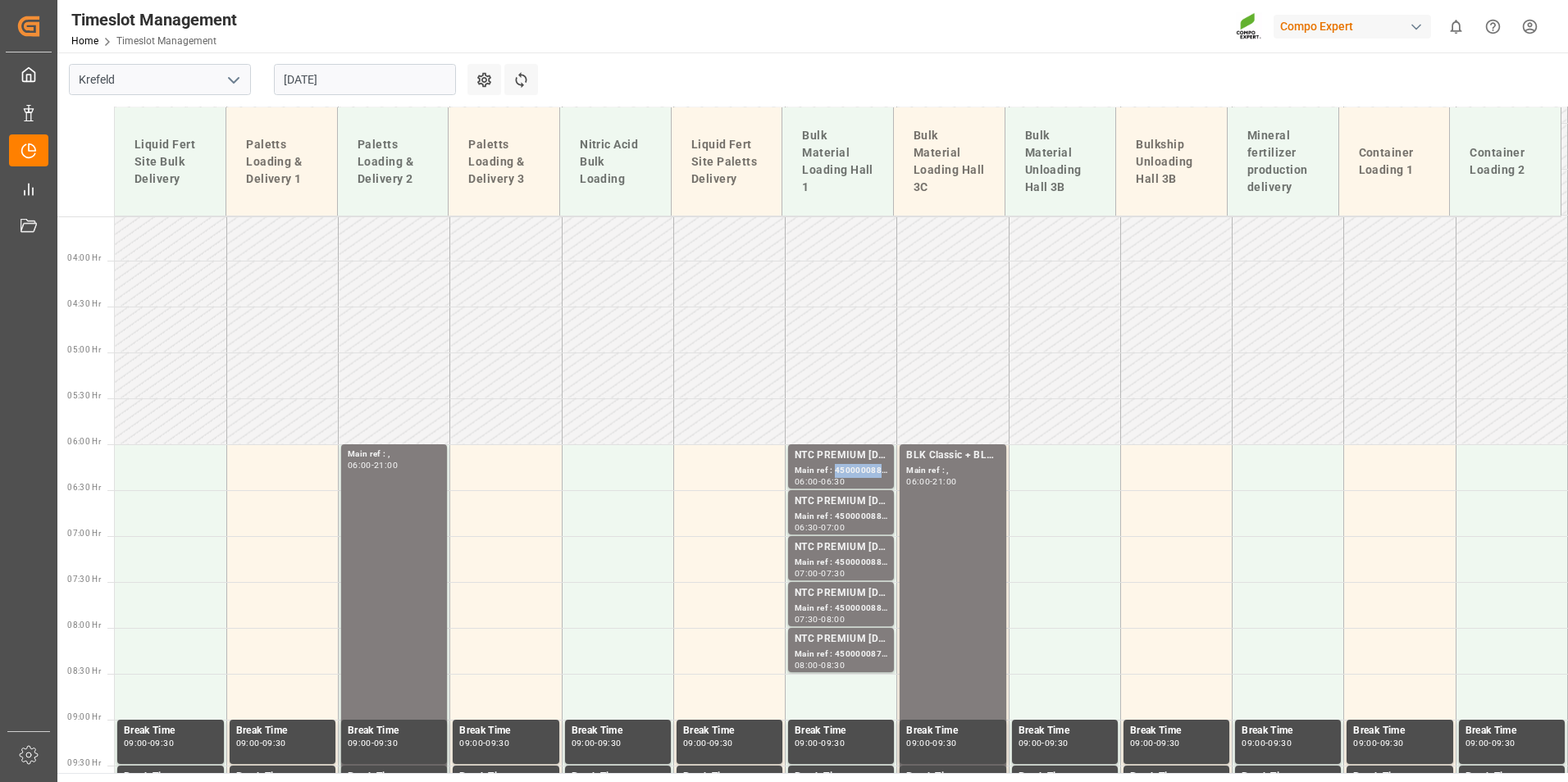
click at [850, 470] on div "Main ref : 4500000888, 2000000854;" at bounding box center [841, 470] width 93 height 14
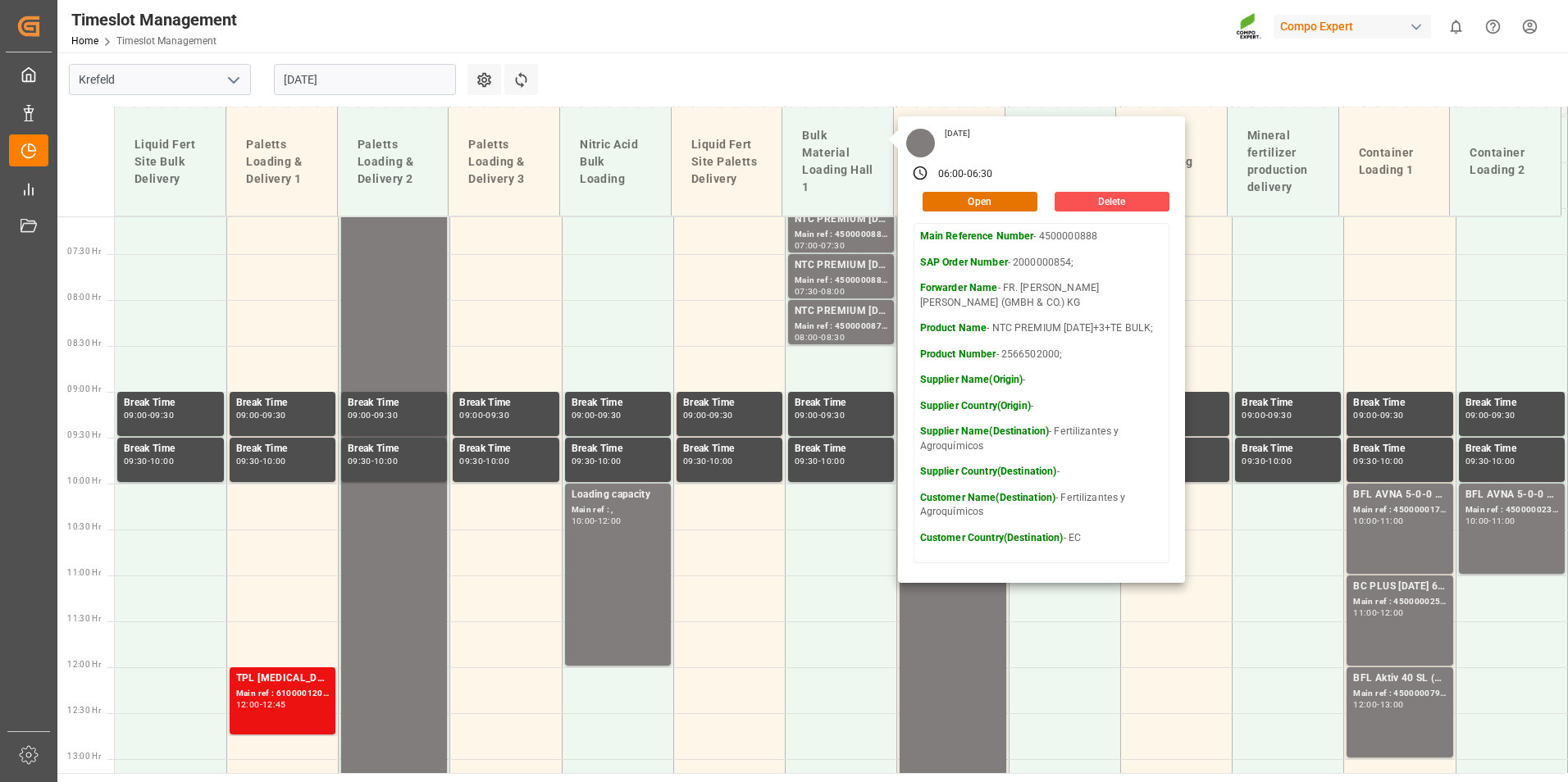
click at [1183, 103] on main "[GEOGRAPHIC_DATA] [DATE] Settings Refresh Time Slots Liquid Fert Site Bulk Deli…" at bounding box center [811, 413] width 1507 height 720
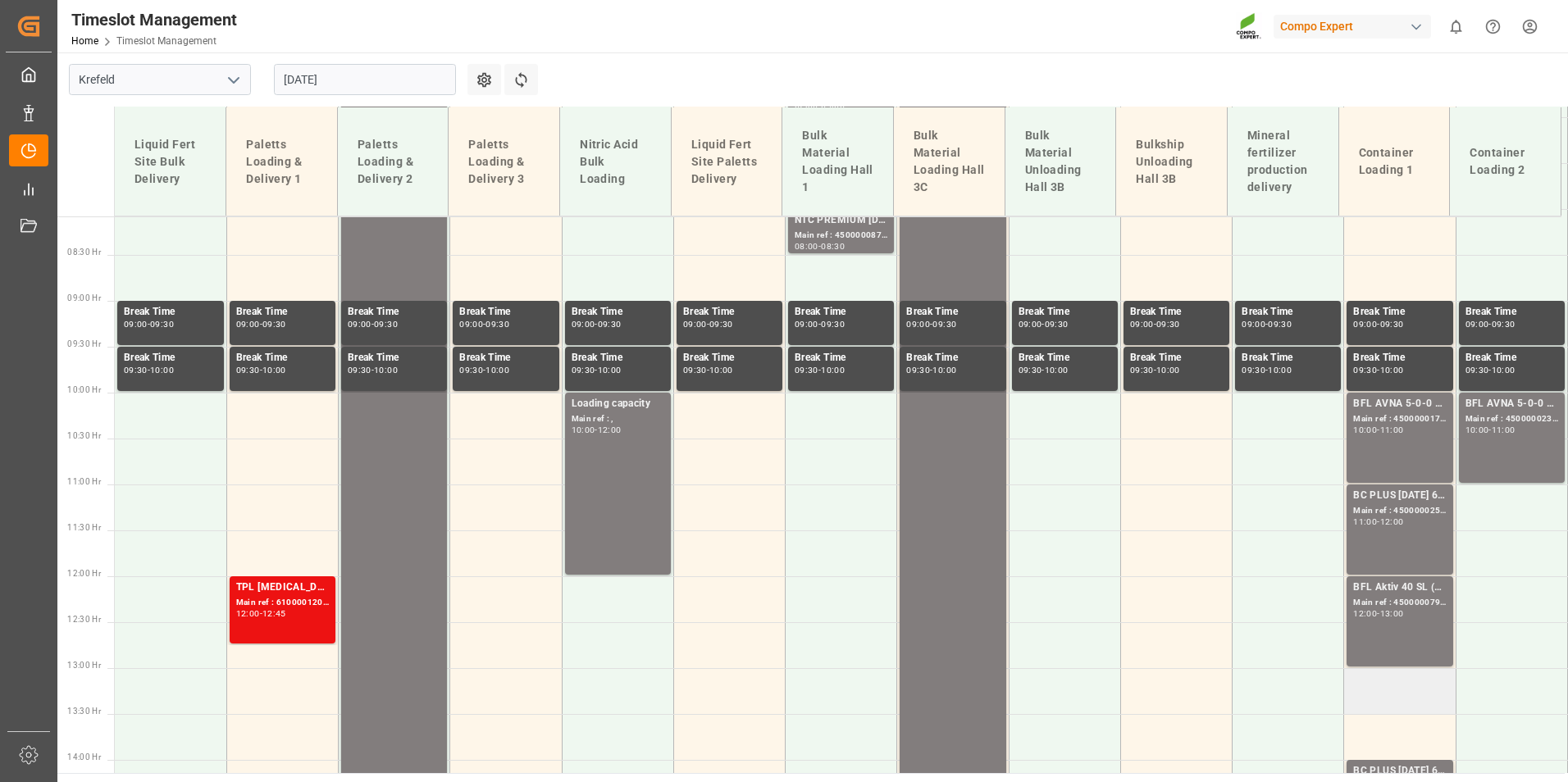
scroll to position [897, 0]
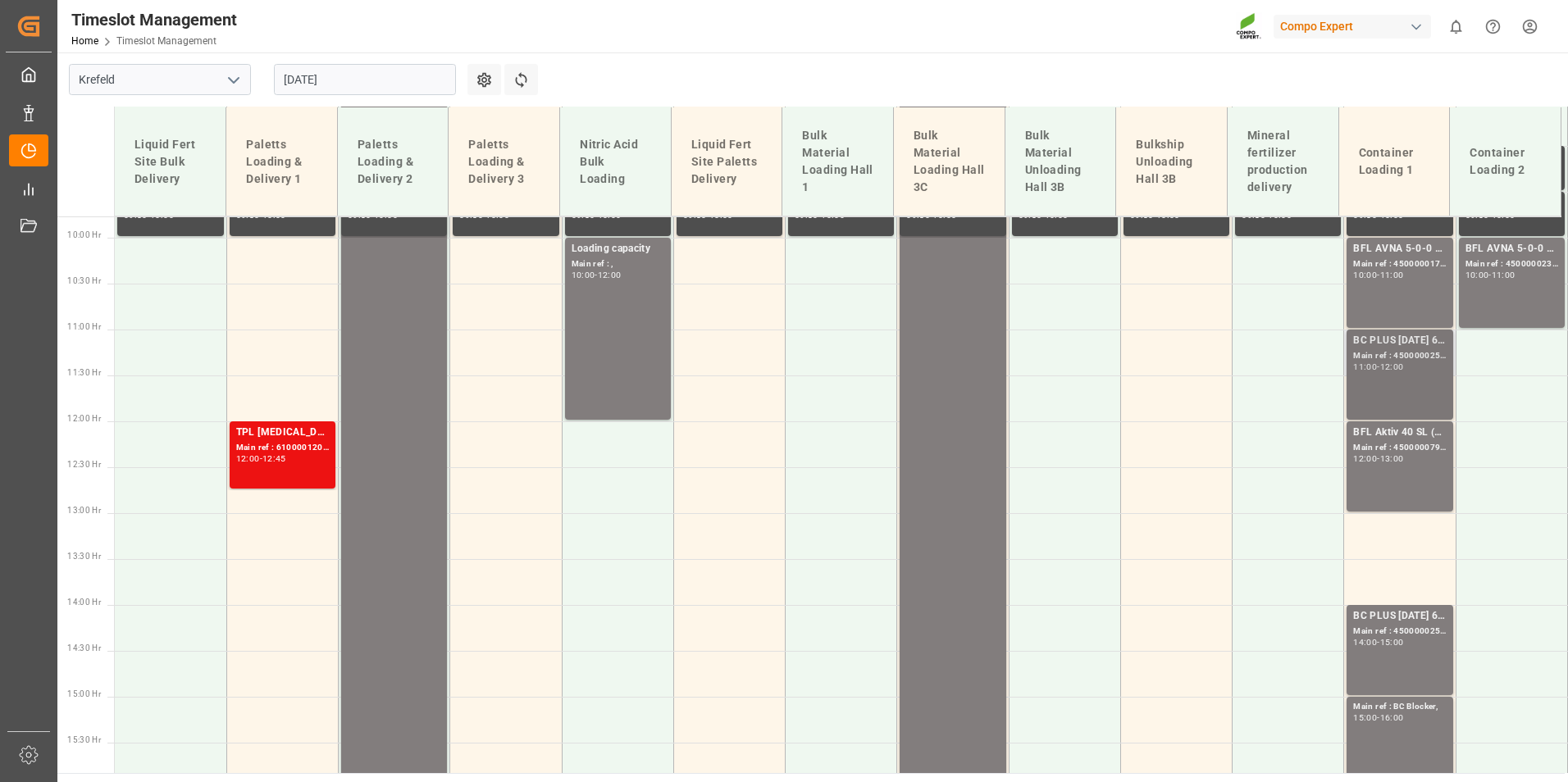
click at [1395, 350] on div "Main ref : 4500000252, 2000000104;" at bounding box center [1399, 356] width 93 height 14
click at [1382, 450] on div "Main ref : 4500000793, 2000000121;" at bounding box center [1399, 447] width 93 height 14
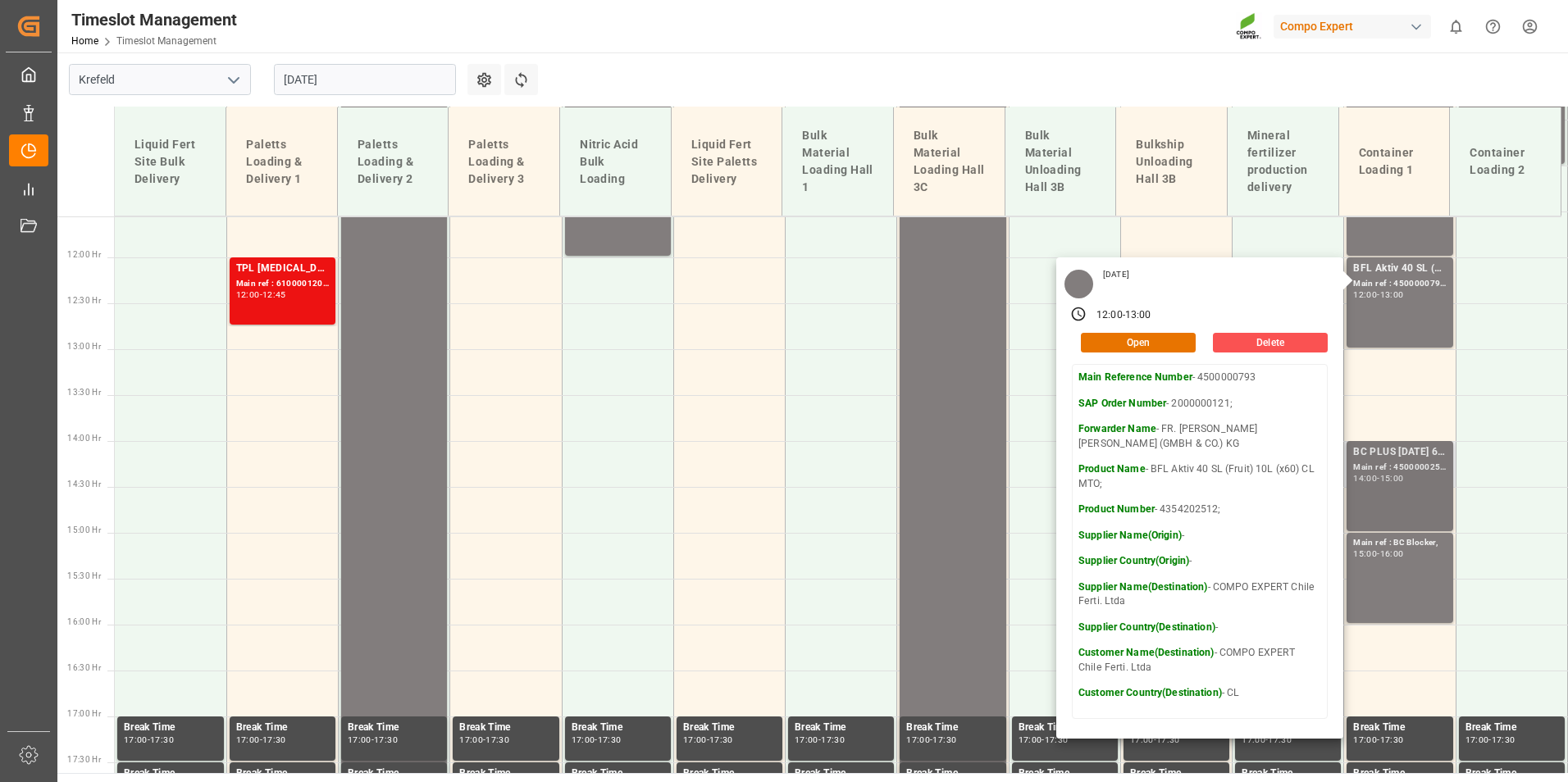
scroll to position [1143, 0]
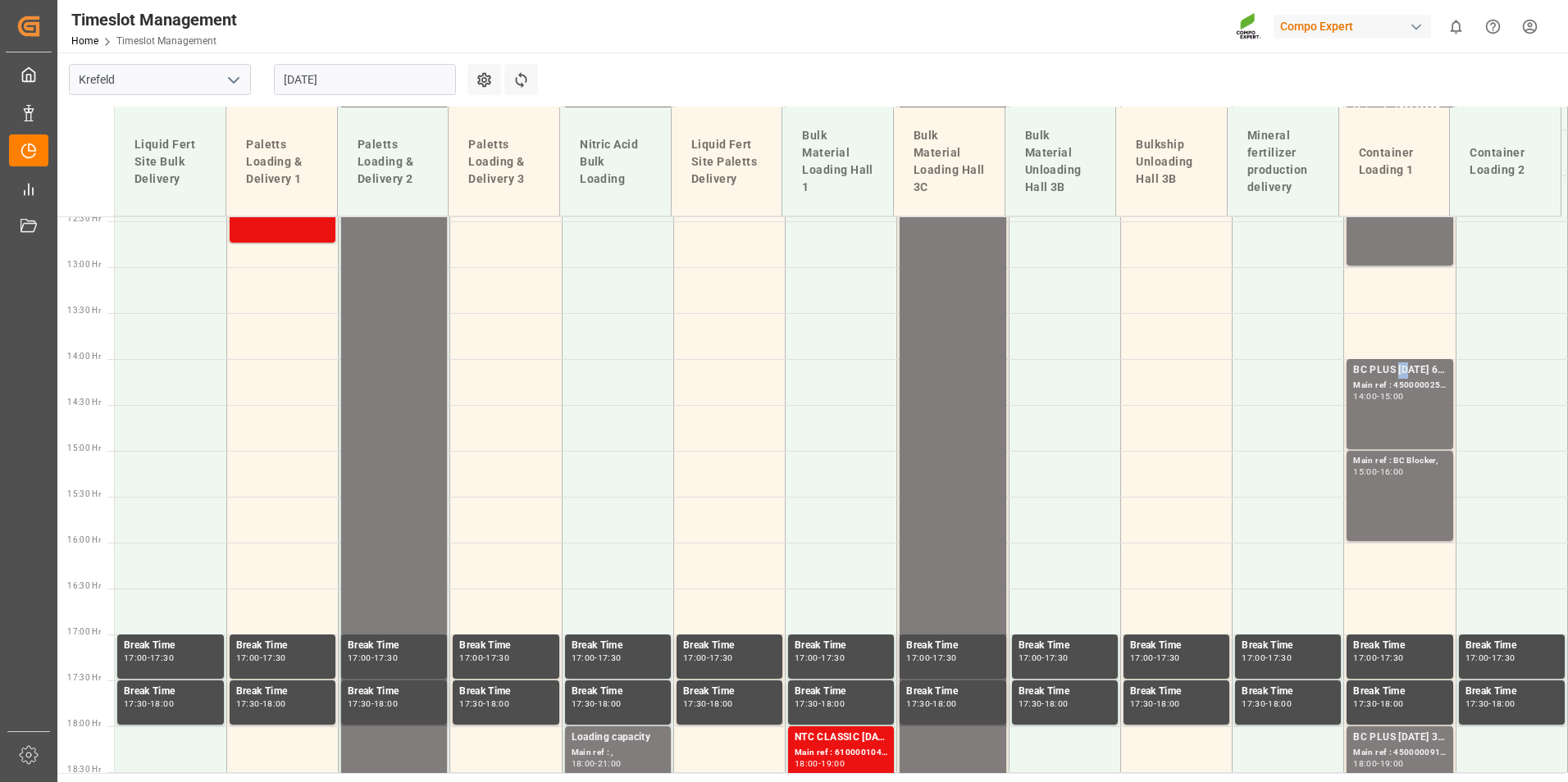
click at [1394, 367] on div "BC PLUS [DATE] 6M 25kg (x42) INT;" at bounding box center [1399, 371] width 93 height 16
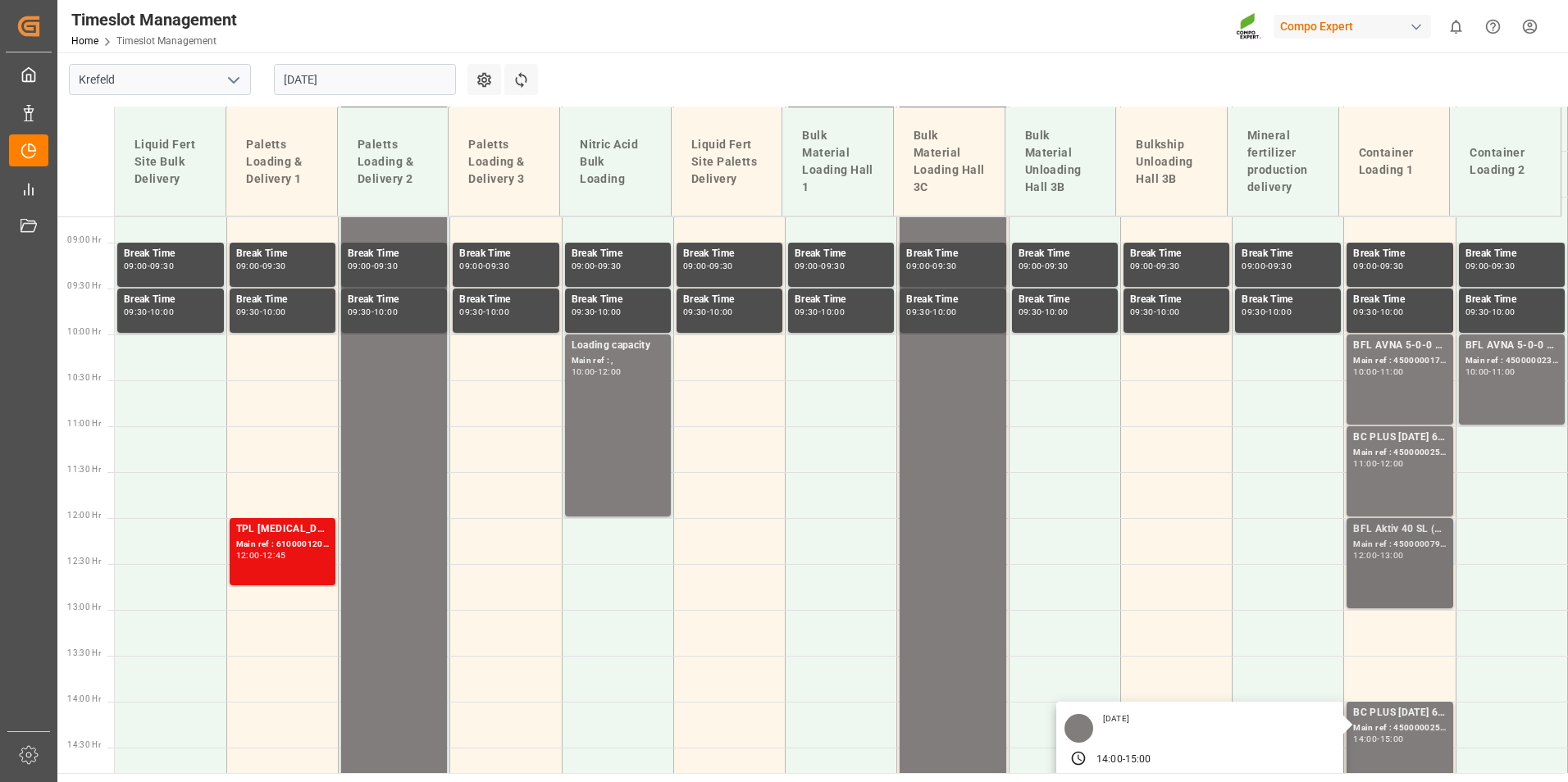
scroll to position [897, 0]
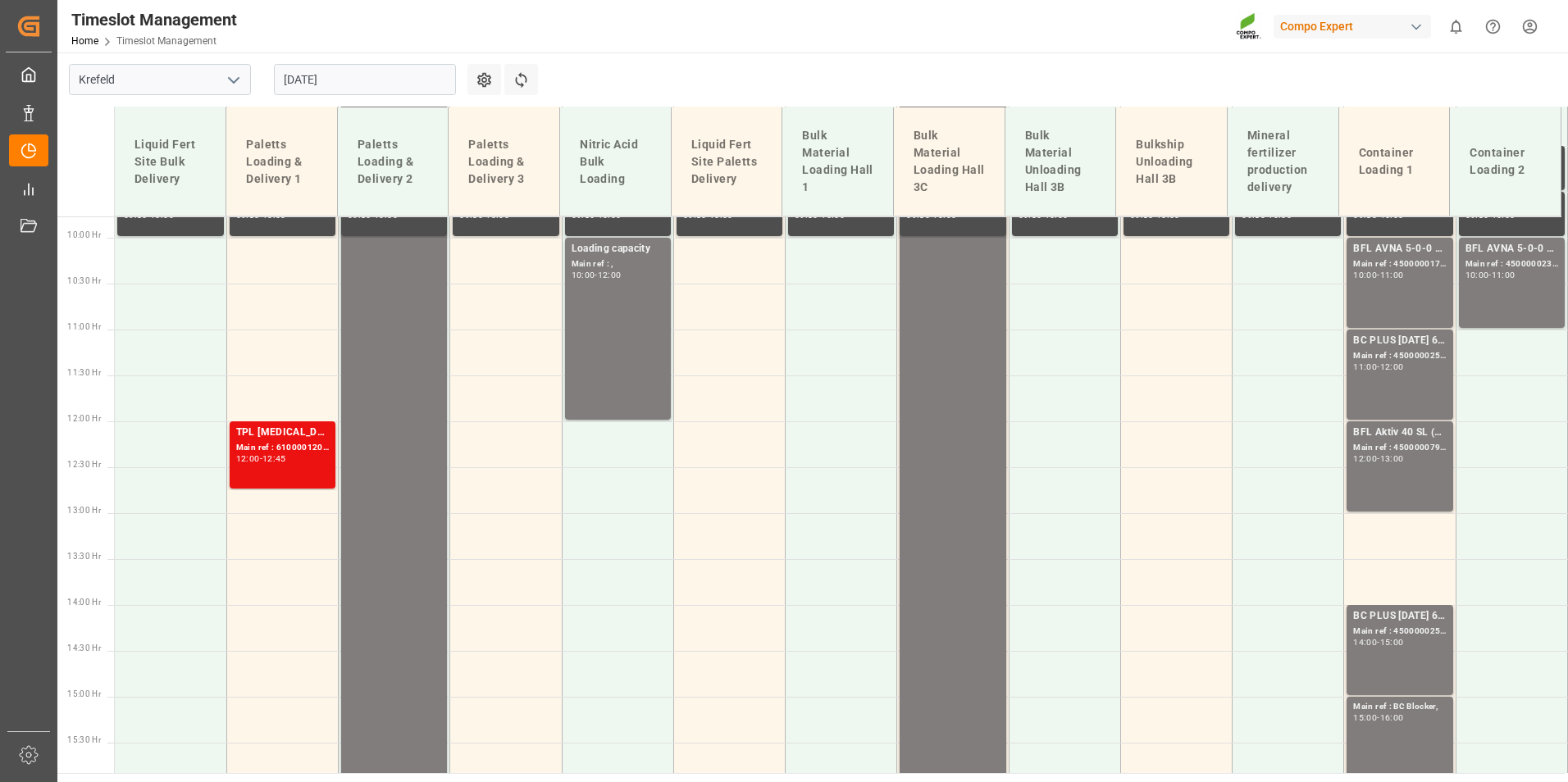
click at [1411, 378] on div "BC PLUS [DATE] 6M 25kg (x42) INT; Main ref : 4500000252, 2000000104; 11:00 - 12…" at bounding box center [1399, 375] width 93 height 84
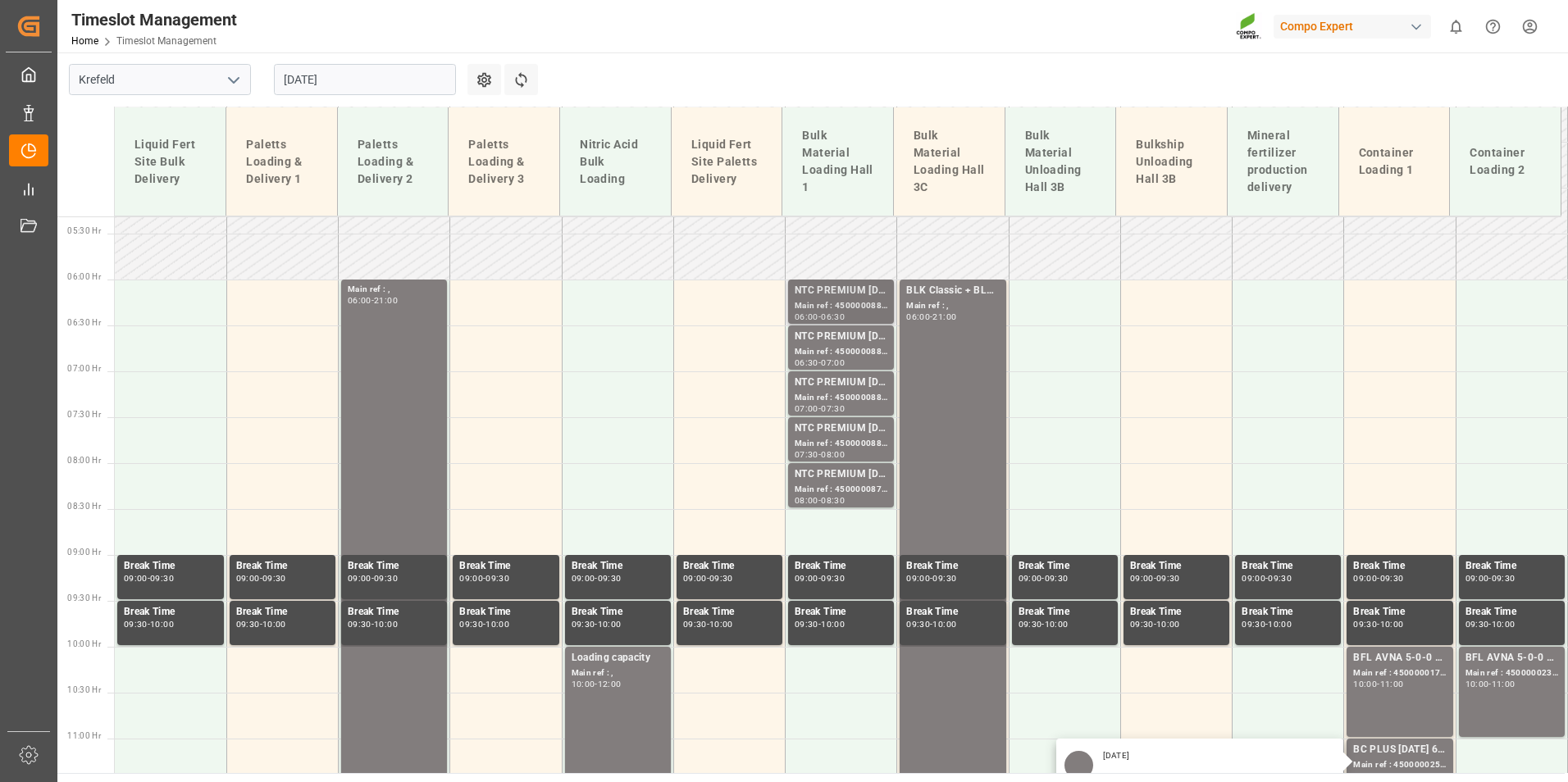
scroll to position [487, 0]
click at [832, 303] on div "Main ref : 4500000888, 2000000854;" at bounding box center [841, 307] width 93 height 14
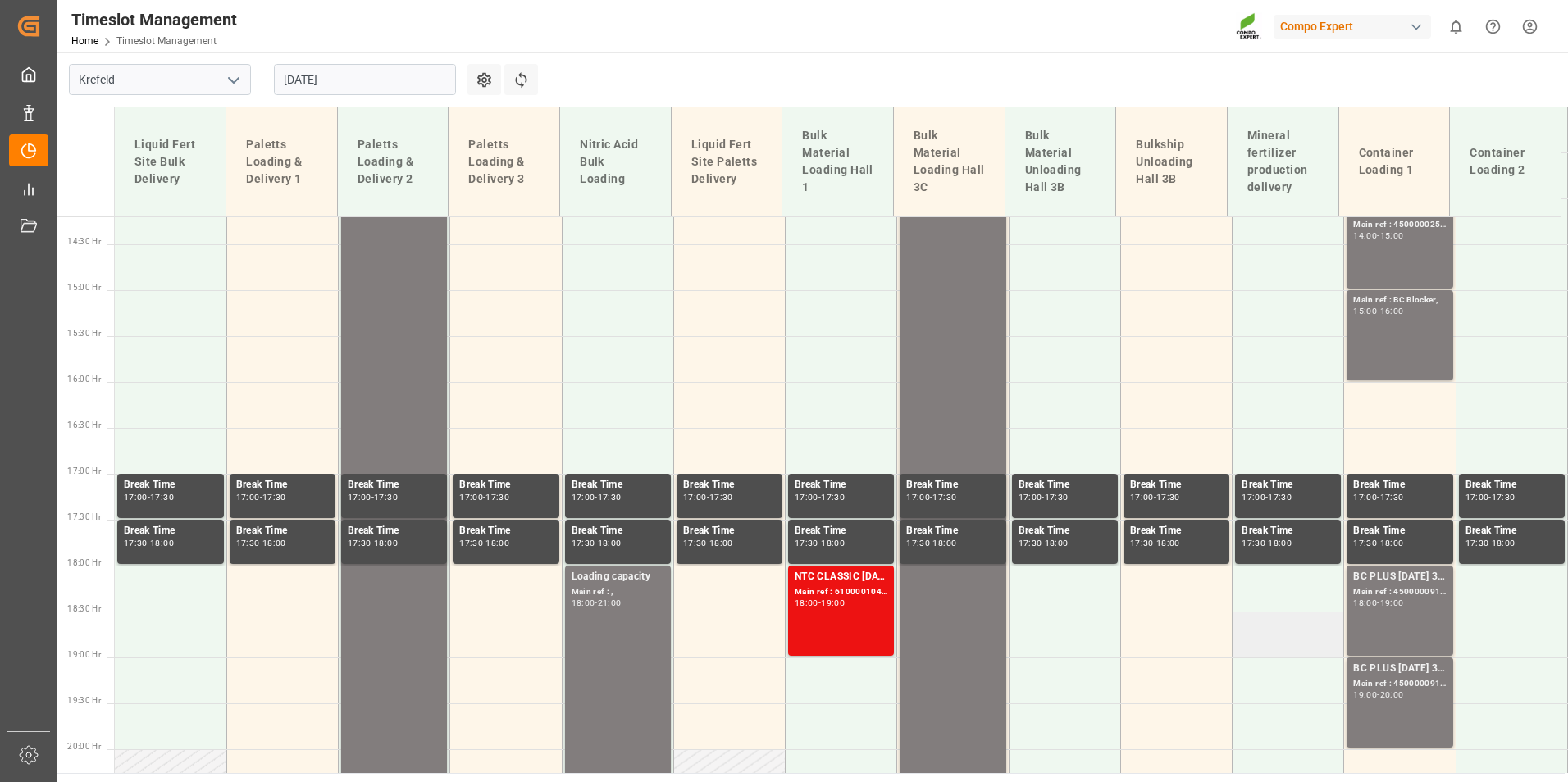
scroll to position [1388, 0]
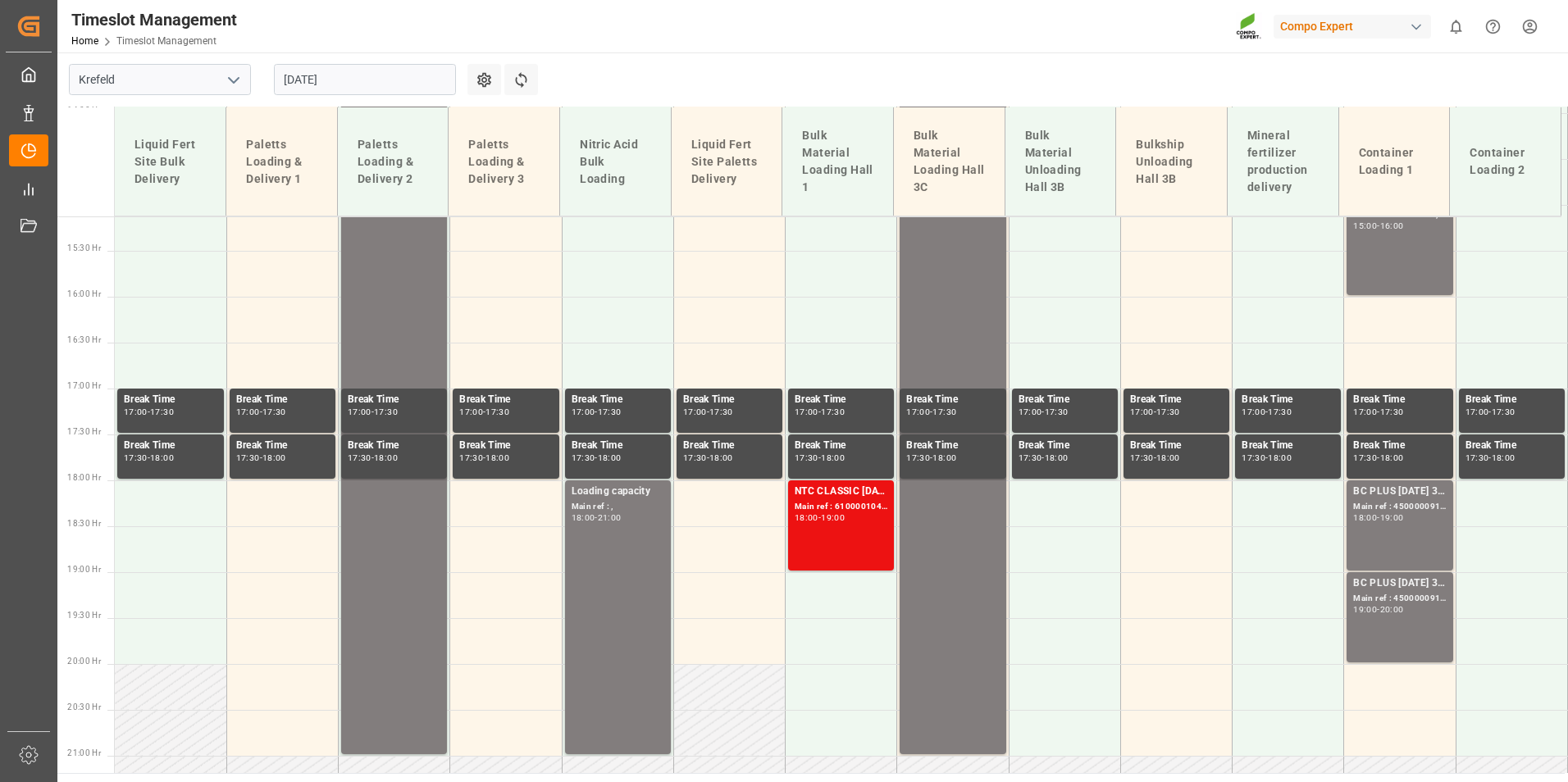
click at [1356, 545] on div "BC PLUS [DATE] 3M 25kg (x42) WW; Main ref : 4500000915, 2000000422; 18:00 - 19:…" at bounding box center [1399, 525] width 93 height 84
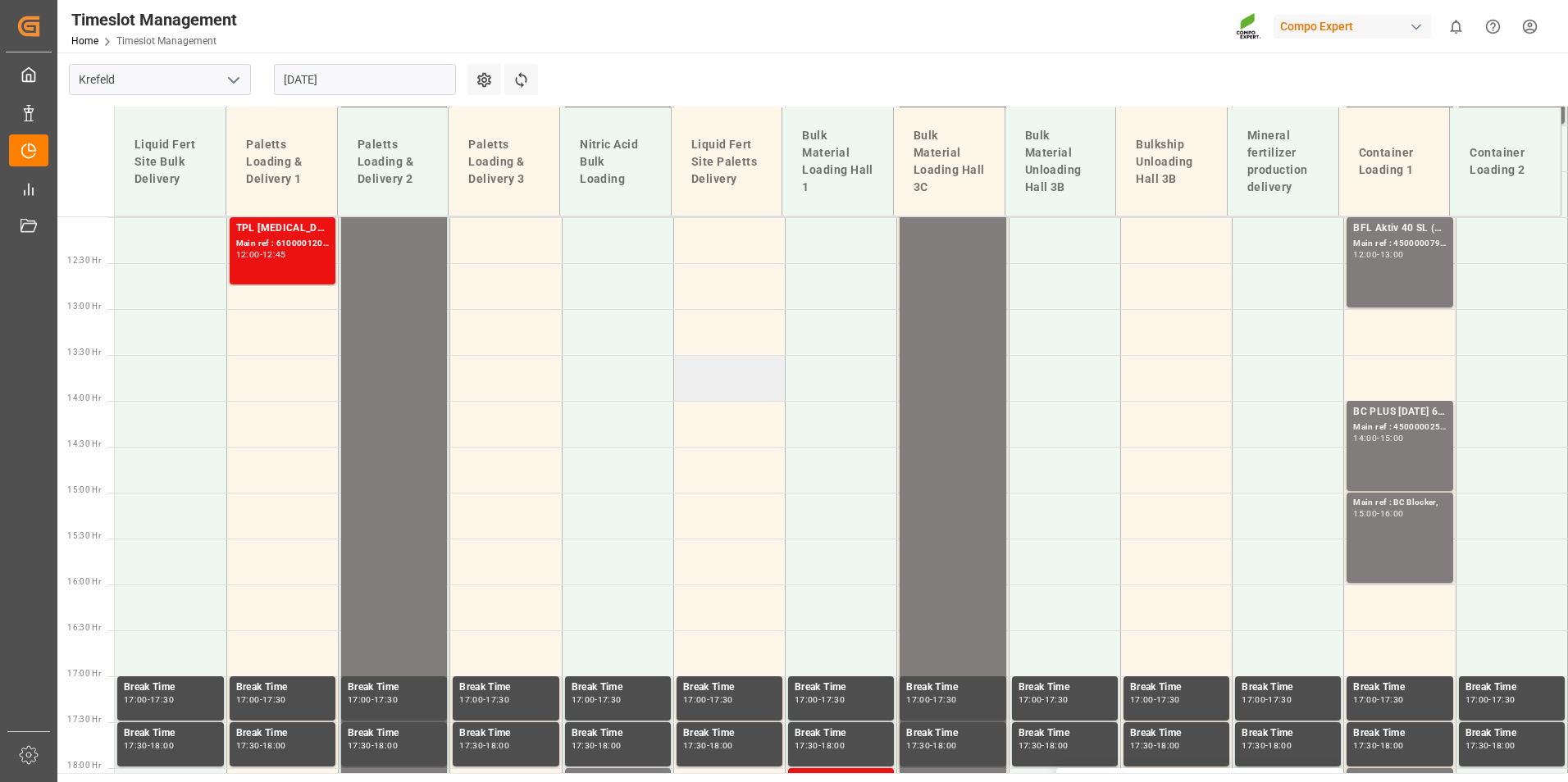
scroll to position [1061, 0]
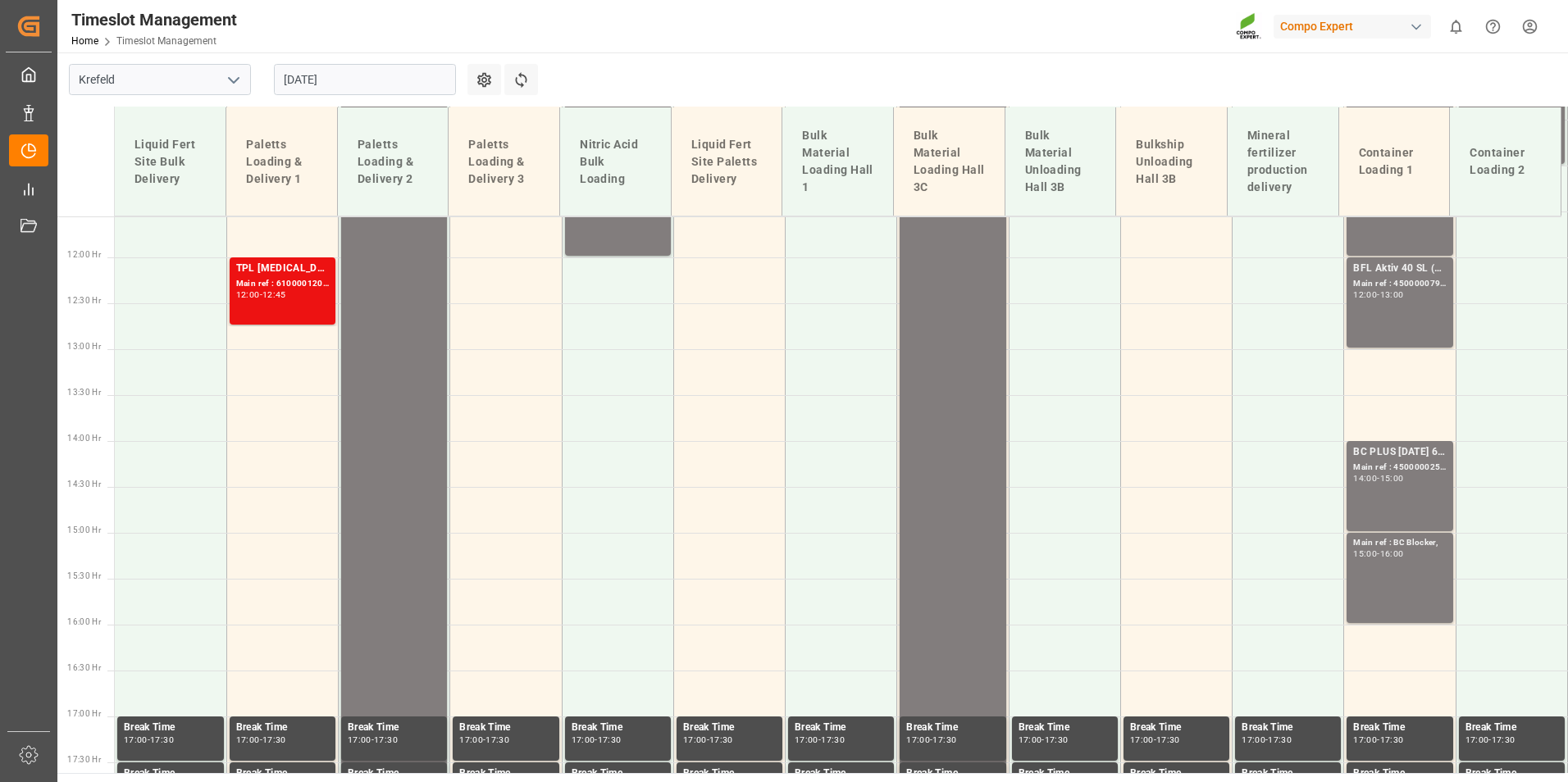
click at [1358, 303] on div "BFL Aktiv 40 SL (Fruit) 10L (x60) CL MTO; Main ref : 4500000793, 2000000121; 12…" at bounding box center [1399, 303] width 93 height 84
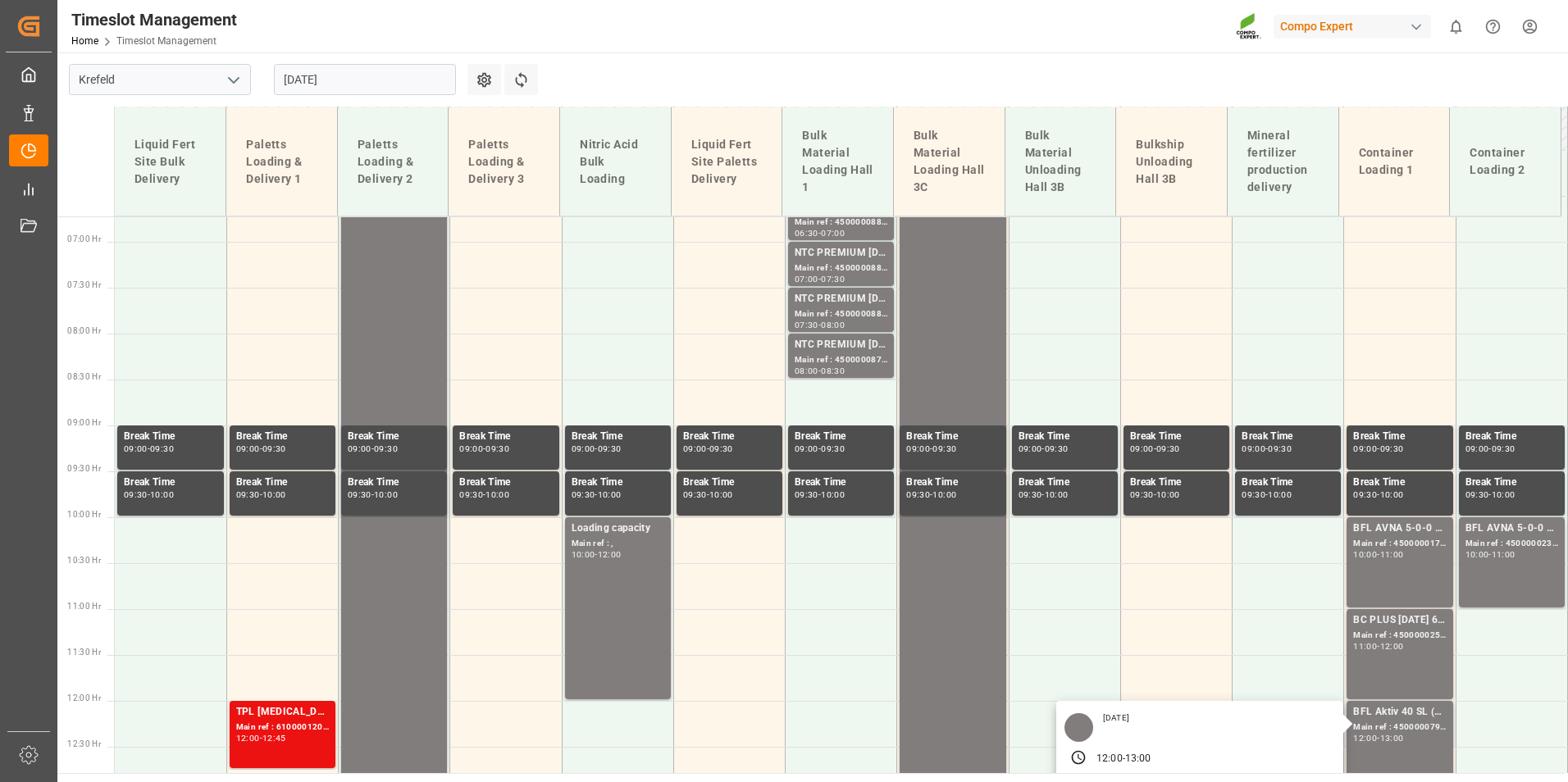
scroll to position [815, 0]
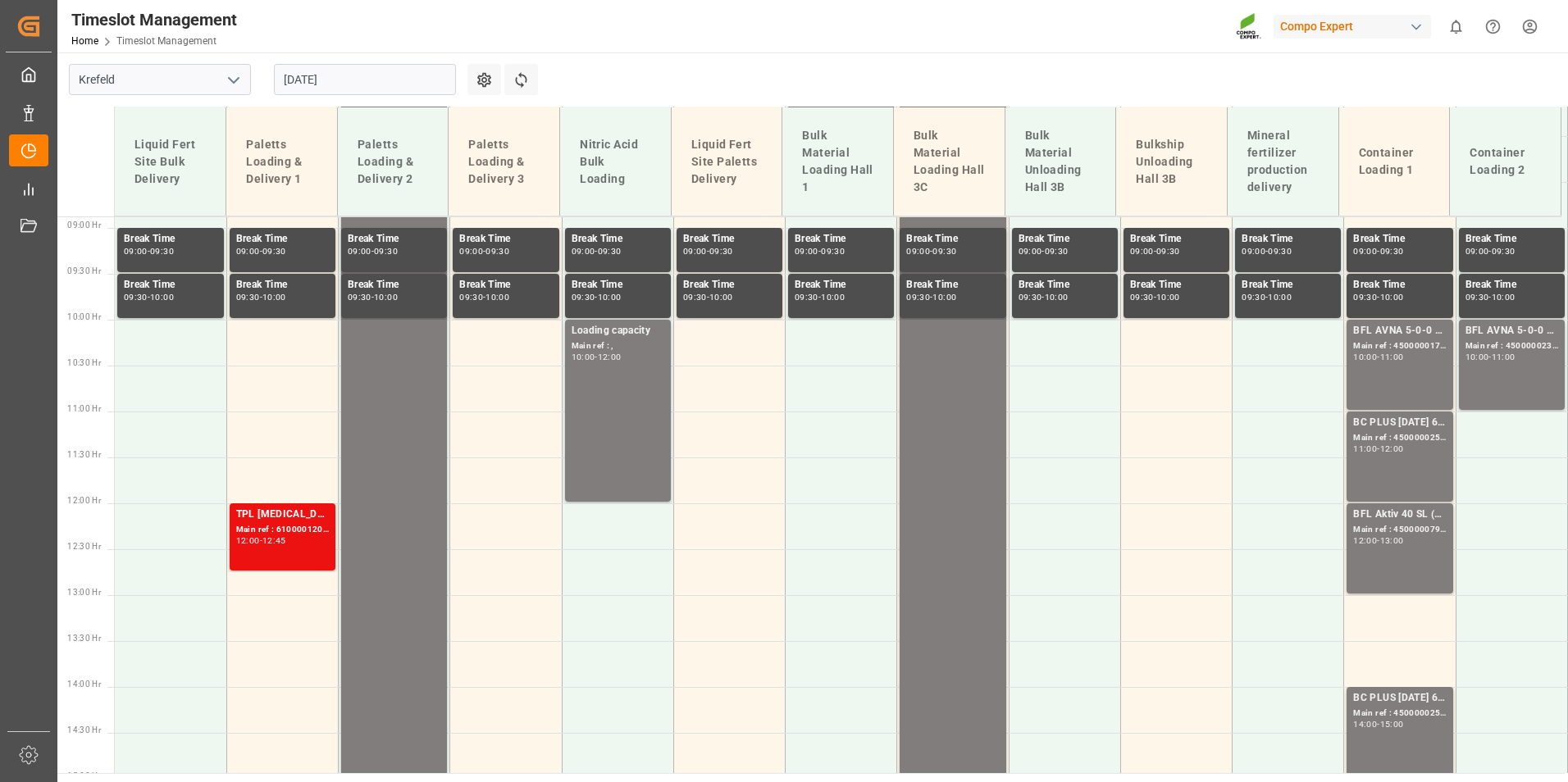
click at [1398, 362] on div "10:00 - 11:00" at bounding box center [1399, 358] width 93 height 9
click at [1488, 346] on div "Main ref : 4500000238, 2000000188;" at bounding box center [1511, 346] width 93 height 14
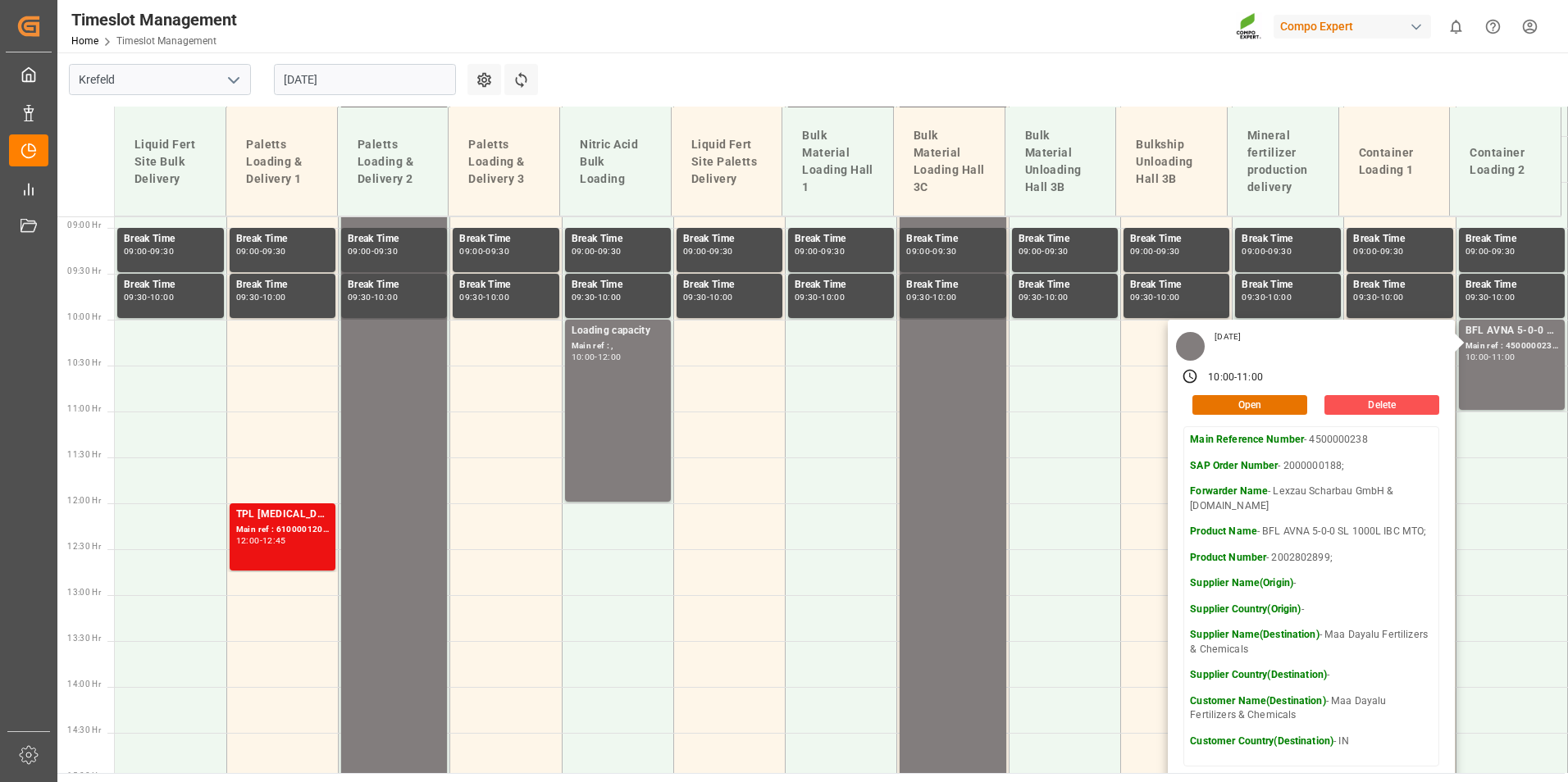
click at [1194, 91] on main "[GEOGRAPHIC_DATA] [DATE] Settings Refresh Time Slots Liquid Fert Site Bulk Deli…" at bounding box center [811, 413] width 1507 height 720
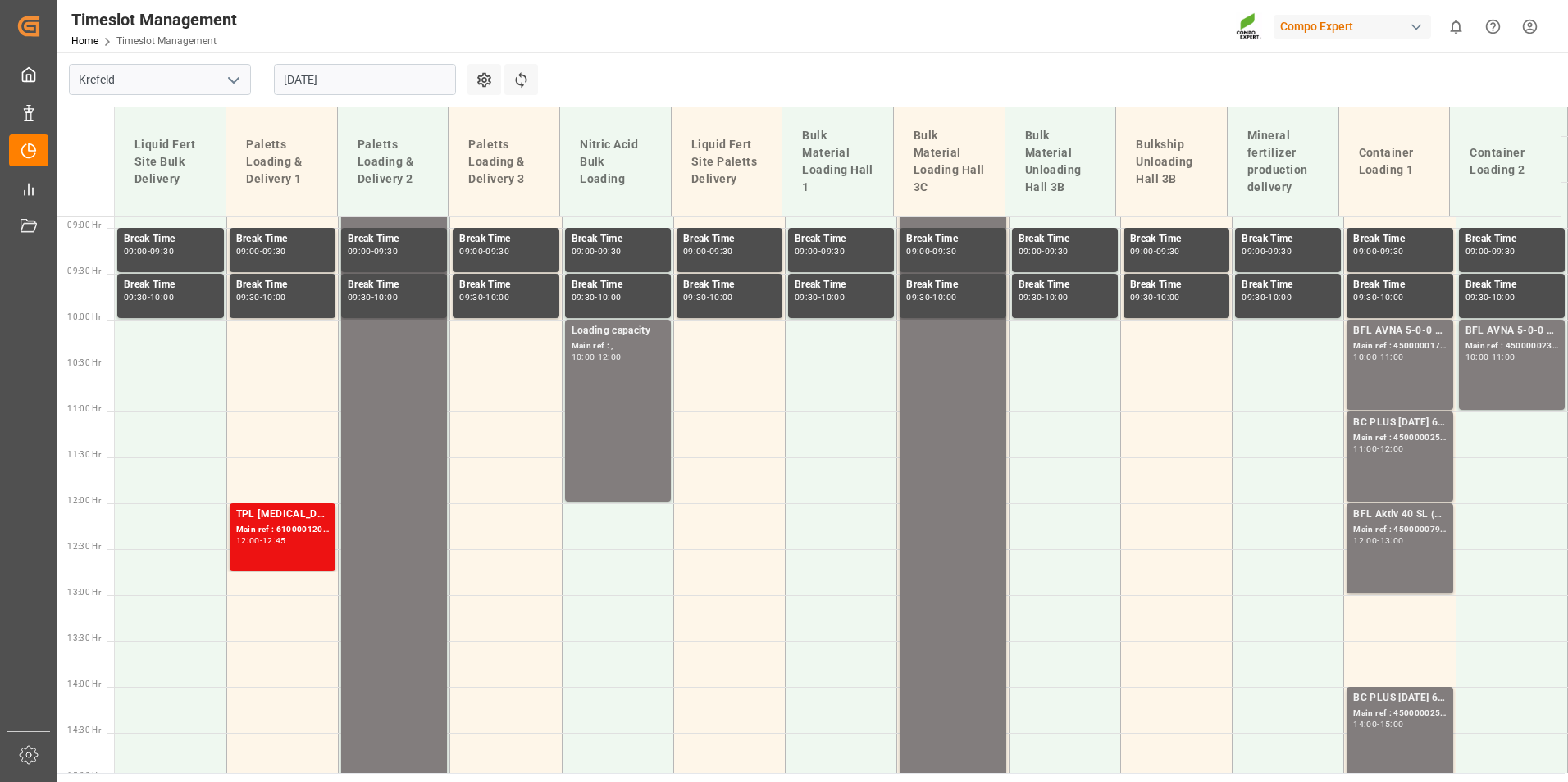
click at [359, 86] on input "[DATE]" at bounding box center [365, 80] width 182 height 31
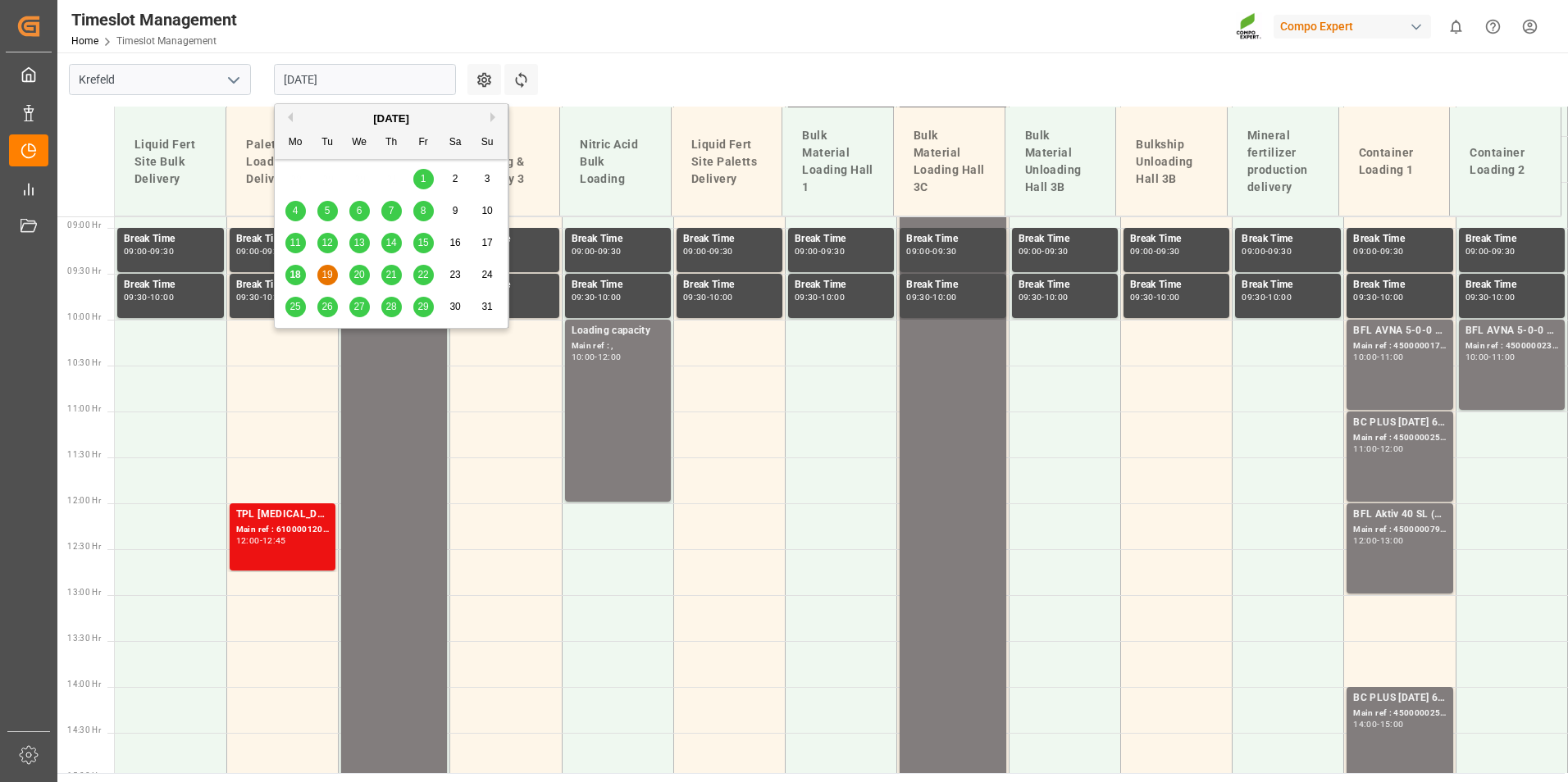
click at [296, 273] on span "18" at bounding box center [295, 275] width 11 height 11
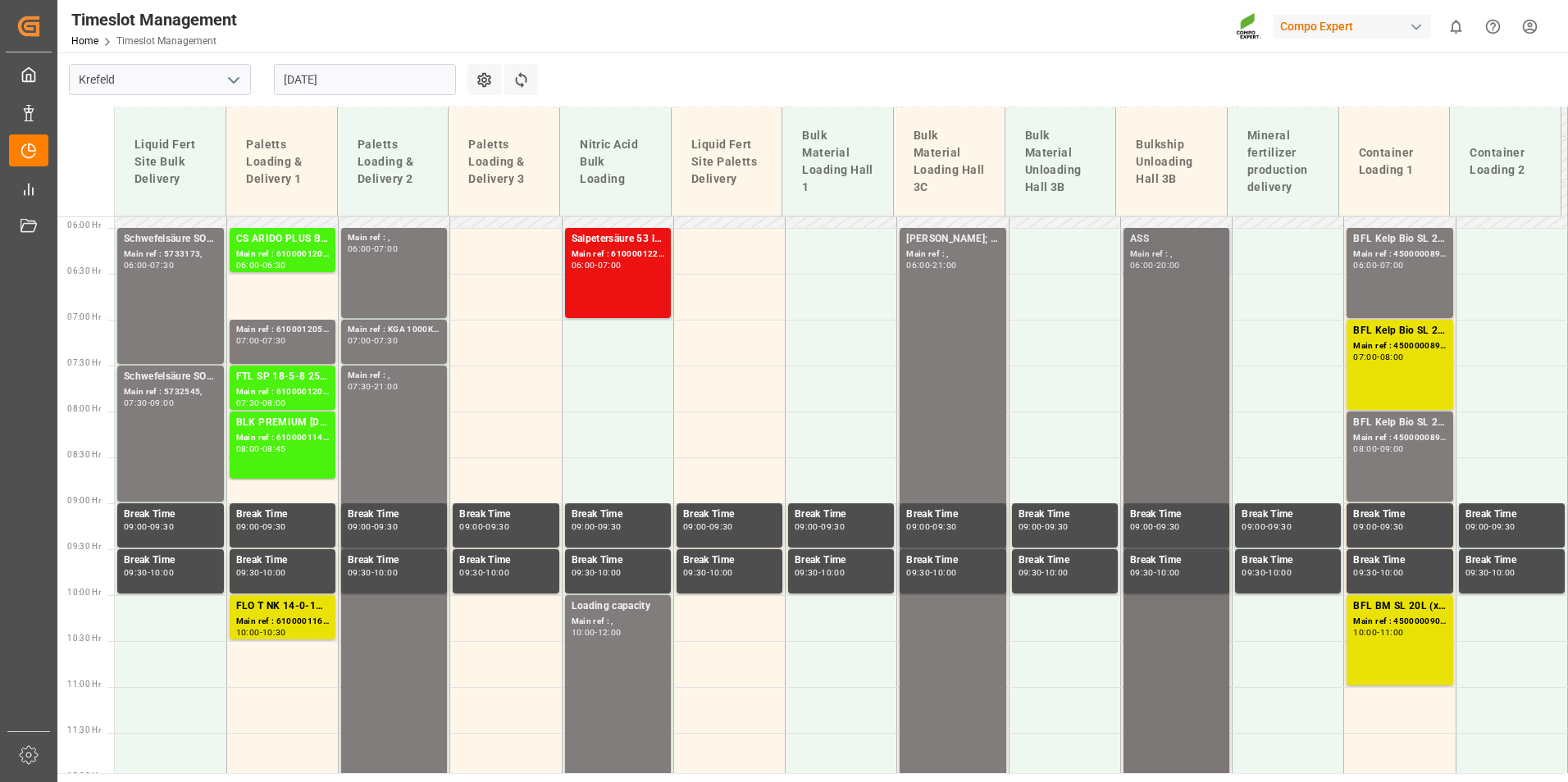
scroll to position [457, 0]
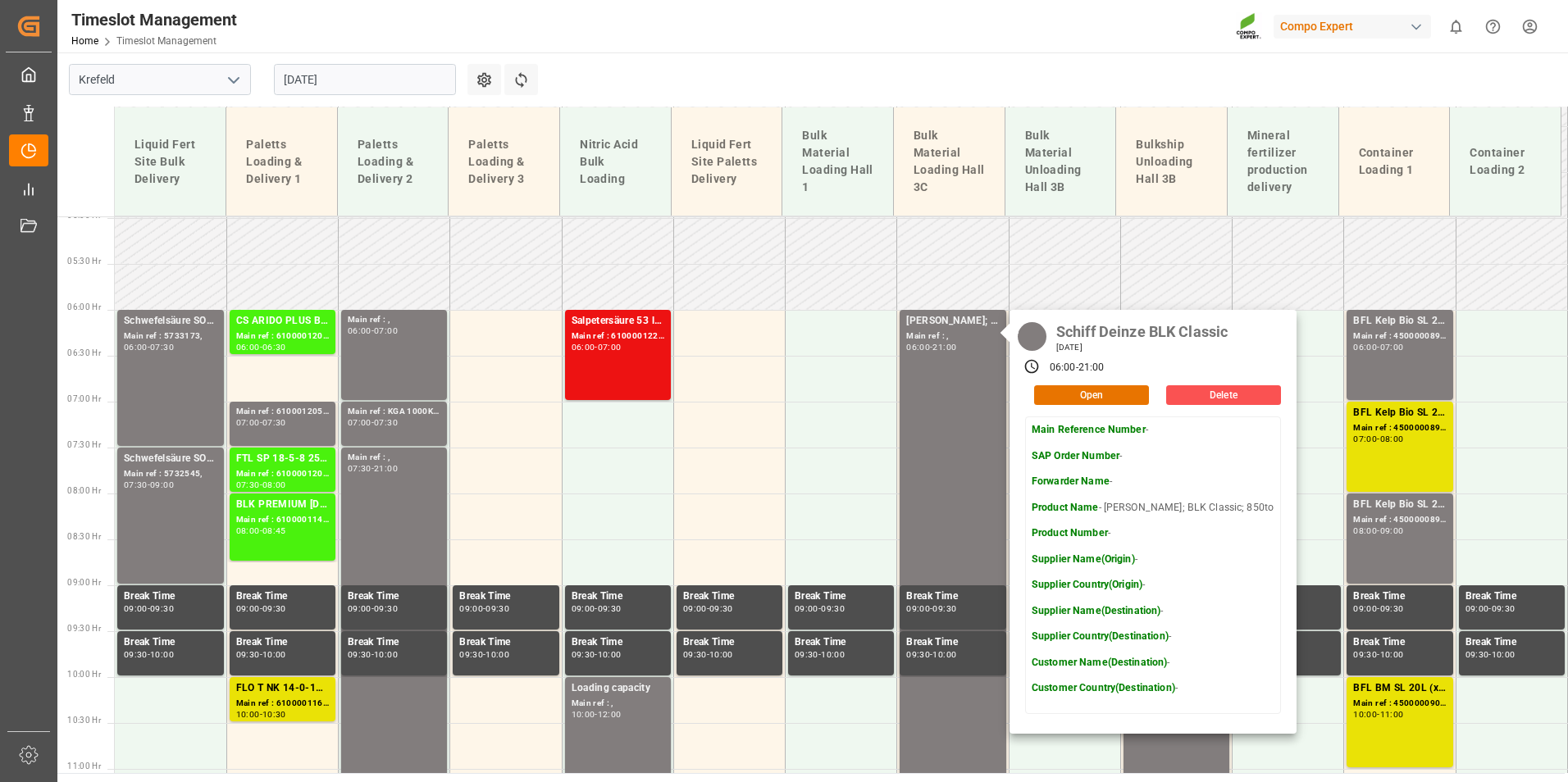
click at [399, 76] on input "[DATE]" at bounding box center [365, 80] width 182 height 31
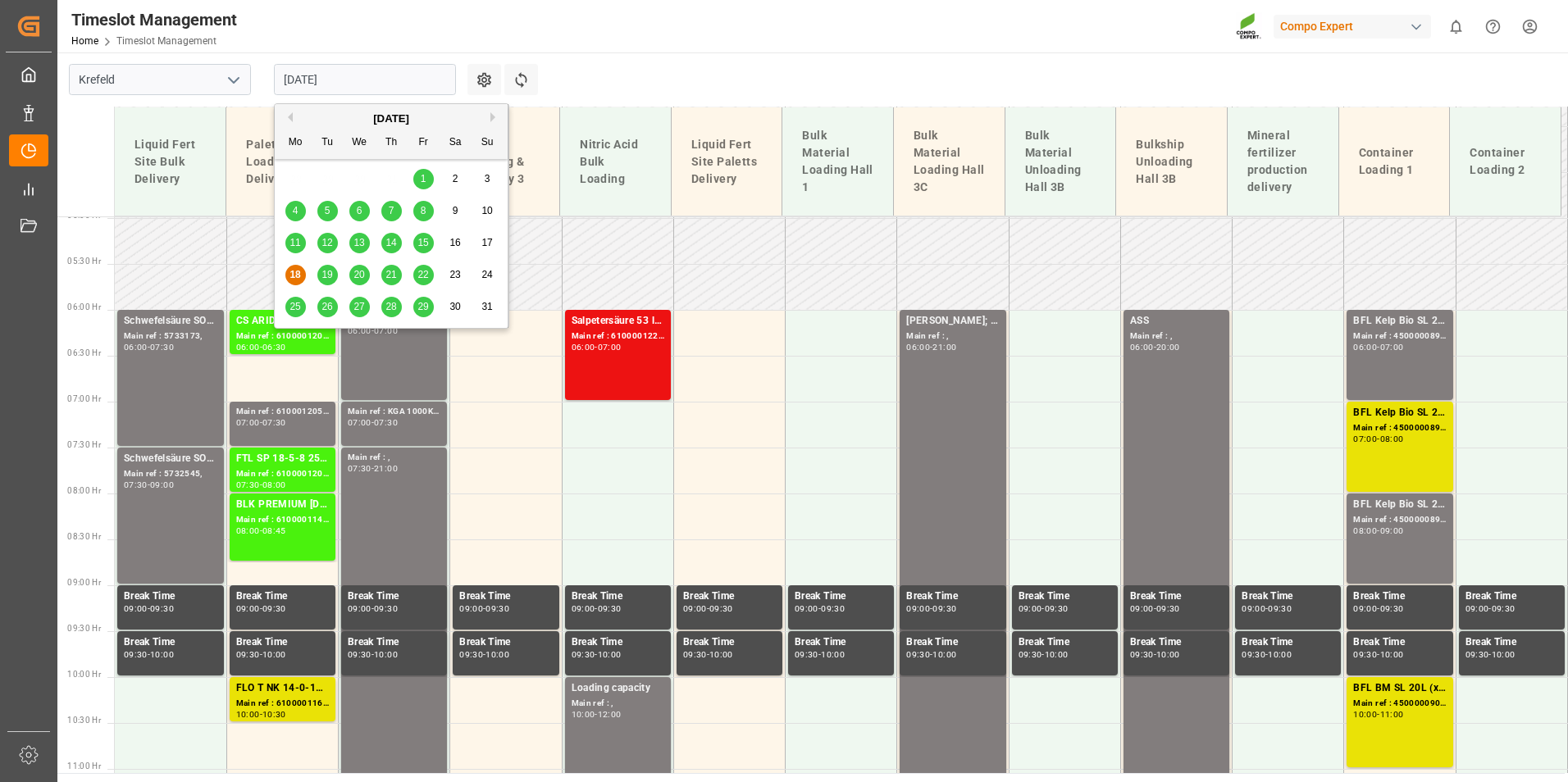
click at [330, 272] on span "19" at bounding box center [327, 275] width 11 height 11
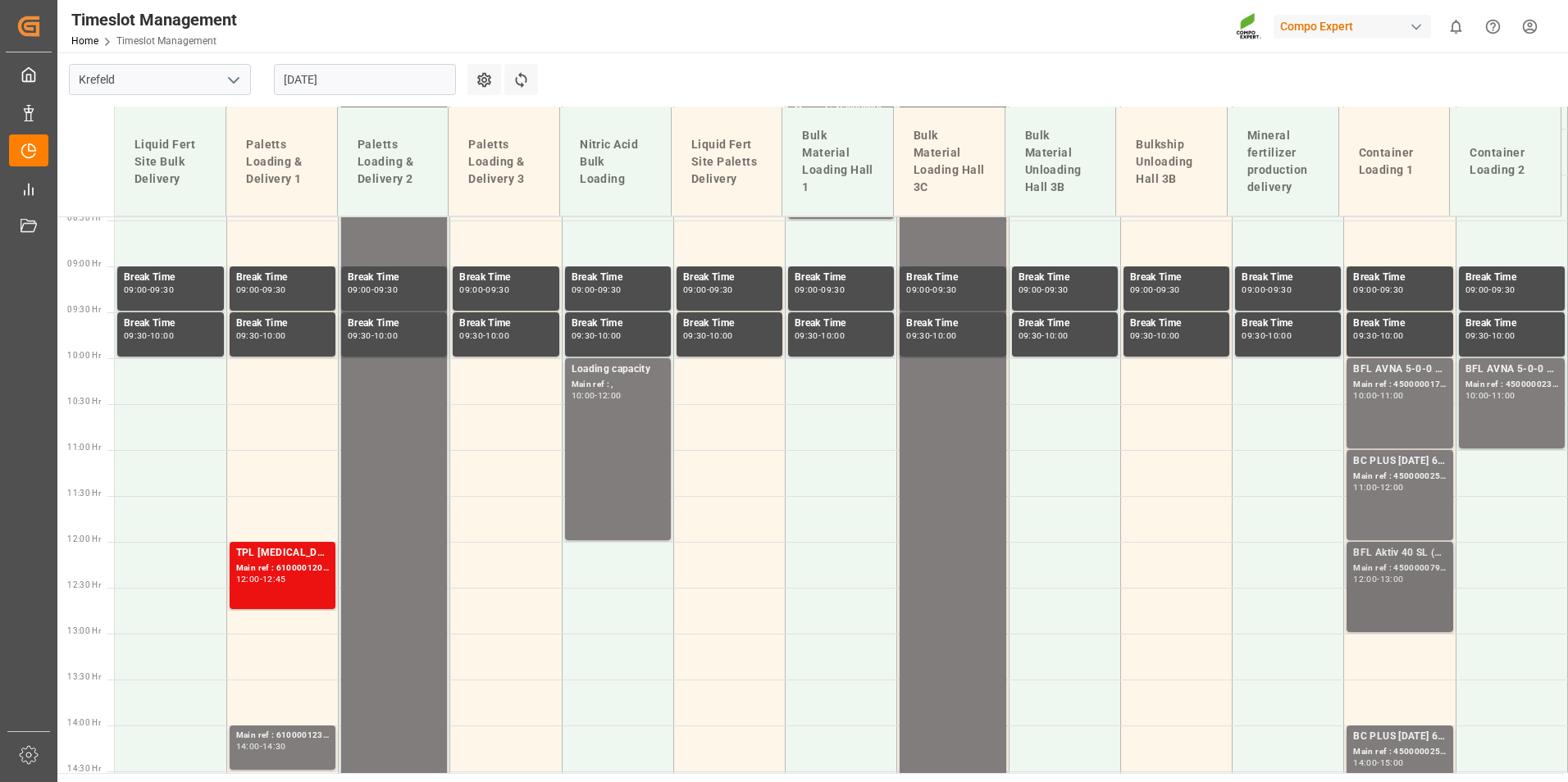
scroll to position [621, 0]
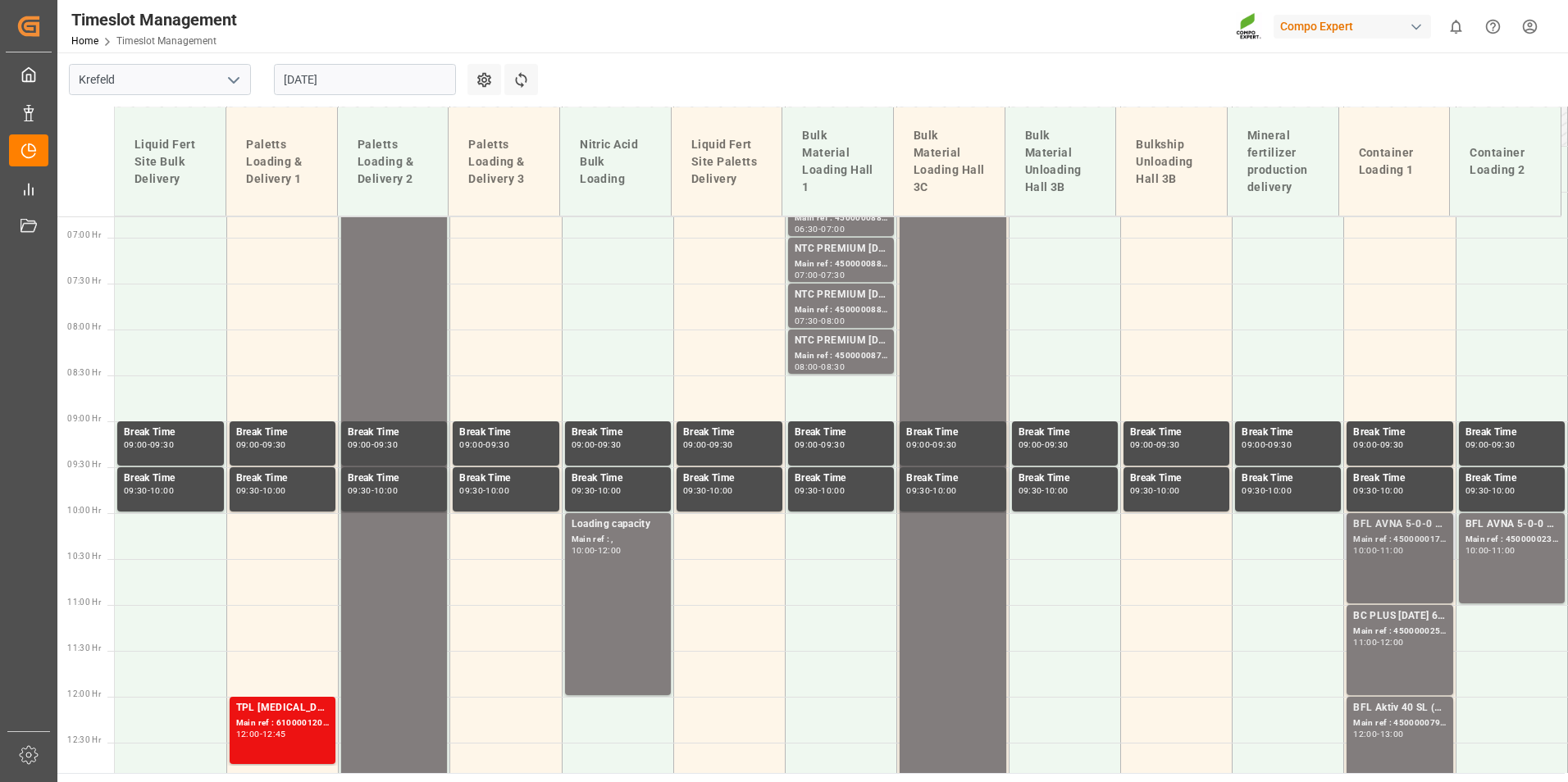
click at [1402, 583] on div "BFL AVNA 5-0-0 SL 1000L IBC MTO; Main ref : 4500000177, 2000000042; 10:00 - 11:…" at bounding box center [1399, 558] width 93 height 84
click at [1488, 549] on div "-" at bounding box center [1489, 550] width 2 height 7
